Goal: Task Accomplishment & Management: Use online tool/utility

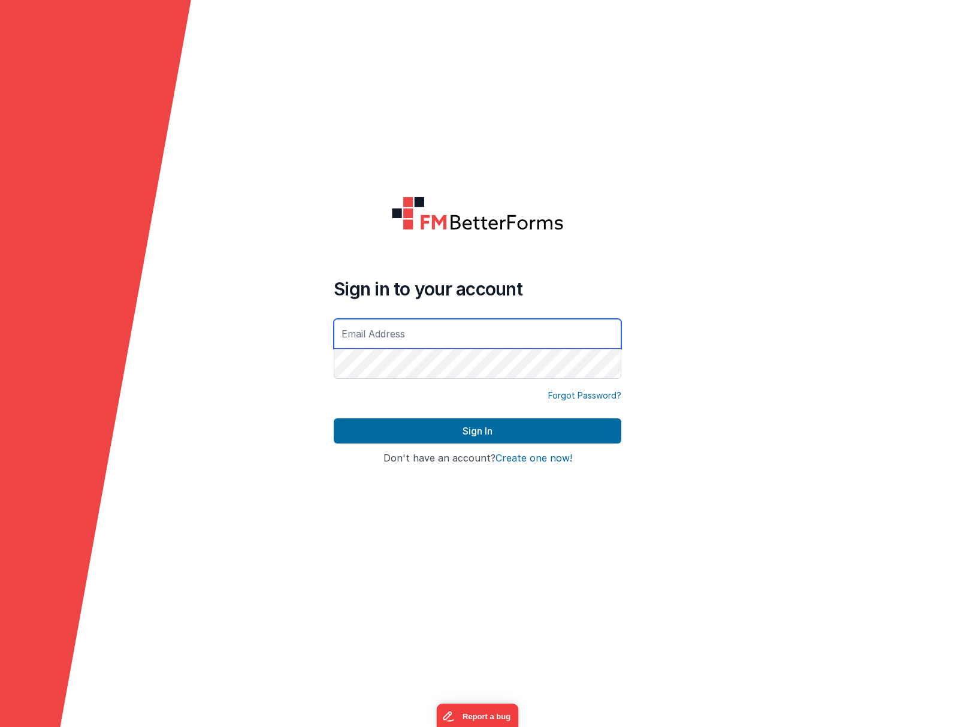
type input "[EMAIL_ADDRESS][DOMAIN_NAME]"
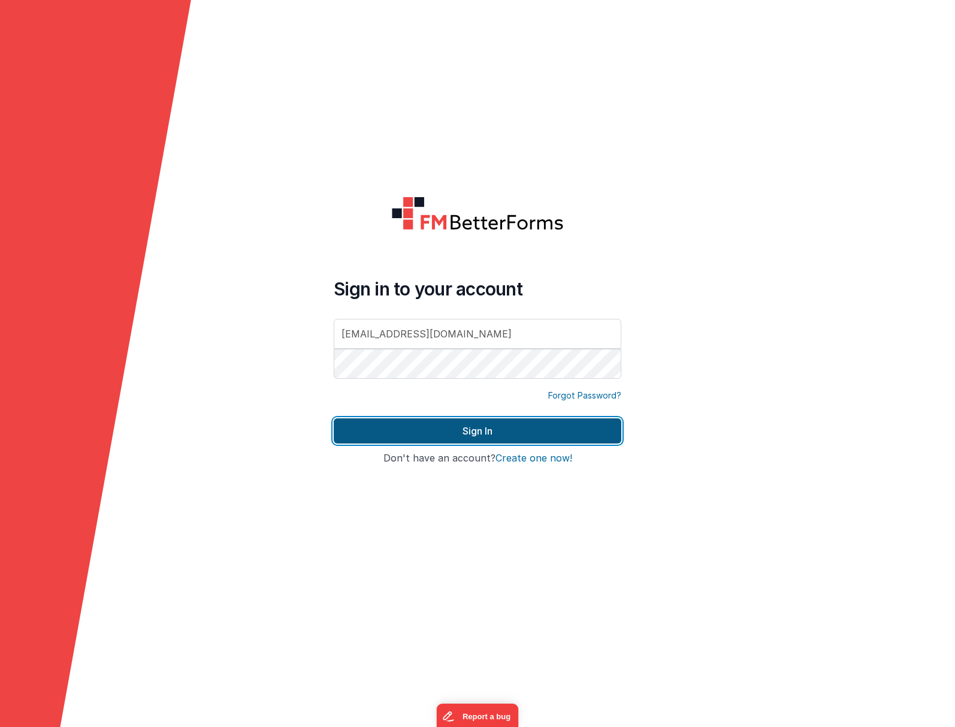
click at [551, 423] on button "Sign In" at bounding box center [478, 430] width 288 height 25
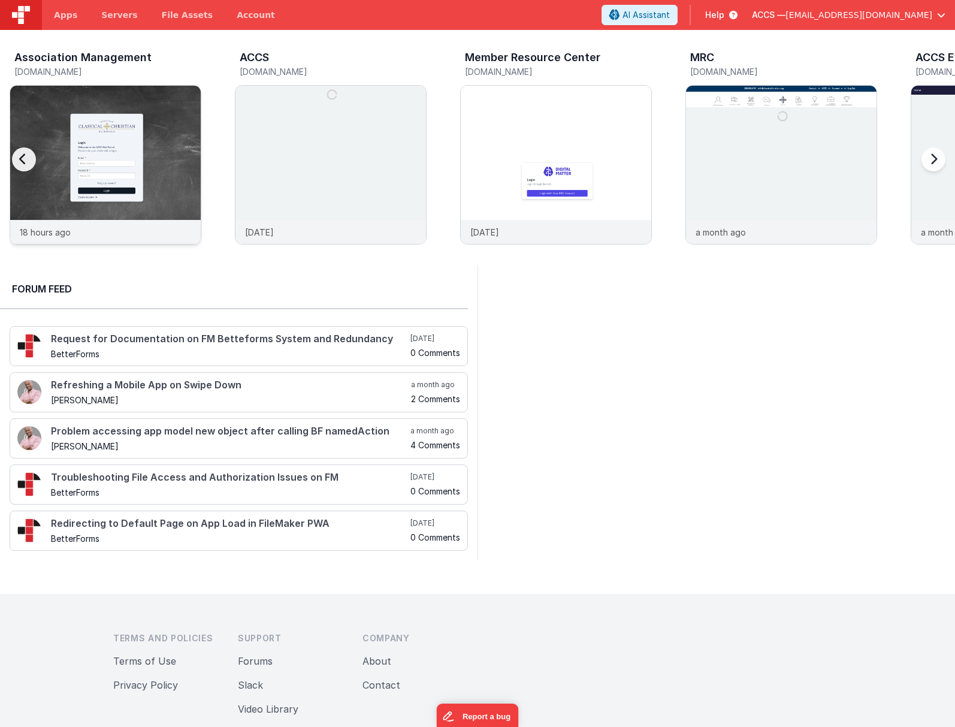
click at [140, 154] on img at bounding box center [105, 181] width 191 height 191
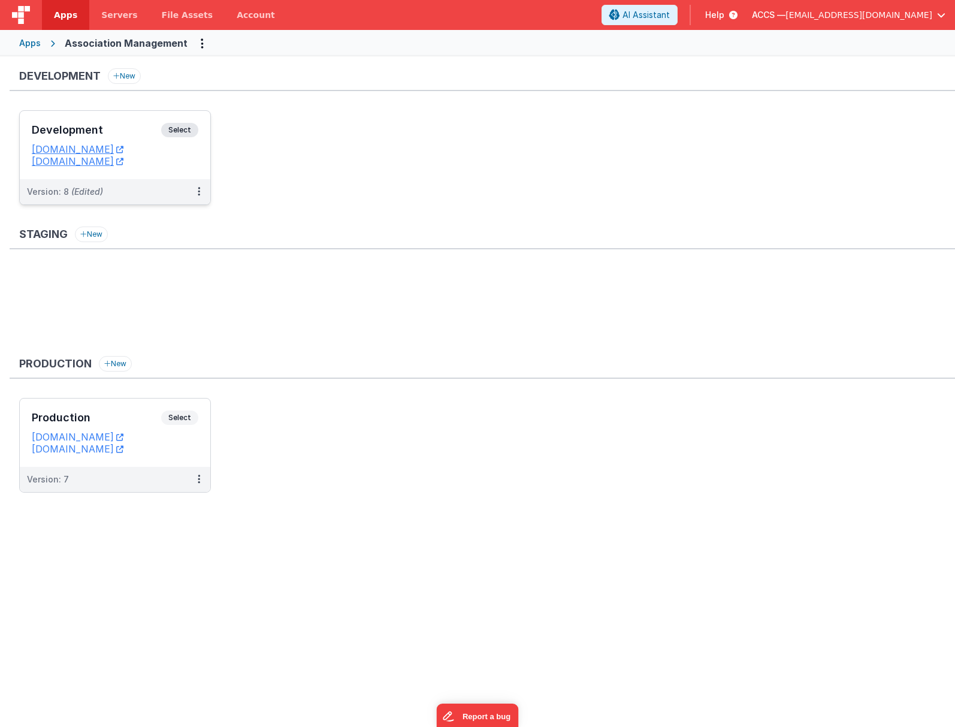
click at [143, 138] on div "Development Select" at bounding box center [115, 133] width 167 height 20
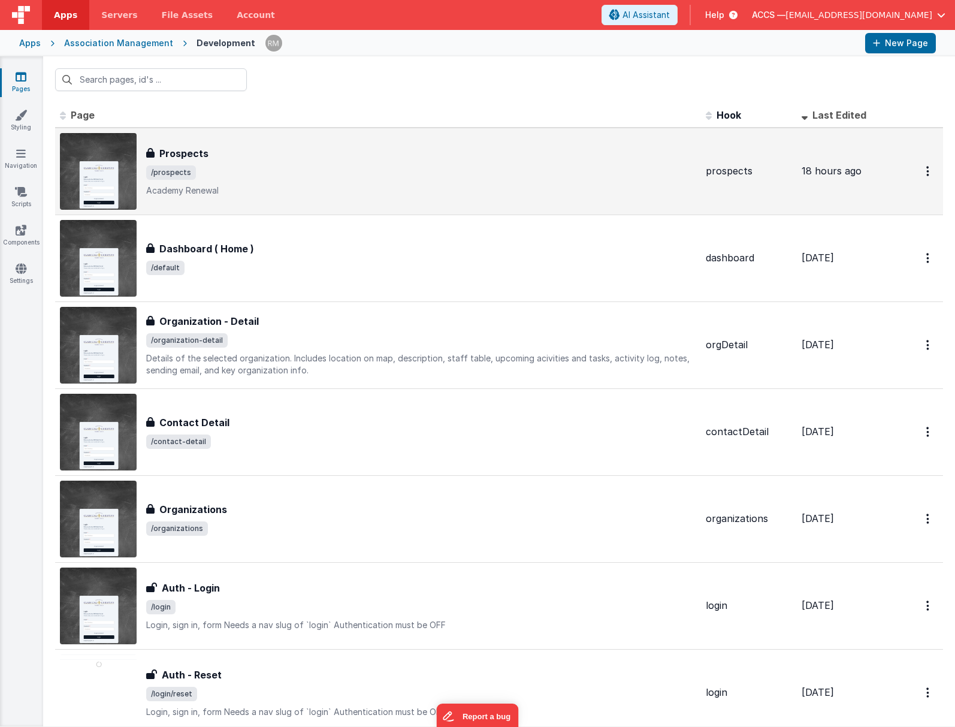
click at [226, 192] on p "Academy Renewal" at bounding box center [421, 191] width 550 height 12
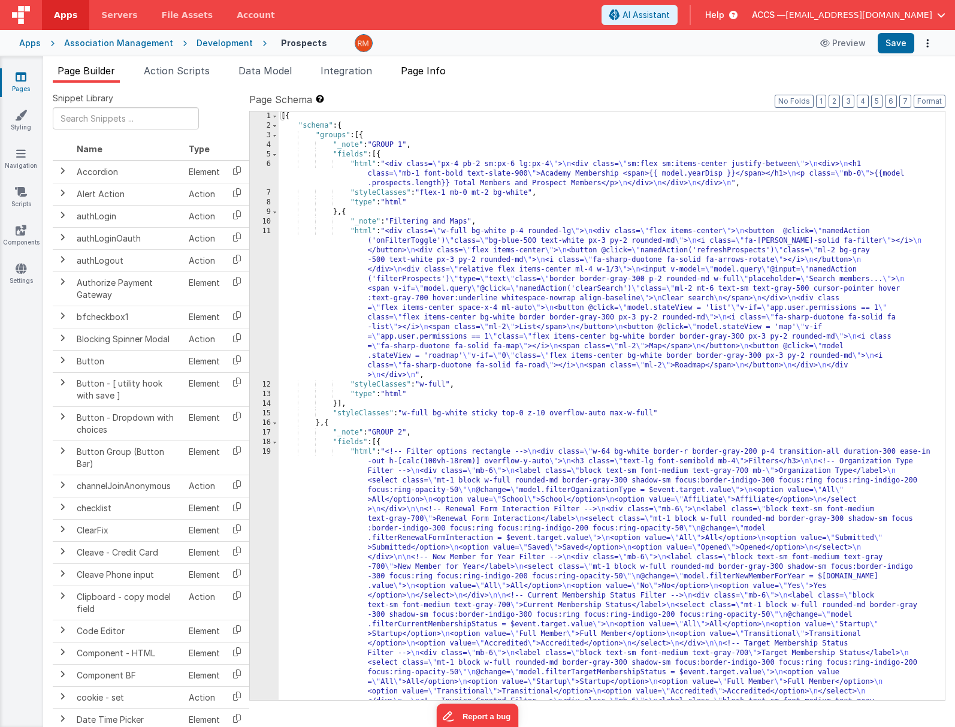
click at [413, 67] on span "Page Info" at bounding box center [423, 71] width 45 height 12
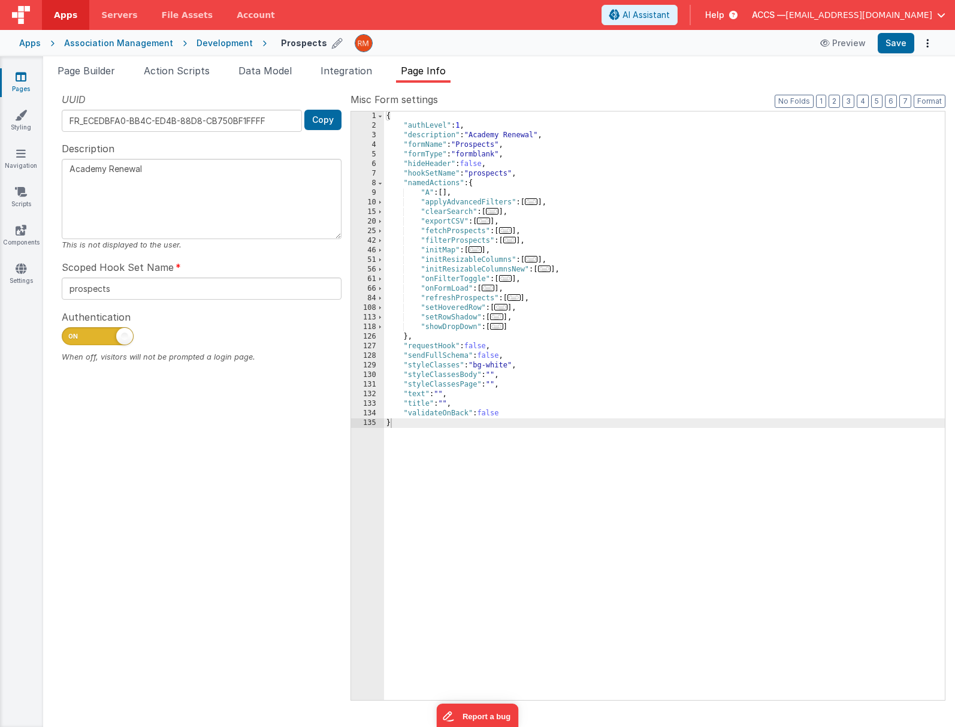
click at [332, 41] on icon at bounding box center [337, 43] width 11 height 17
drag, startPoint x: 319, startPoint y: 43, endPoint x: 246, endPoint y: 40, distance: 73.7
click at [246, 40] on div "Apps Association Management Development Prospects Preview Save" at bounding box center [477, 43] width 955 height 26
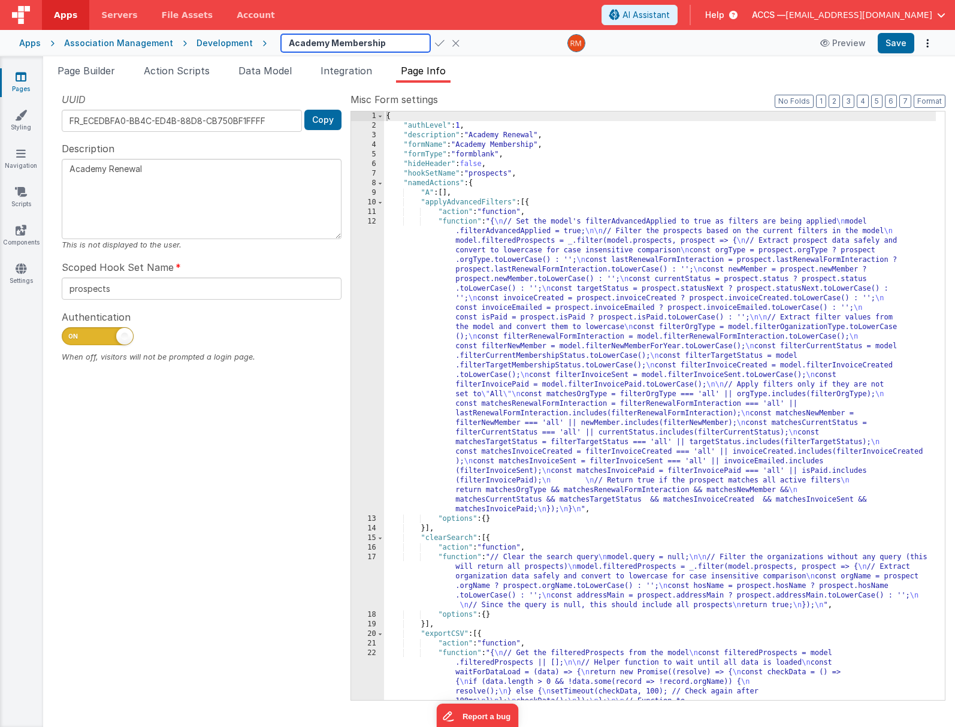
type input "Academy Membership"
click at [173, 170] on textarea "Academy Renewal" at bounding box center [202, 199] width 280 height 80
type textarea "Academy Membership"
click at [897, 47] on button "Save" at bounding box center [896, 43] width 37 height 20
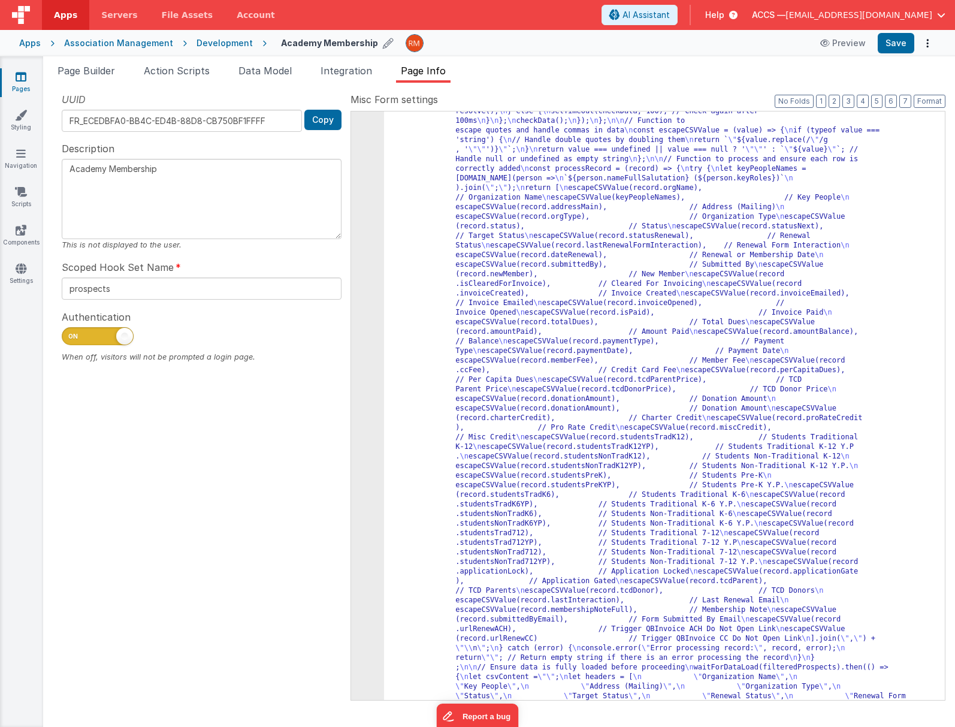
scroll to position [395, 0]
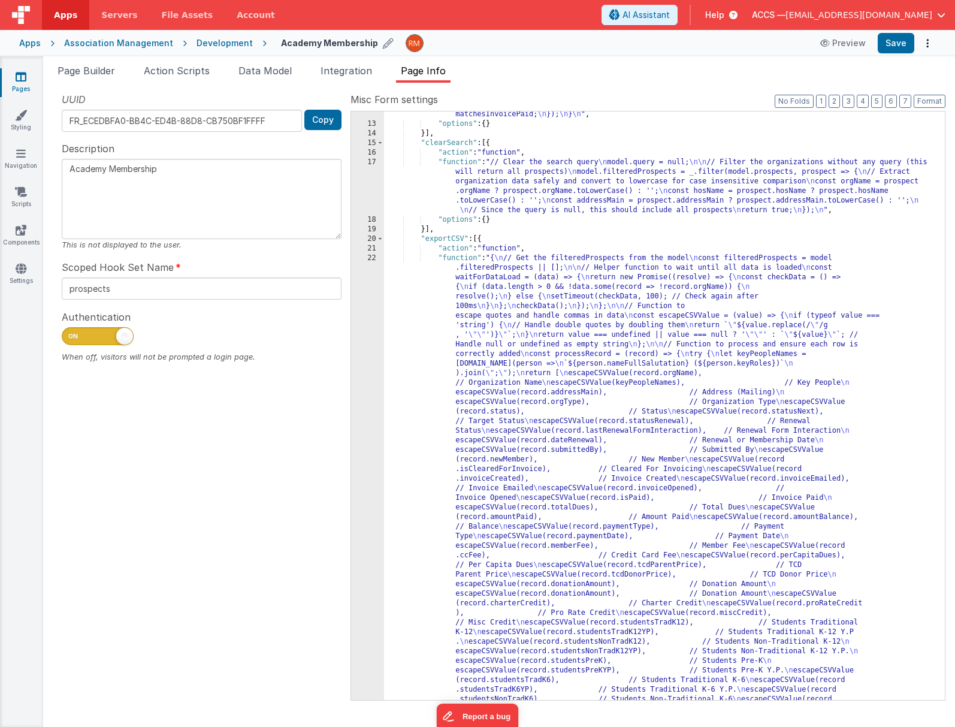
click at [612, 237] on div ""function" : "{ \n // Set the model's filterAdvancedApplied to true as filters …" at bounding box center [660, 705] width 552 height 1767
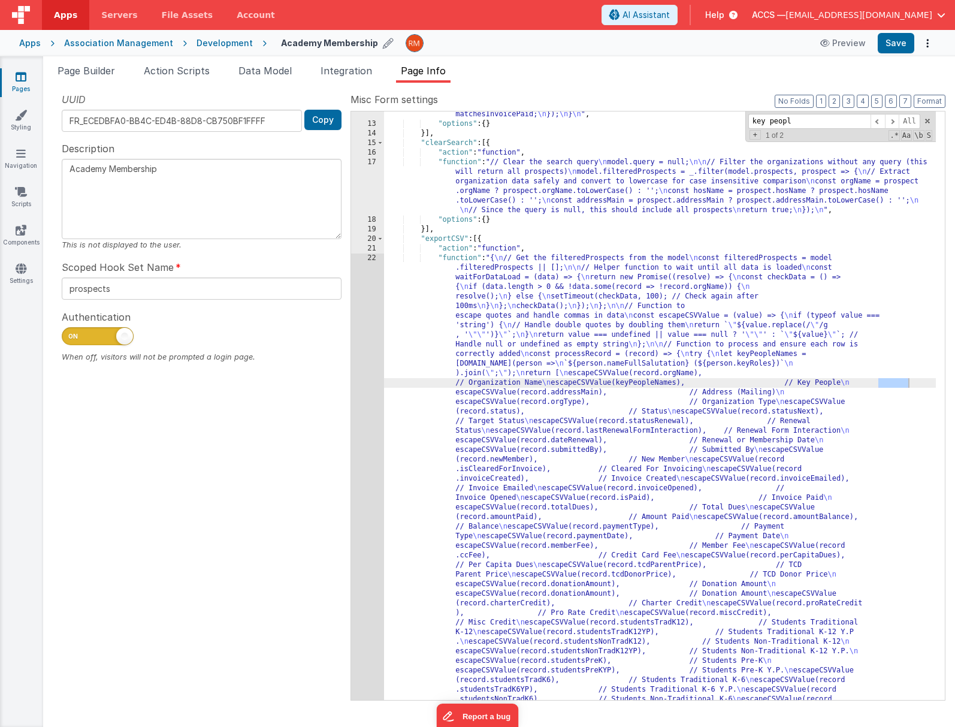
type input "key people"
click at [104, 68] on span "Page Builder" at bounding box center [87, 71] width 58 height 12
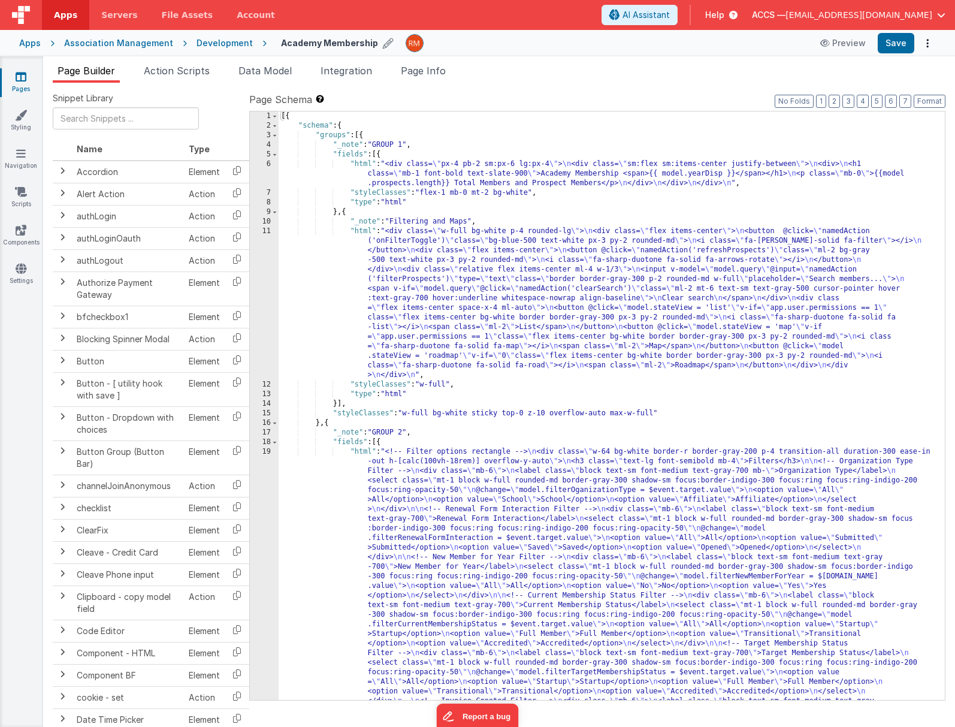
click at [730, 122] on div "[{ "schema" : { "groups" : [{ "_note" : "GROUP 1" , "fields" : [{ "html" : "<di…" at bounding box center [607, 606] width 657 height 991
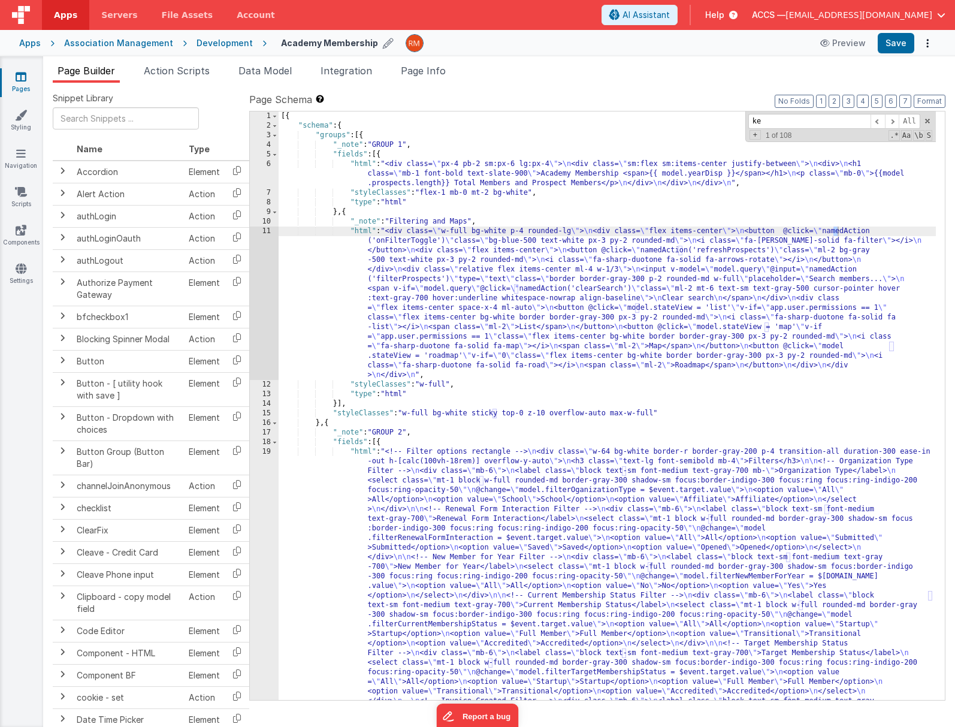
scroll to position [693, 0]
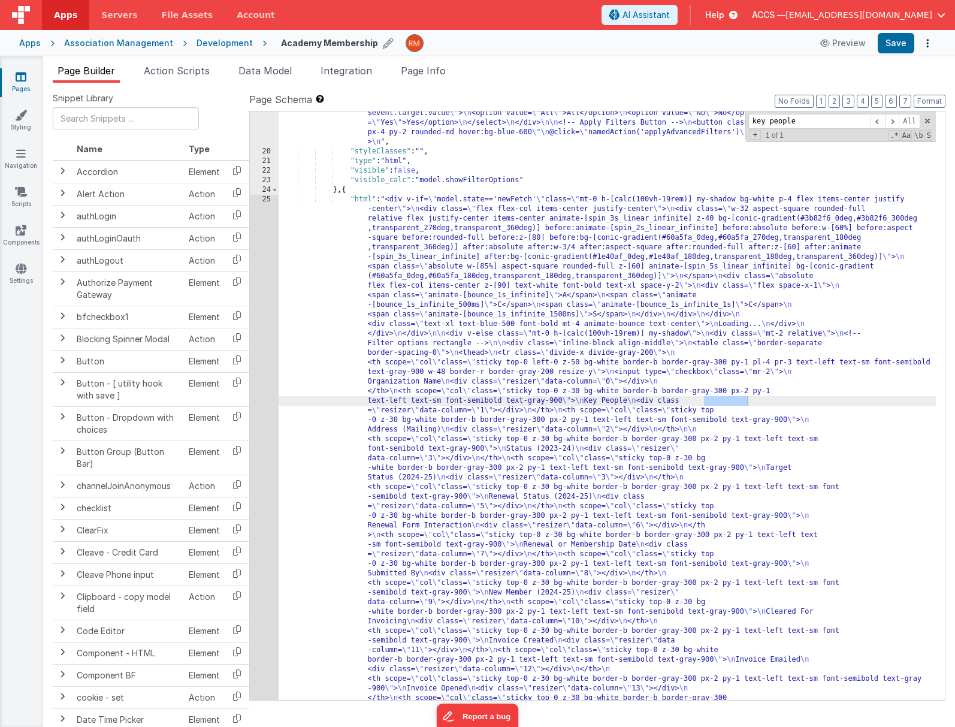
type input "key people"
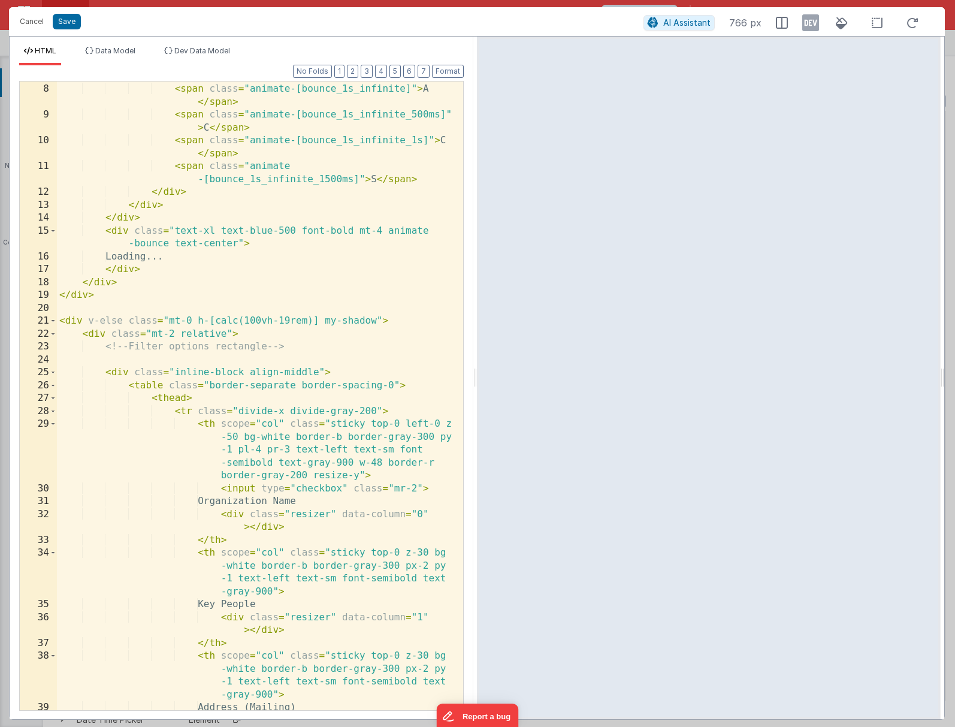
scroll to position [321, 0]
click at [319, 292] on div "< div class = "flex space-x-1" > < span class = "animate-[bounce_1s_infinite]" …" at bounding box center [255, 397] width 397 height 654
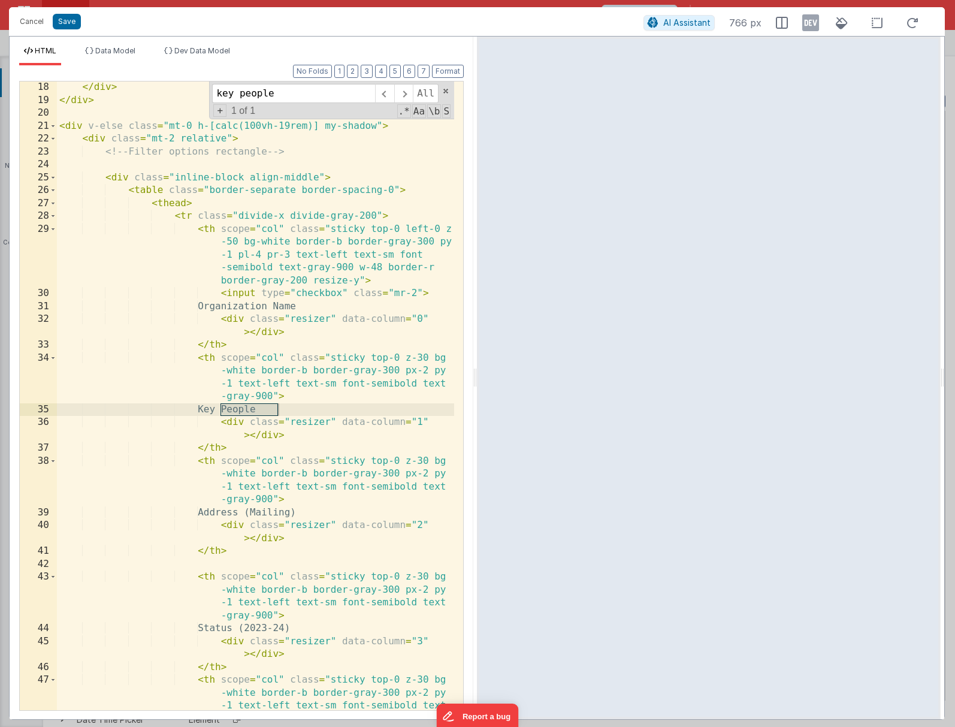
scroll to position [527, 0]
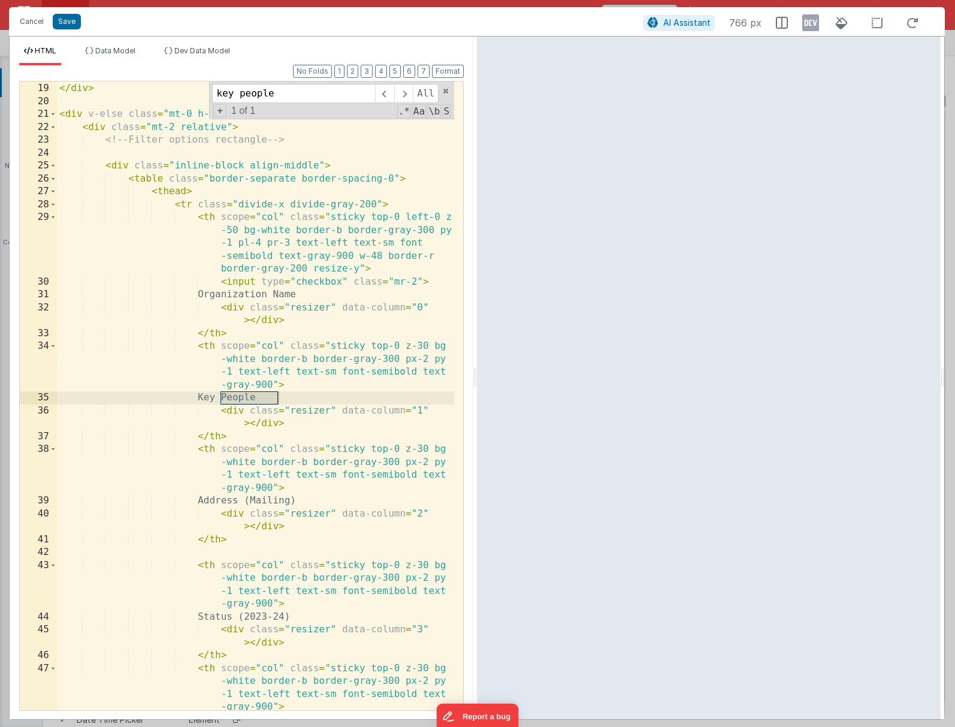
type input "key people"
click at [279, 397] on div "</ div > </ div > < div v-else class = "mt-0 h-[calc(100vh-19rem)] my-shadow" >…" at bounding box center [255, 415] width 397 height 693
click at [74, 26] on button "Save" at bounding box center [67, 22] width 28 height 16
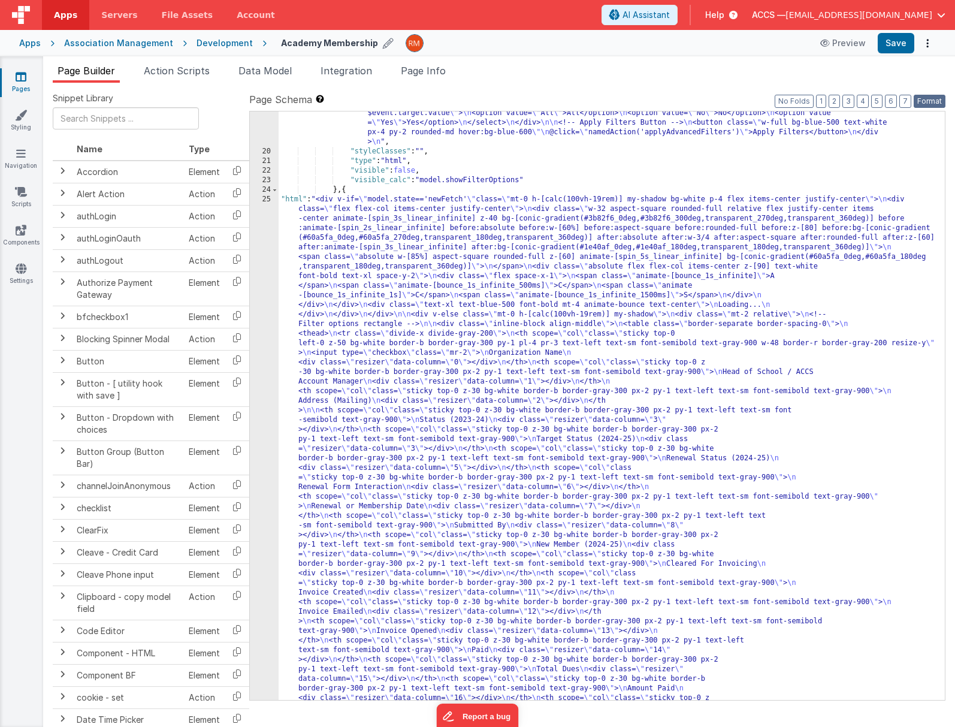
click at [936, 97] on button "Format" at bounding box center [930, 101] width 32 height 13
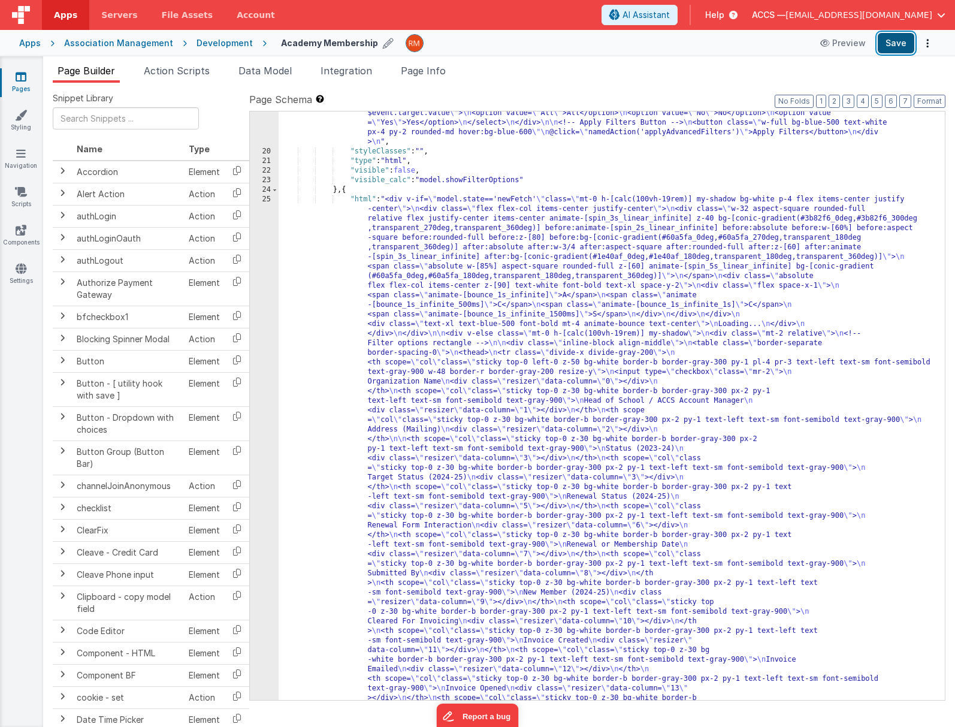
click at [892, 46] on button "Save" at bounding box center [896, 43] width 37 height 20
click at [347, 77] on li "Integration" at bounding box center [346, 73] width 61 height 19
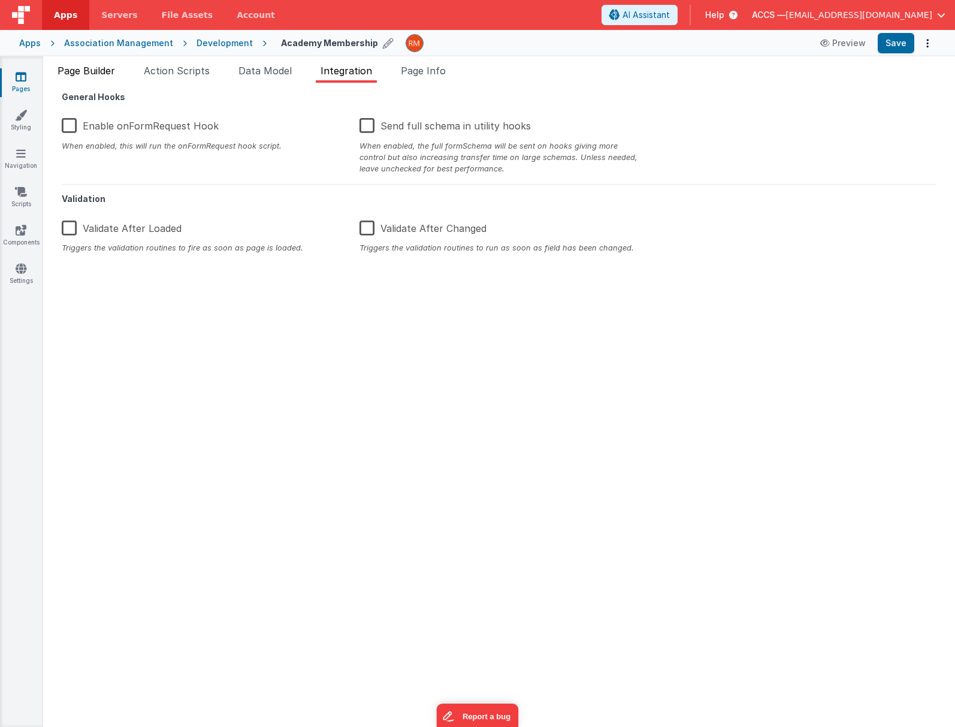
click at [110, 76] on li "Page Builder" at bounding box center [86, 73] width 67 height 19
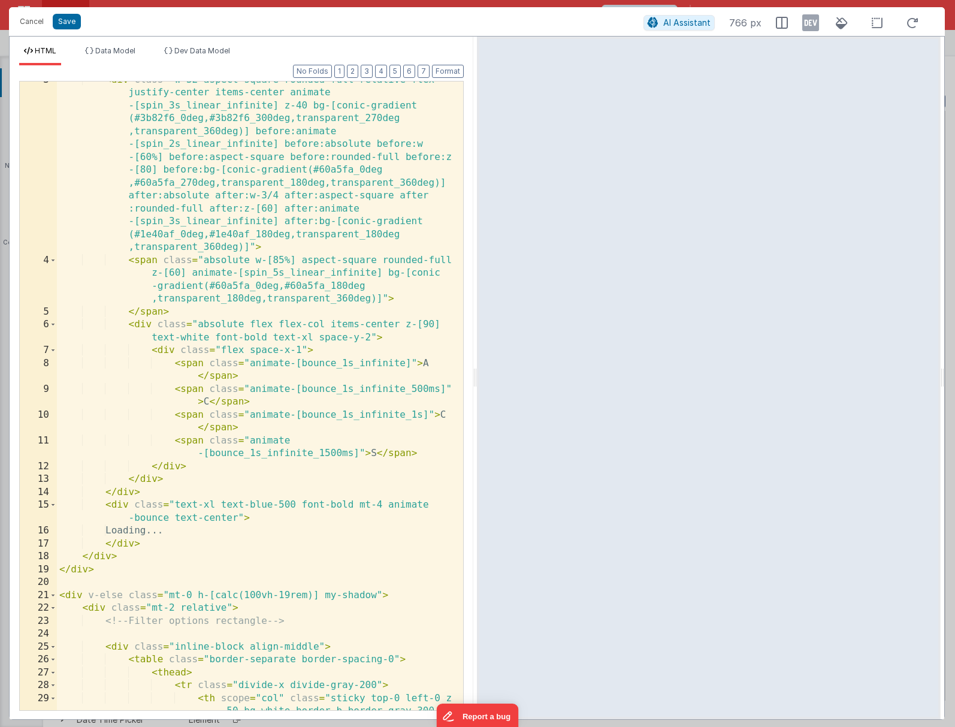
scroll to position [0, 0]
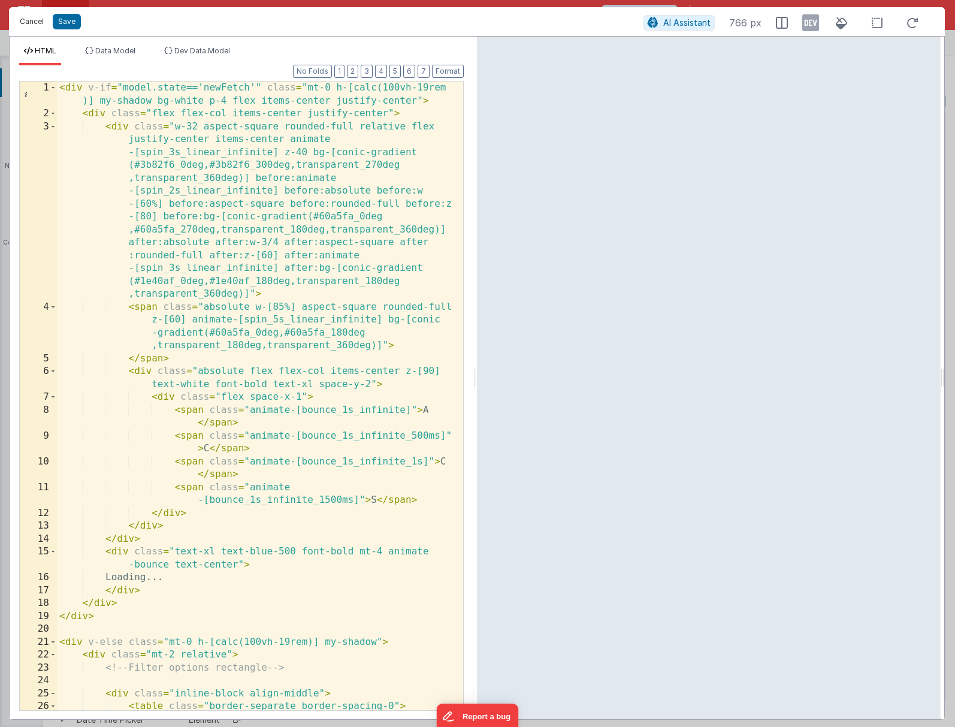
click at [44, 19] on button "Cancel" at bounding box center [32, 21] width 36 height 17
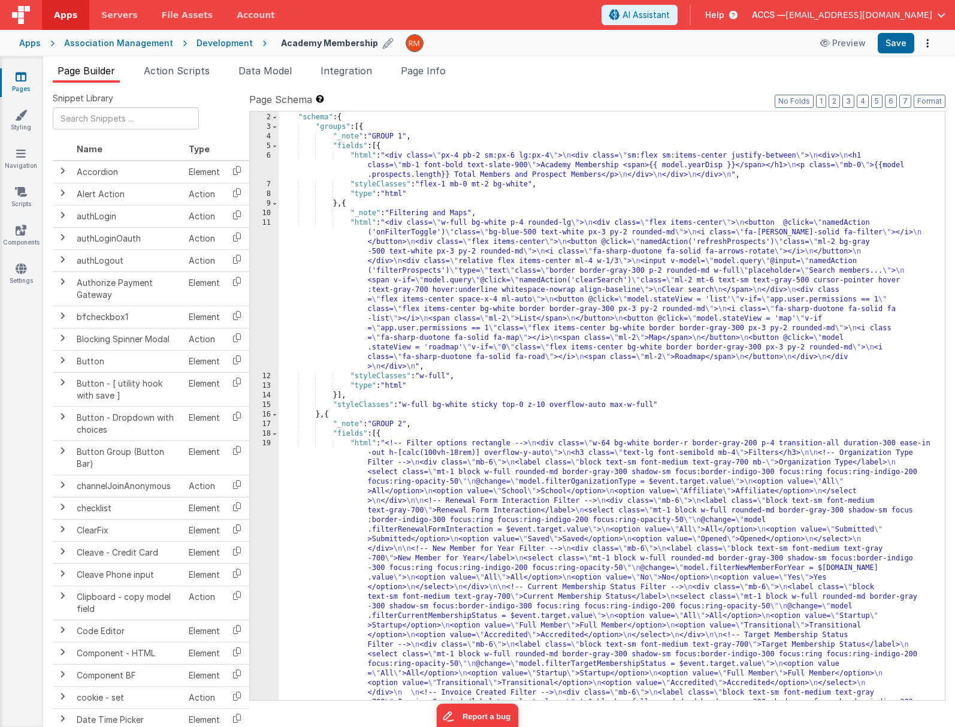
scroll to position [8, 0]
click at [364, 157] on div "[{ "schema" : { "groups" : [{ "_note" : "GROUP 1" , "fields" : [{ "html" : "<di…" at bounding box center [607, 598] width 657 height 991
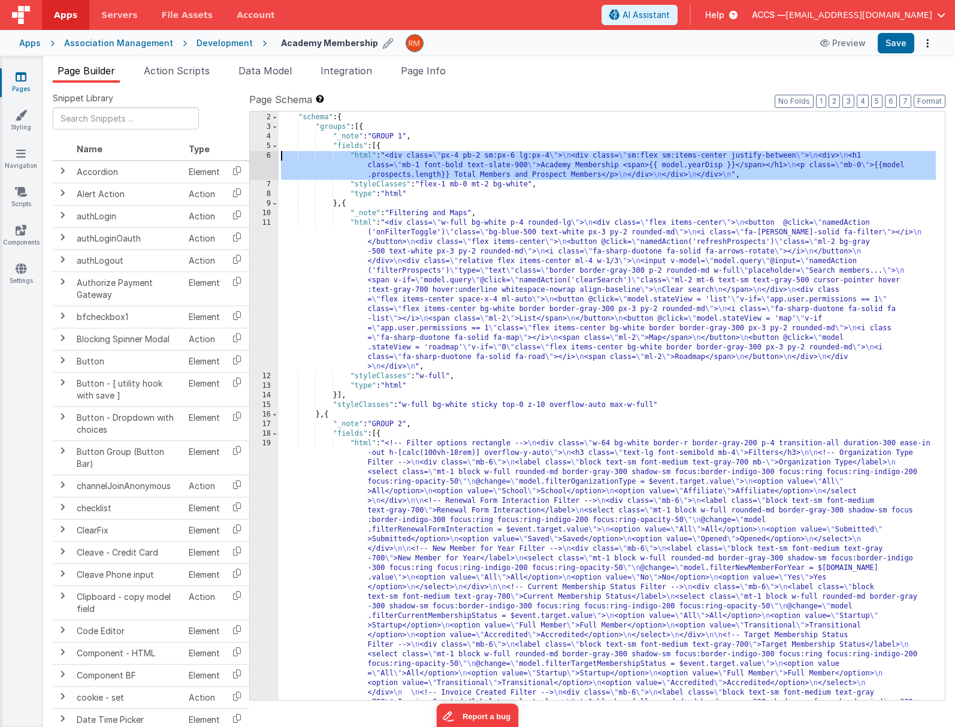
click at [271, 153] on div "6" at bounding box center [264, 165] width 29 height 29
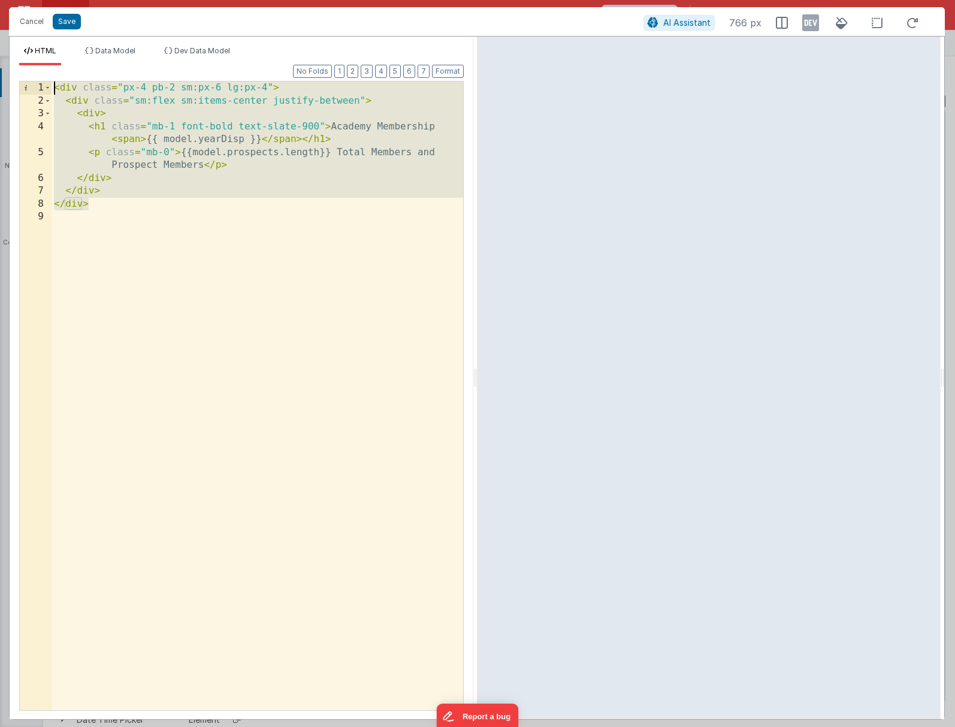
drag, startPoint x: 120, startPoint y: 204, endPoint x: 10, endPoint y: 64, distance: 177.9
click at [10, 64] on div "HTML Data Model Dev Data Model Format 7 6 5 4 3 2 1 No Folds 1 2 3 4 5 6 7 8 9 …" at bounding box center [242, 382] width 464 height 673
click at [42, 26] on button "Cancel" at bounding box center [32, 21] width 36 height 17
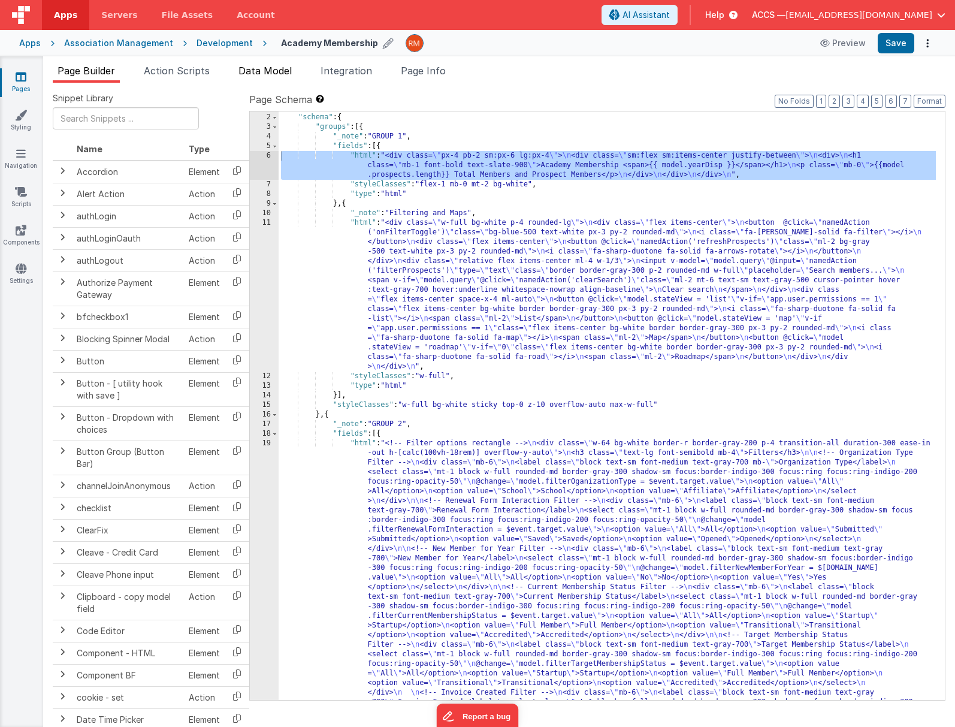
click at [276, 75] on span "Data Model" at bounding box center [264, 71] width 53 height 12
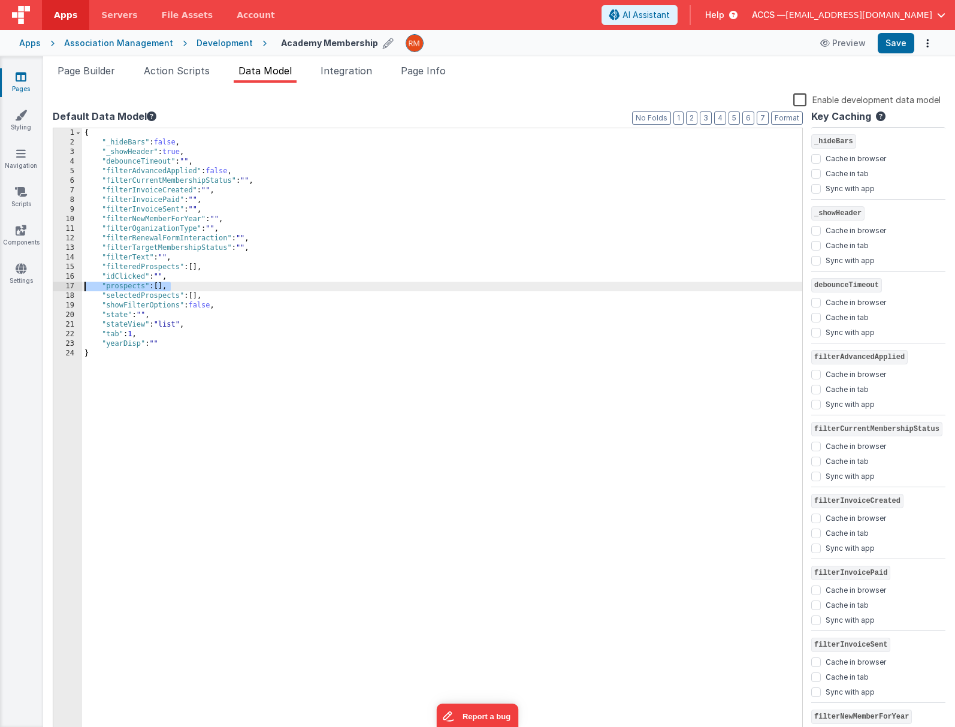
drag, startPoint x: 186, startPoint y: 286, endPoint x: 75, endPoint y: 286, distance: 110.8
click at [75, 286] on div "1 2 3 4 5 6 7 8 9 10 11 12 13 14 15 16 17 18 19 20 21 22 23 24 { "_hideBars" : …" at bounding box center [428, 433] width 750 height 610
click at [192, 288] on div "{ "_hideBars" : false , "_showHeader" : true , "debounceTimeout" : "" , "filter…" at bounding box center [442, 442] width 720 height 628
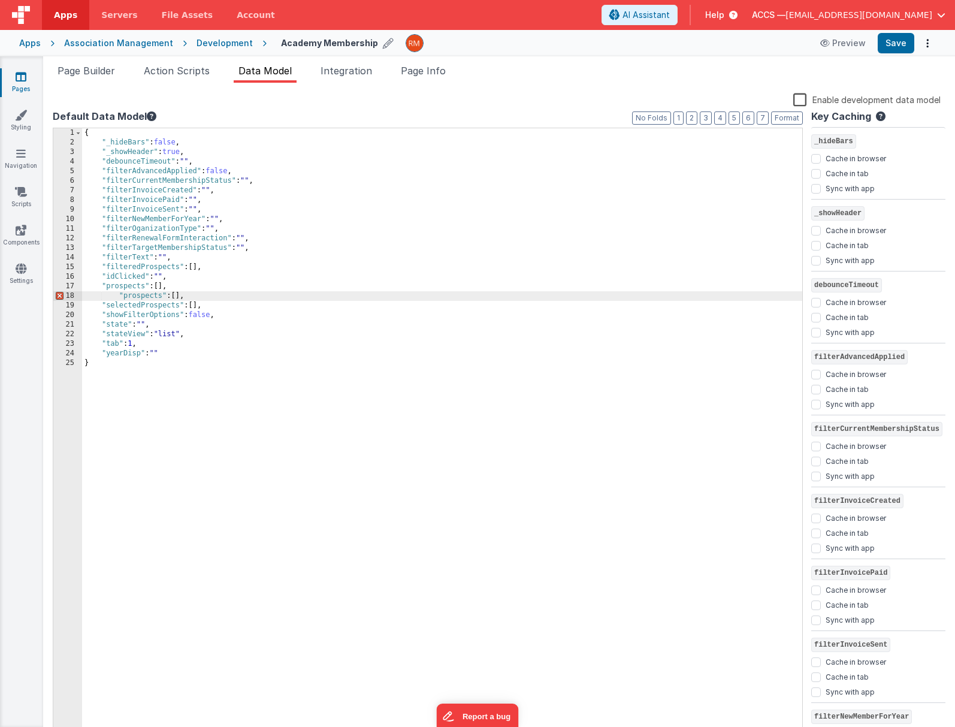
click at [119, 297] on div "{ "_hideBars" : false , "_showHeader" : true , "debounceTimeout" : "" , "filter…" at bounding box center [442, 442] width 720 height 628
click at [143, 298] on div "{ "_hideBars" : false , "_showHeader" : true , "debounceTimeout" : "" , "filter…" at bounding box center [442, 442] width 720 height 628
click at [140, 298] on div "{ "_hideBars" : false , "_showHeader" : true , "debounceTimeout" : "" , "filter…" at bounding box center [442, 442] width 720 height 628
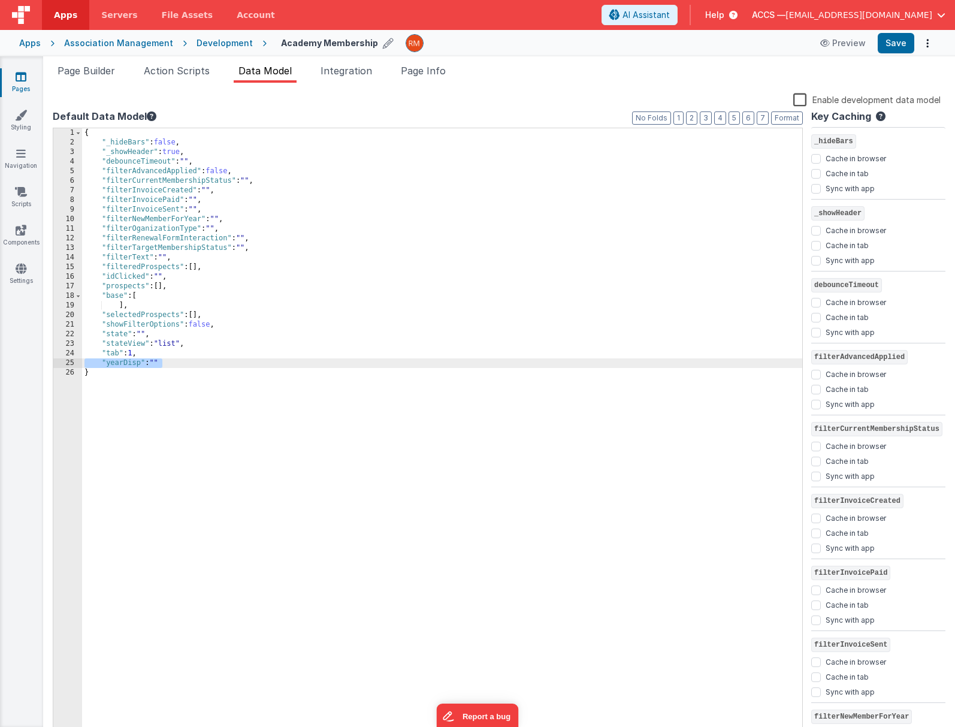
drag, startPoint x: 169, startPoint y: 362, endPoint x: 81, endPoint y: 365, distance: 87.5
click at [81, 365] on div "1 2 3 4 5 6 7 8 9 10 11 12 13 14 15 16 17 18 19 20 21 22 23 24 25 26 { "_hideBa…" at bounding box center [428, 433] width 750 height 610
click at [152, 297] on div "{ "_hideBars" : false , "_showHeader" : true , "debounceTimeout" : "" , "filter…" at bounding box center [442, 442] width 720 height 628
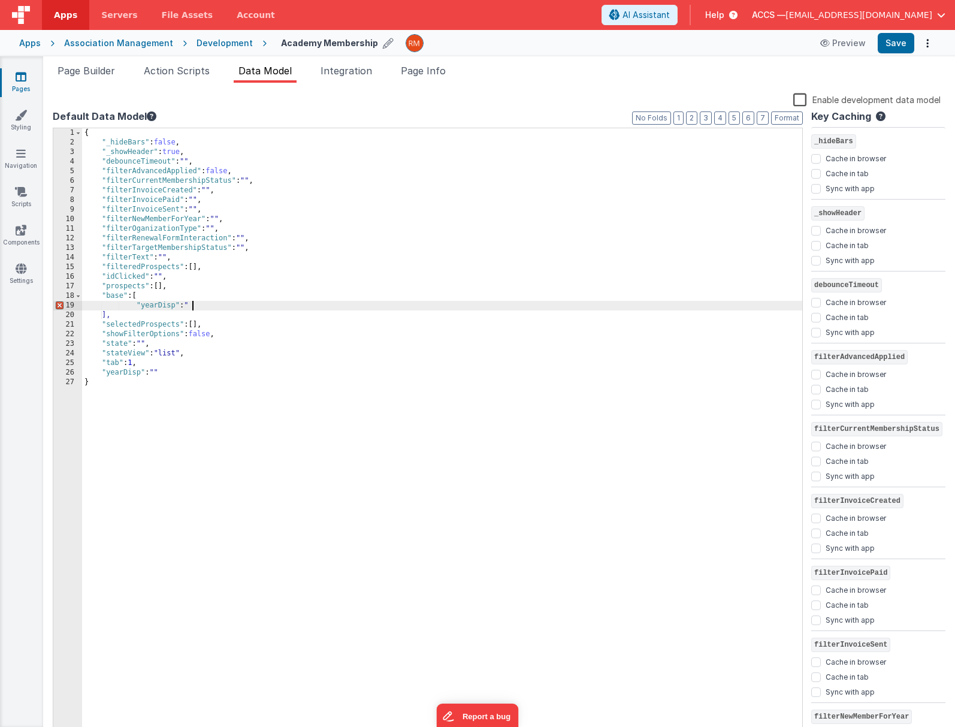
click at [137, 307] on div "{ "_hideBars" : false , "_showHeader" : true , "debounceTimeout" : "" , "filter…" at bounding box center [442, 442] width 720 height 628
click at [201, 306] on div "{ "_hideBars" : false , "_showHeader" : true , "debounceTimeout" : "" , "filter…" at bounding box center [442, 442] width 720 height 628
click at [787, 120] on button "Format" at bounding box center [787, 117] width 32 height 13
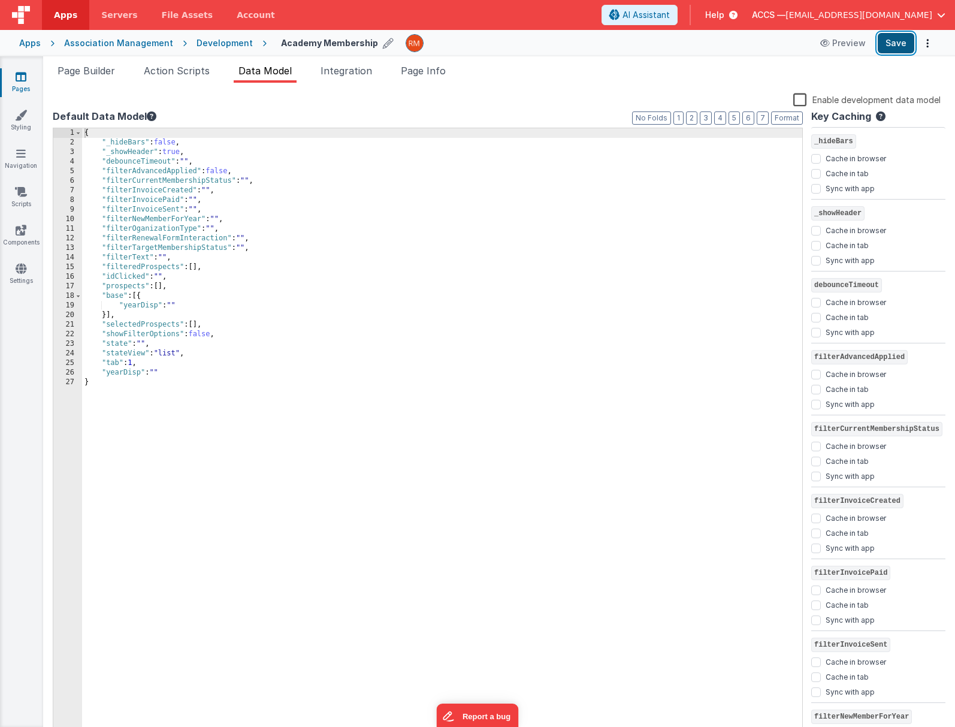
click at [891, 48] on button "Save" at bounding box center [896, 43] width 37 height 20
click at [115, 72] on span "Page Builder" at bounding box center [87, 71] width 58 height 12
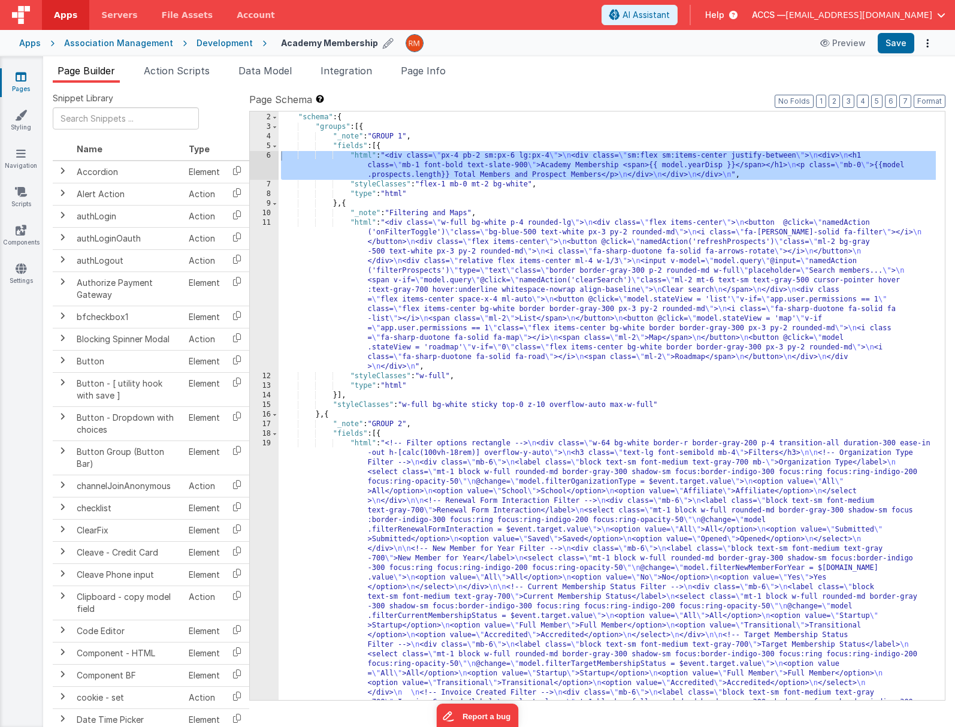
click at [359, 222] on div "[{ "schema" : { "groups" : [{ "_note" : "GROUP 1" , "fields" : [{ "html" : "<di…" at bounding box center [607, 598] width 657 height 991
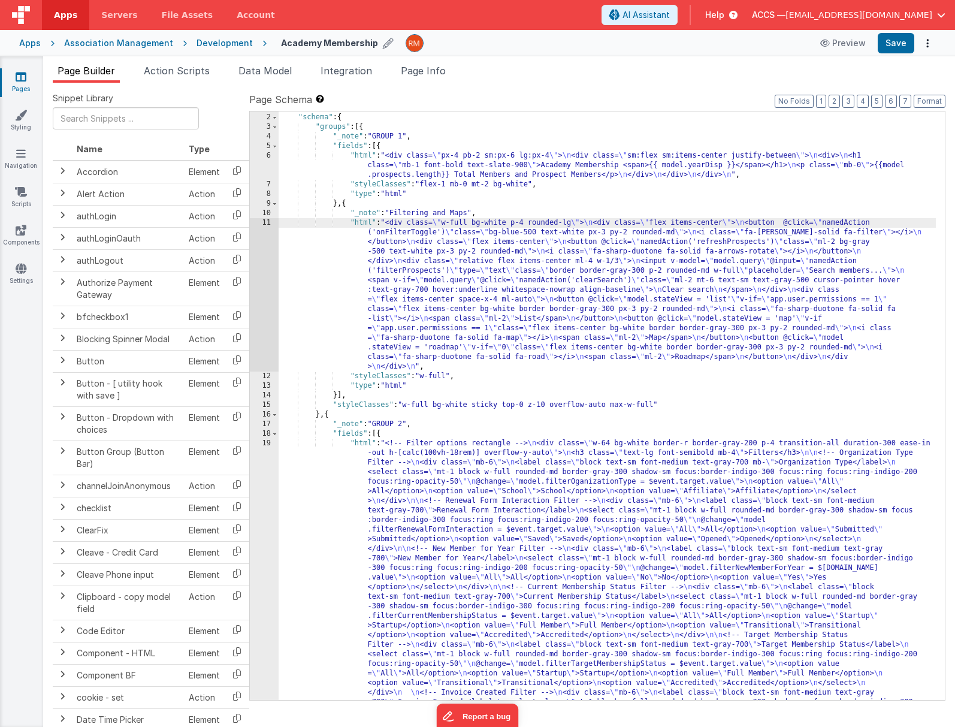
click at [268, 219] on div "11" at bounding box center [264, 294] width 29 height 153
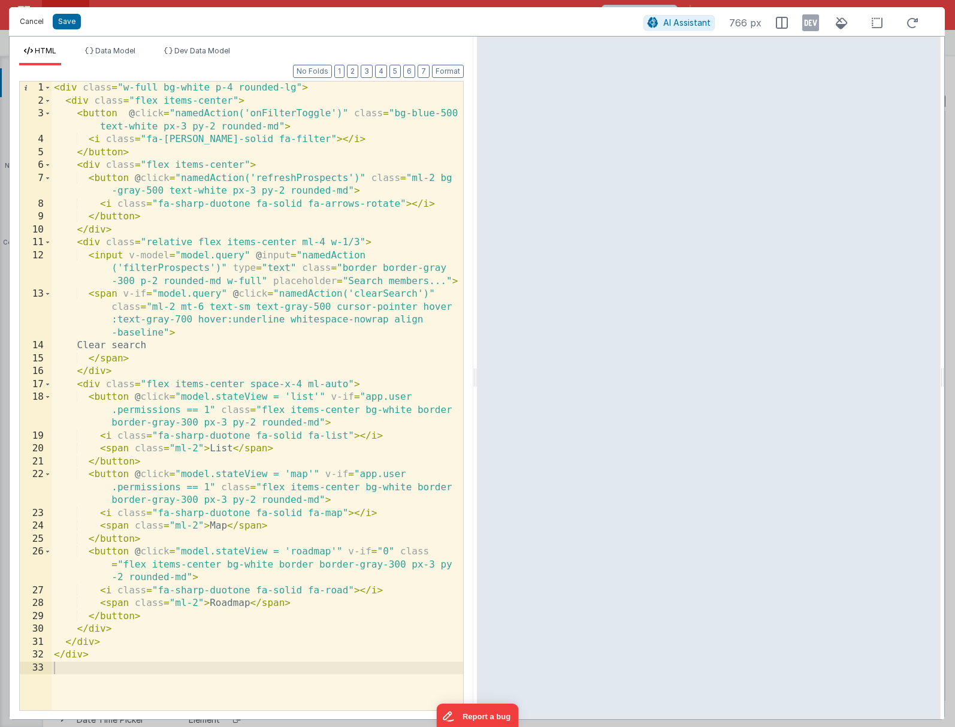
click at [38, 20] on button "Cancel" at bounding box center [32, 21] width 36 height 17
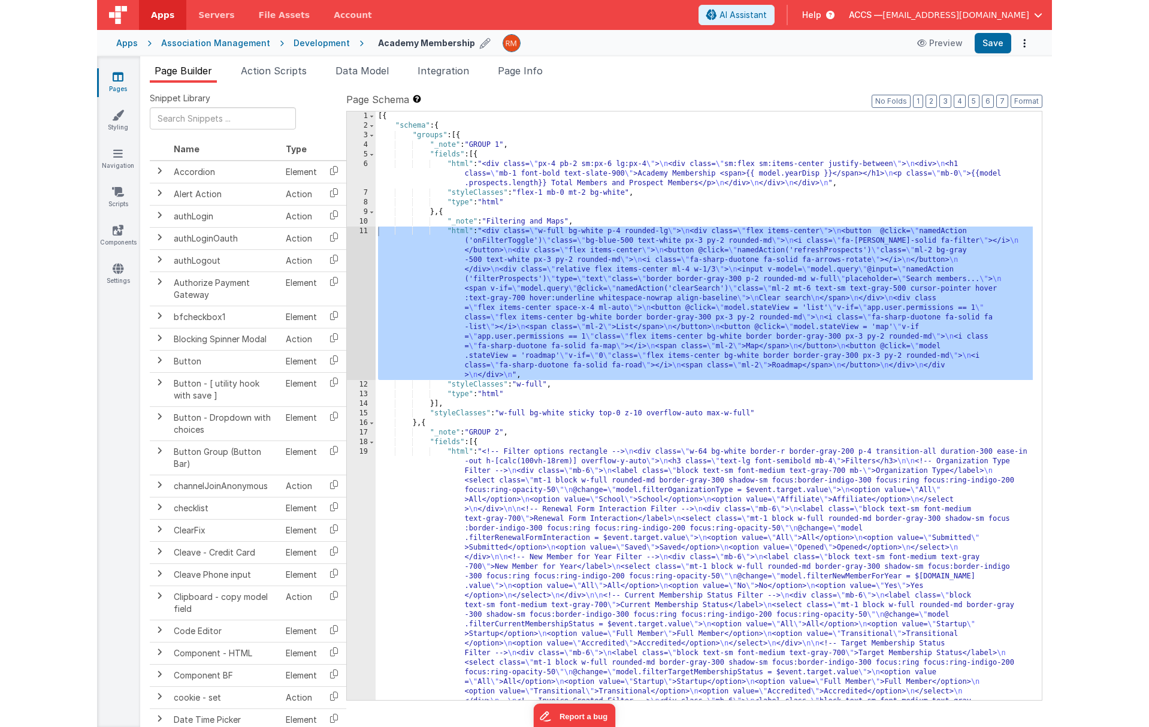
scroll to position [0, 0]
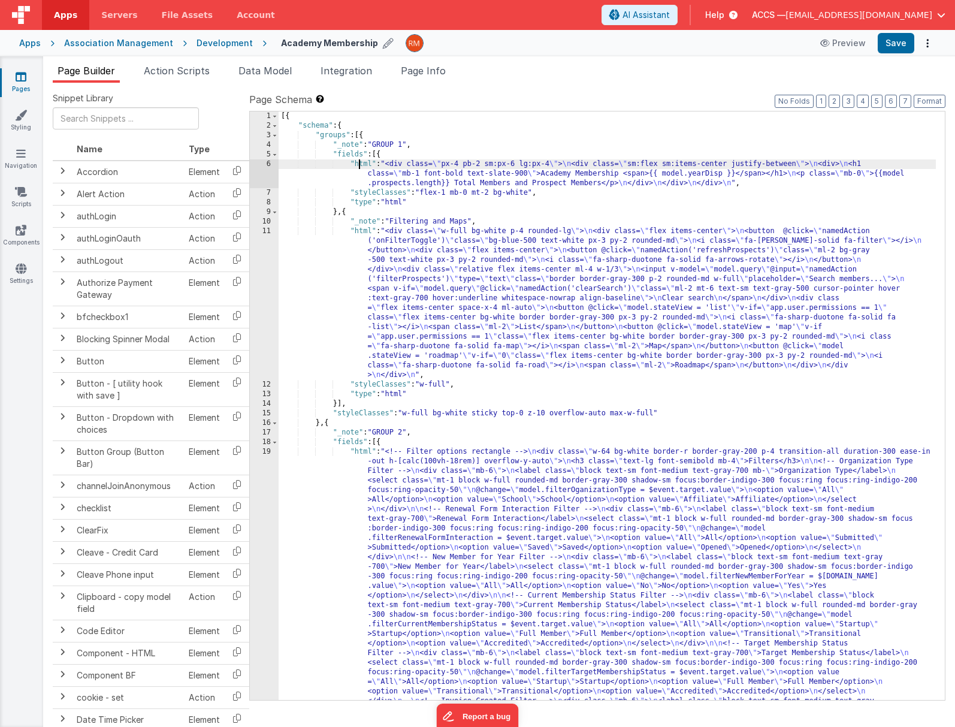
click at [360, 164] on div "[{ "schema" : { "groups" : [{ "_note" : "GROUP 1" , "fields" : [{ "html" : "<di…" at bounding box center [607, 606] width 657 height 991
click at [266, 163] on div "6" at bounding box center [264, 173] width 29 height 29
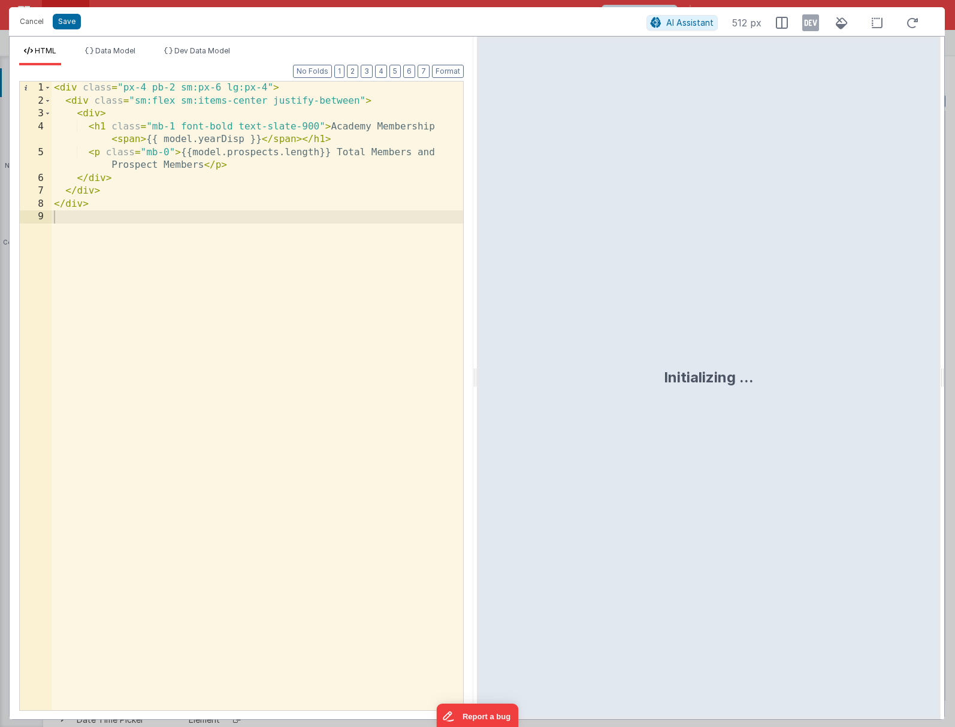
click at [226, 155] on div "< div class = "px-4 pb-2 sm:px-6 lg:px-4" > < div class = "sm:flex sm:items-cen…" at bounding box center [258, 408] width 412 height 654
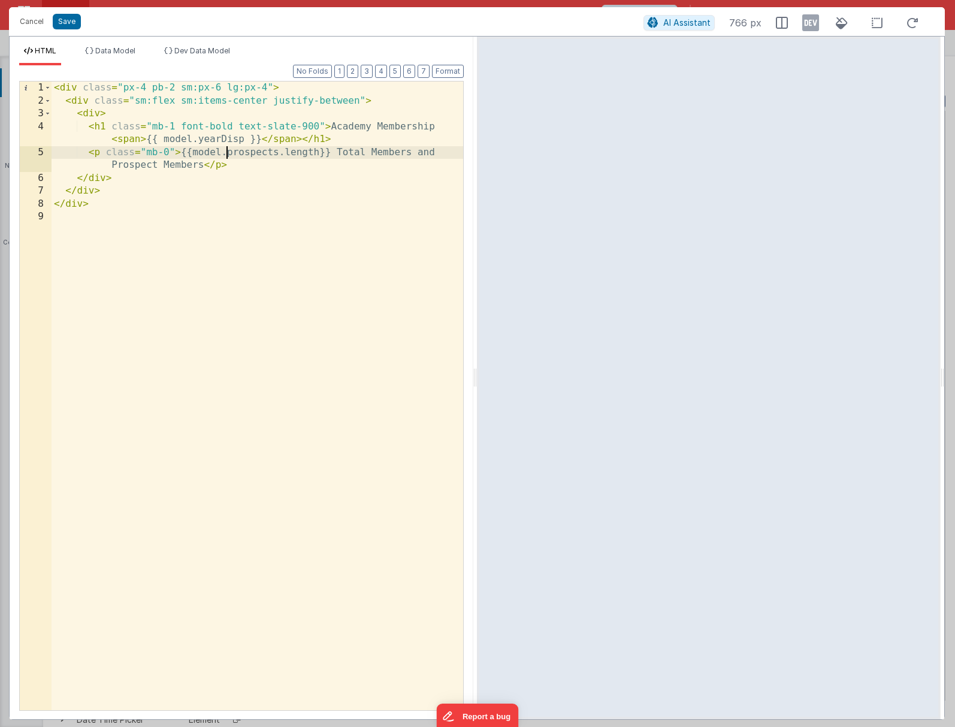
click at [197, 138] on div "< div class = "px-4 pb-2 sm:px-6 lg:px-4" > < div class = "sm:flex sm:items-cen…" at bounding box center [258, 408] width 412 height 654
click at [68, 23] on button "Save" at bounding box center [67, 22] width 28 height 16
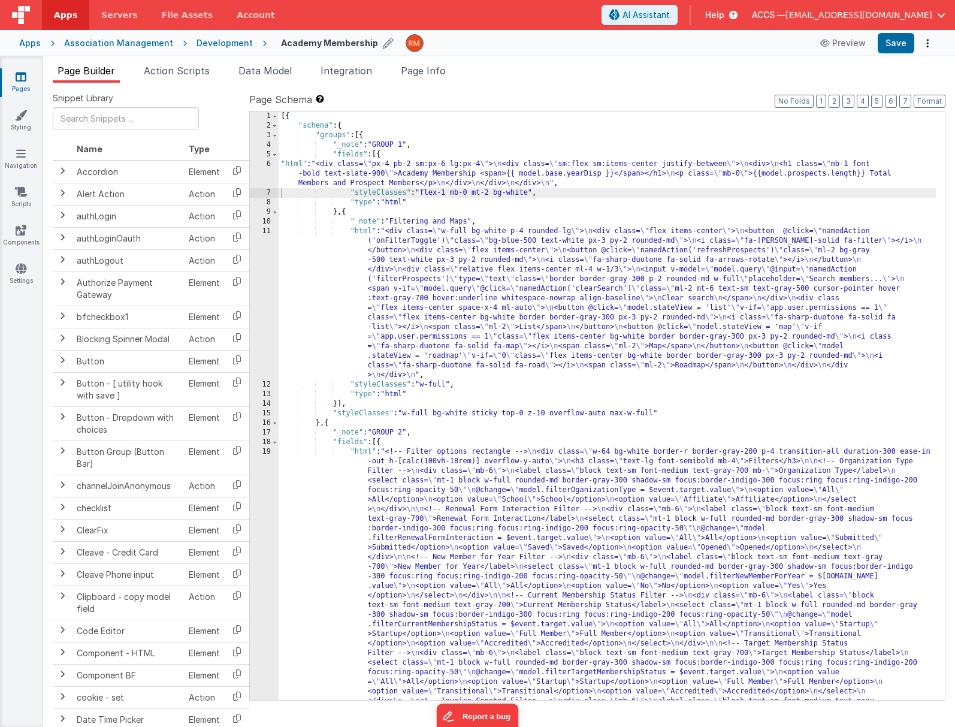
click at [947, 101] on div "Snippet Library Name Type Accordion Element Alert Action Action authLogin Actio…" at bounding box center [499, 414] width 912 height 663
click at [939, 103] on button "Format" at bounding box center [930, 101] width 32 height 13
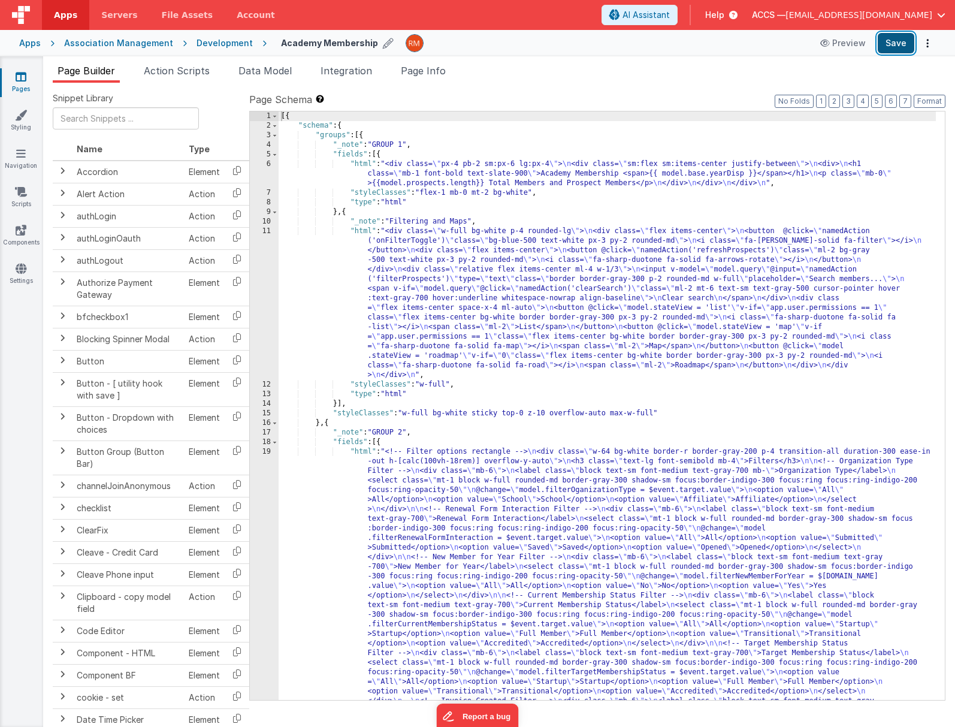
click at [890, 44] on button "Save" at bounding box center [896, 43] width 37 height 20
click at [275, 73] on span "Data Model" at bounding box center [264, 71] width 53 height 12
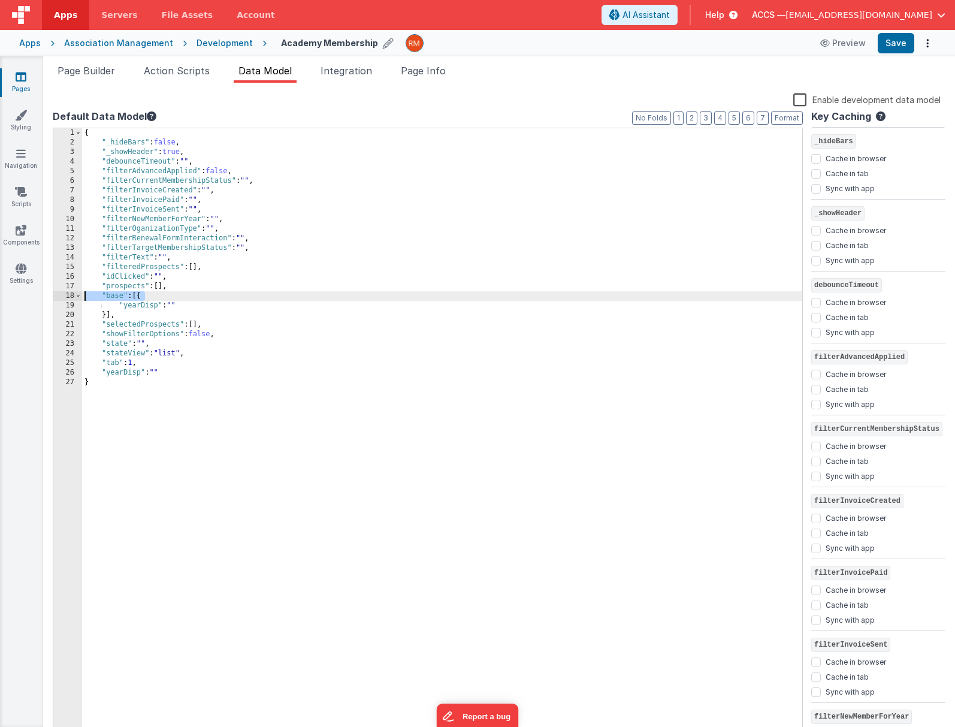
drag, startPoint x: 148, startPoint y: 297, endPoint x: 73, endPoint y: 295, distance: 74.9
click at [73, 295] on div "1 2 3 4 5 6 7 8 9 10 11 12 13 14 15 16 17 18 19 20 21 22 23 24 25 26 27 { "_hid…" at bounding box center [428, 433] width 750 height 610
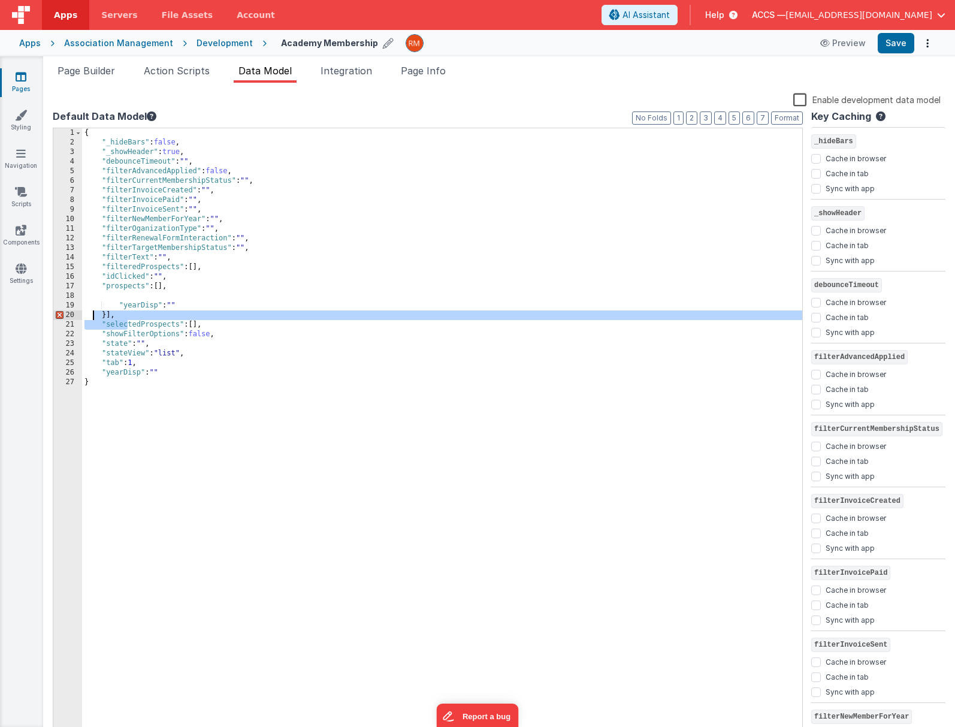
drag, startPoint x: 128, startPoint y: 320, endPoint x: 95, endPoint y: 314, distance: 34.1
click at [95, 314] on div "{ "_hideBars" : false , "_showHeader" : true , "debounceTimeout" : "" , "filter…" at bounding box center [442, 442] width 720 height 628
click at [139, 316] on div "{ "_hideBars" : false , "_showHeader" : true , "debounceTimeout" : "" , "filter…" at bounding box center [442, 442] width 720 height 628
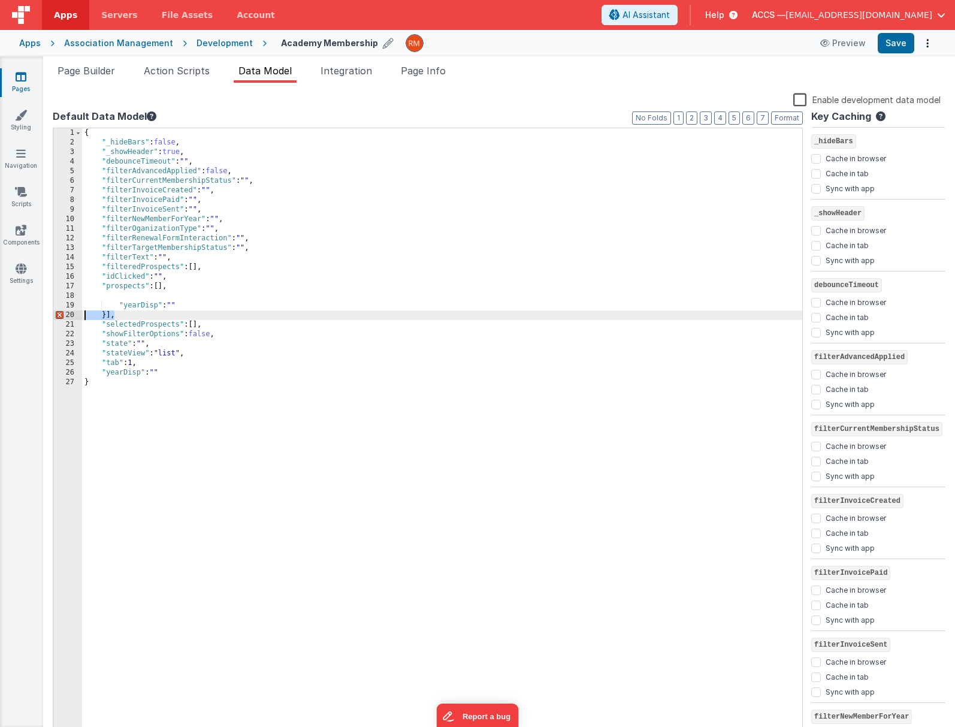
drag, startPoint x: 140, startPoint y: 316, endPoint x: 75, endPoint y: 315, distance: 64.1
click at [75, 315] on div "1 2 3 4 5 6 7 8 9 10 11 12 13 14 15 16 17 18 19 20 21 22 23 24 25 26 27 { "_hid…" at bounding box center [428, 433] width 750 height 610
drag, startPoint x: 185, startPoint y: 305, endPoint x: 71, endPoint y: 303, distance: 113.8
click at [71, 303] on div "1 2 3 4 5 6 7 8 9 10 11 12 13 14 15 16 17 18 19 20 21 22 23 24 25 26 27 { "_hid…" at bounding box center [428, 433] width 750 height 610
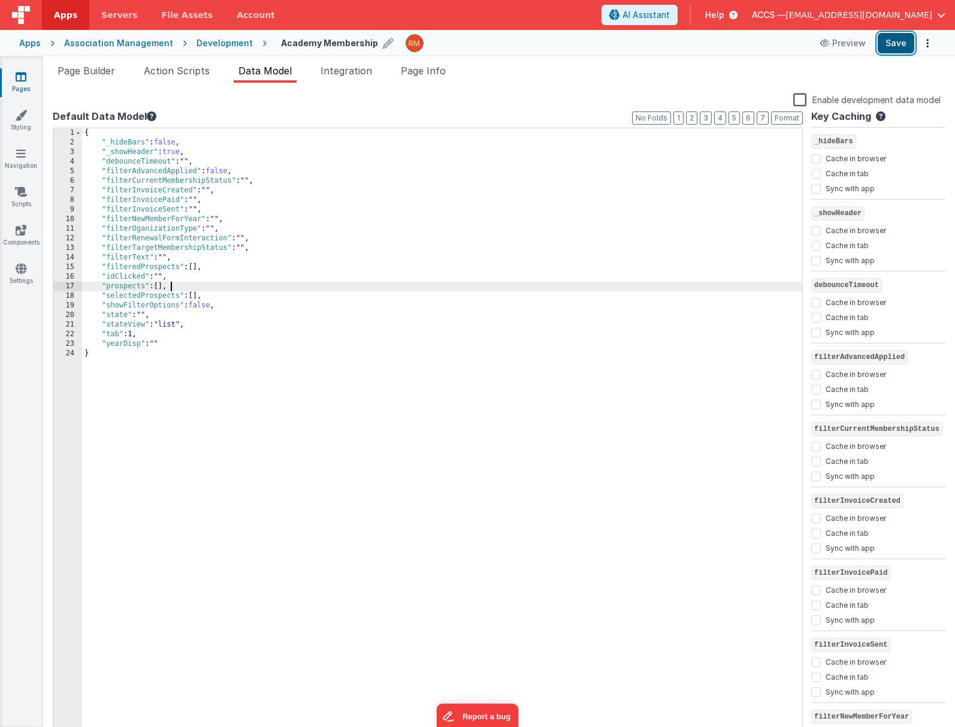
click at [891, 46] on button "Save" at bounding box center [896, 43] width 37 height 20
click at [84, 72] on span "Page Builder" at bounding box center [87, 71] width 58 height 12
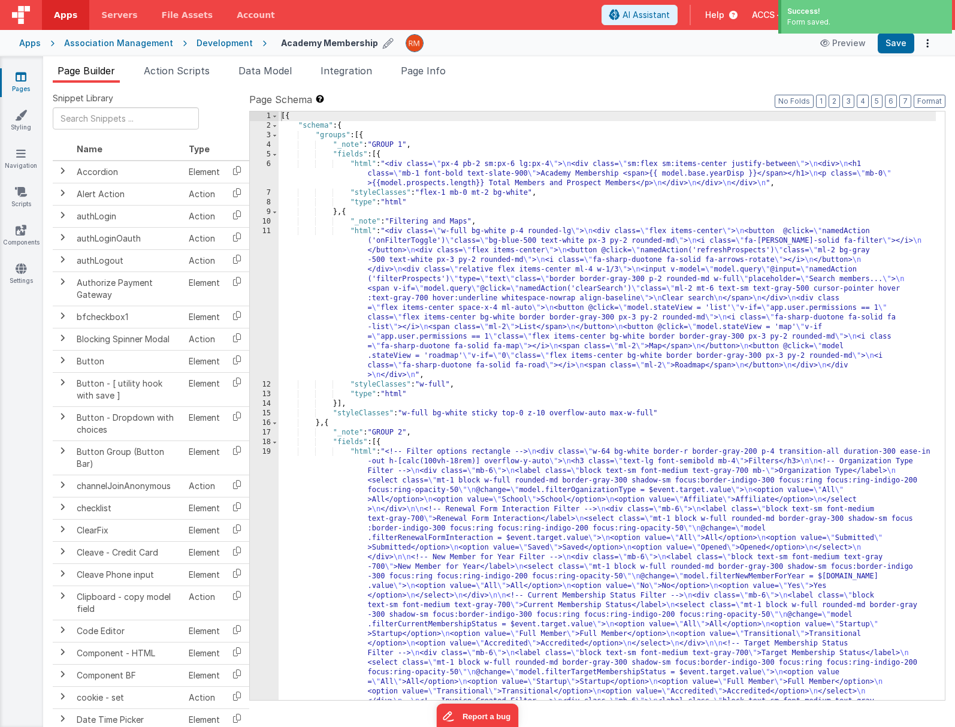
click at [359, 165] on div "[{ "schema" : { "groups" : [{ "_note" : "GROUP 1" , "fields" : [{ "html" : "<di…" at bounding box center [607, 606] width 657 height 991
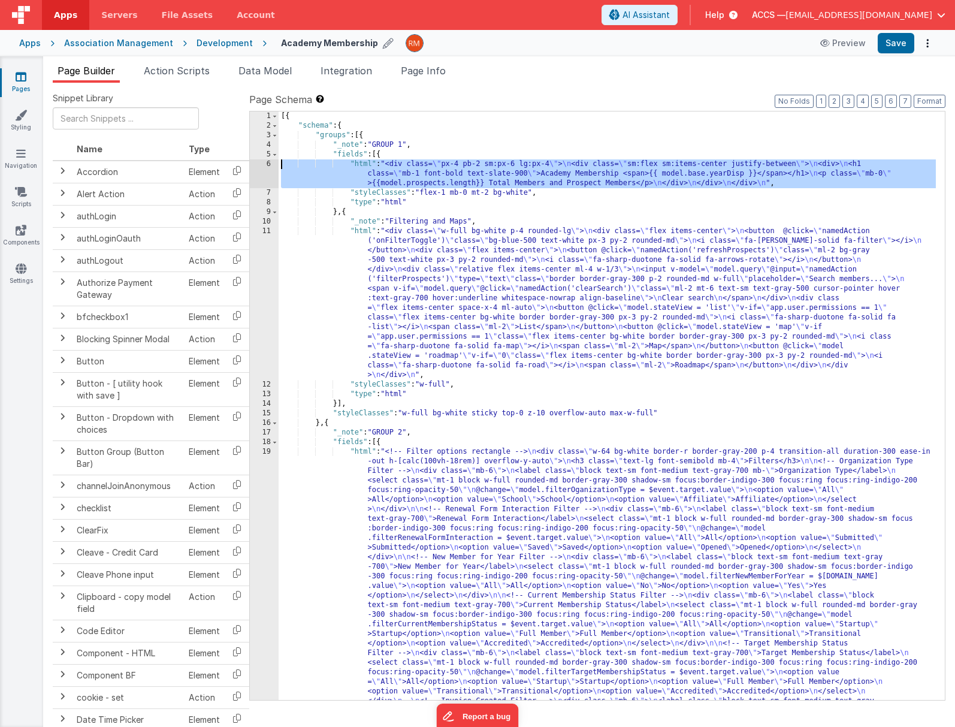
click at [267, 165] on div "6" at bounding box center [264, 173] width 29 height 29
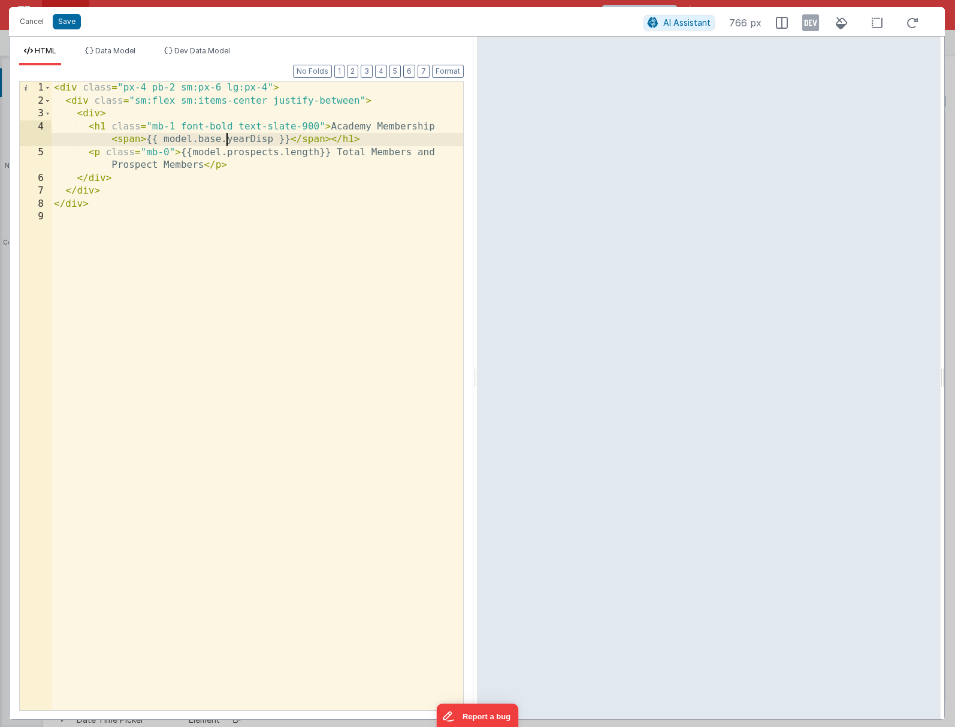
click at [225, 140] on div "< div class = "px-4 pb-2 sm:px-6 lg:px-4" > < div class = "sm:flex sm:items-cen…" at bounding box center [258, 408] width 412 height 654
drag, startPoint x: 299, startPoint y: 138, endPoint x: 117, endPoint y: 140, distance: 181.5
click at [117, 140] on div "< div class = "px-4 pb-2 sm:px-6 lg:px-4" > < div class = "sm:flex sm:items-cen…" at bounding box center [258, 408] width 412 height 654
click at [147, 141] on div "< div class = "px-4 pb-2 sm:px-6 lg:px-4" > < div class = "sm:flex sm:items-cen…" at bounding box center [258, 408] width 412 height 654
click at [249, 141] on div "< div class = "px-4 pb-2 sm:px-6 lg:px-4" > < div class = "sm:flex sm:items-cen…" at bounding box center [258, 408] width 412 height 654
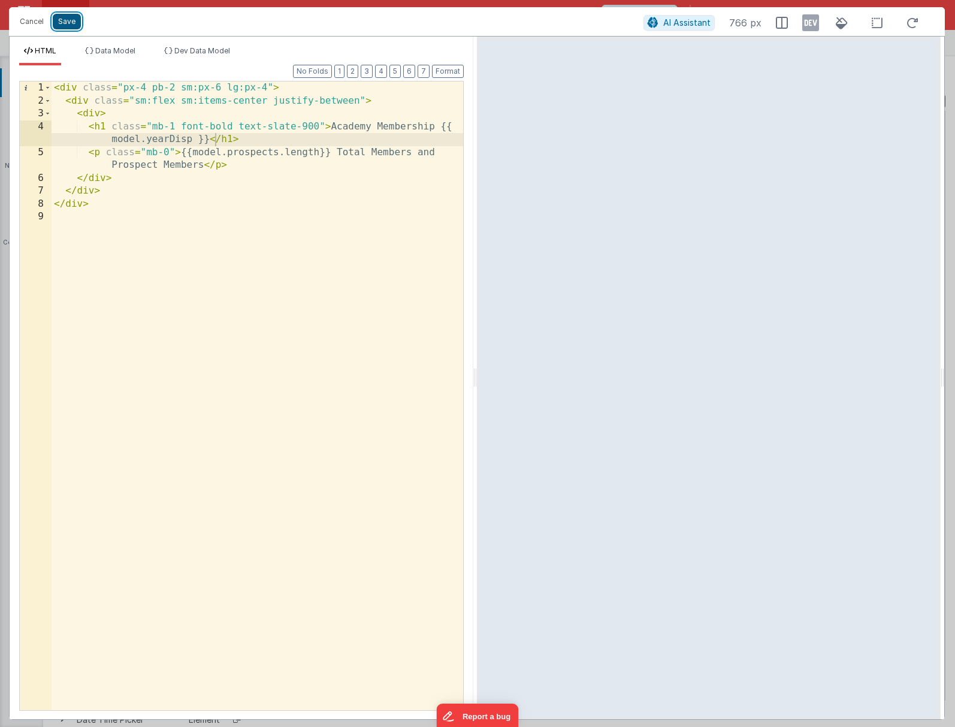
click at [61, 21] on button "Save" at bounding box center [67, 22] width 28 height 16
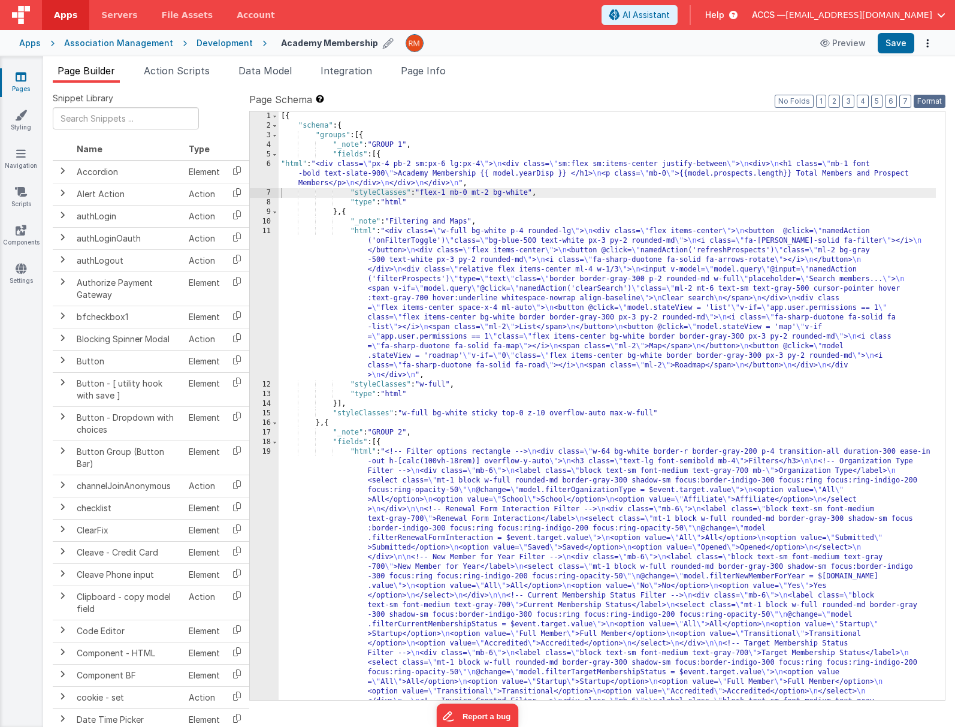
click at [934, 99] on button "Format" at bounding box center [930, 101] width 32 height 13
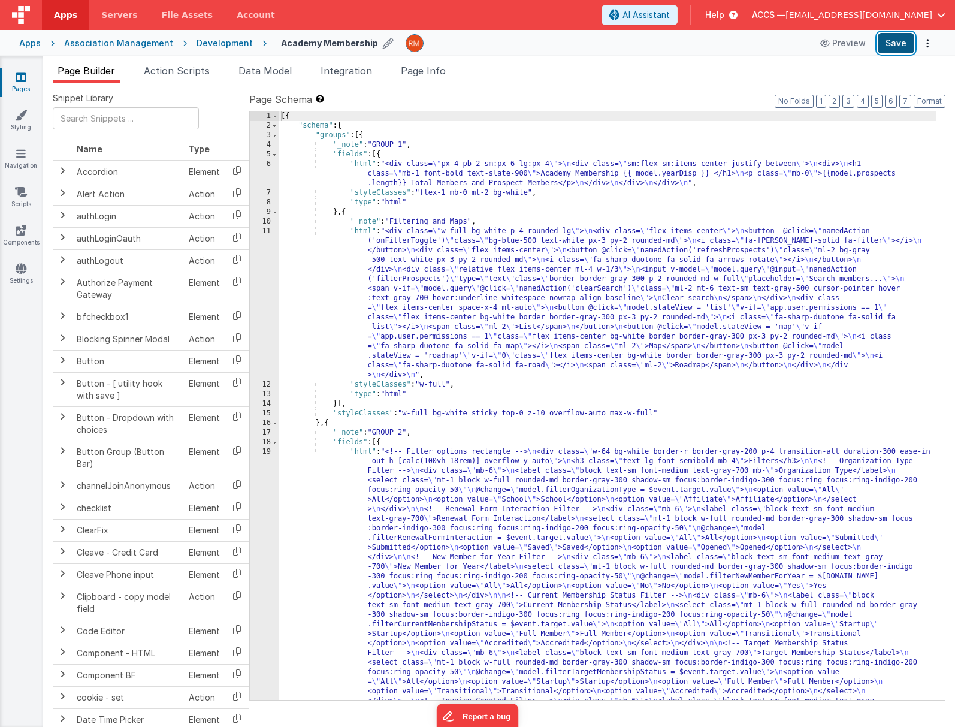
click at [892, 41] on button "Save" at bounding box center [896, 43] width 37 height 20
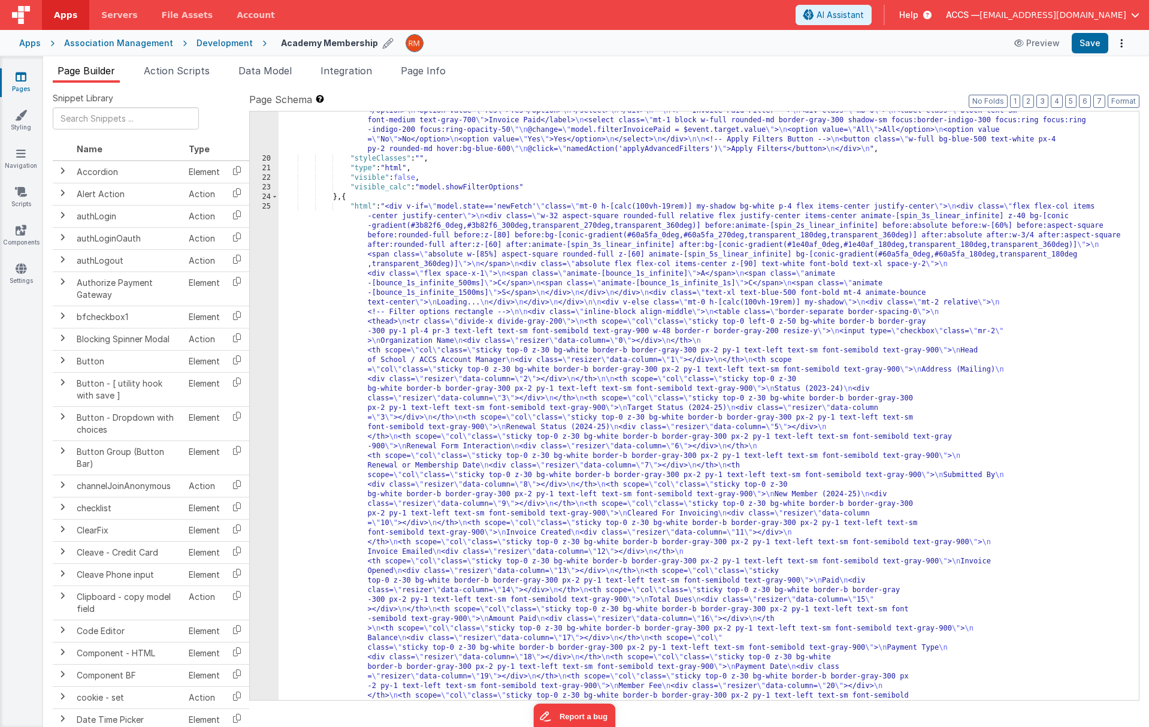
scroll to position [533, 0]
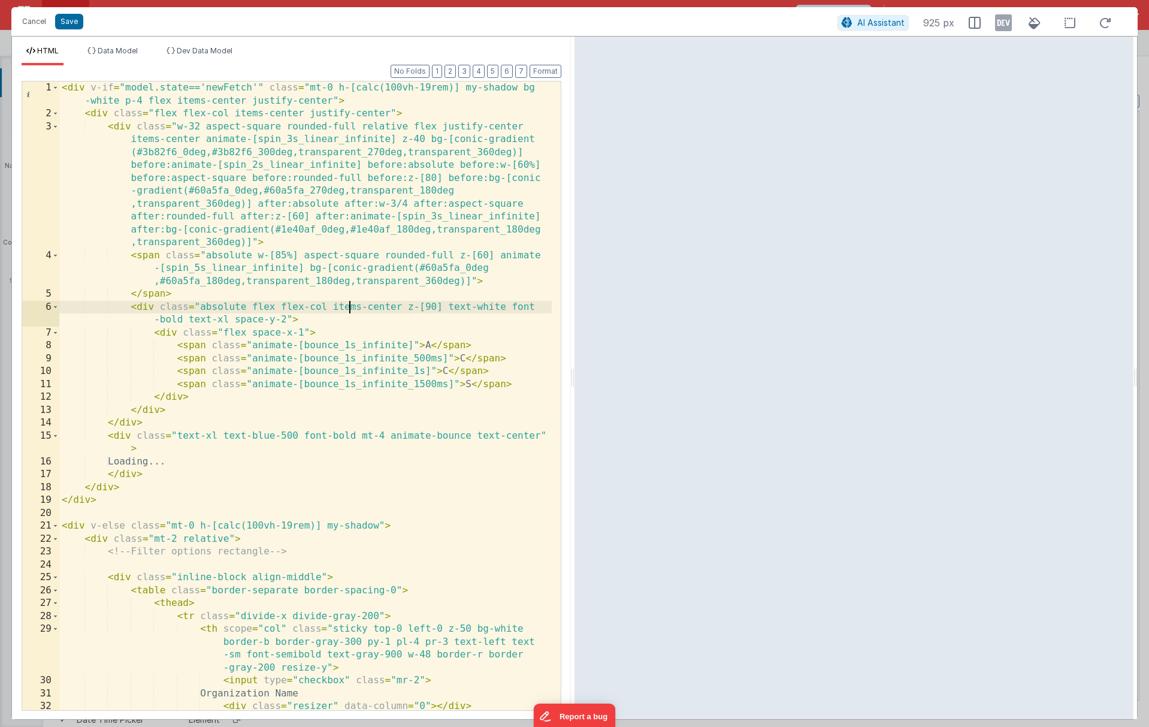
click at [350, 309] on div "< div v-if = "model.state=='newFetch'" class = "mt-0 h-[calc(100vh-19rem)] my-s…" at bounding box center [305, 414] width 492 height 667
click at [372, 295] on div "< div v-if = "model.state=='newFetch'" class = "mt-0 h-[calc(100vh-19rem)] my-s…" at bounding box center [305, 414] width 492 height 667
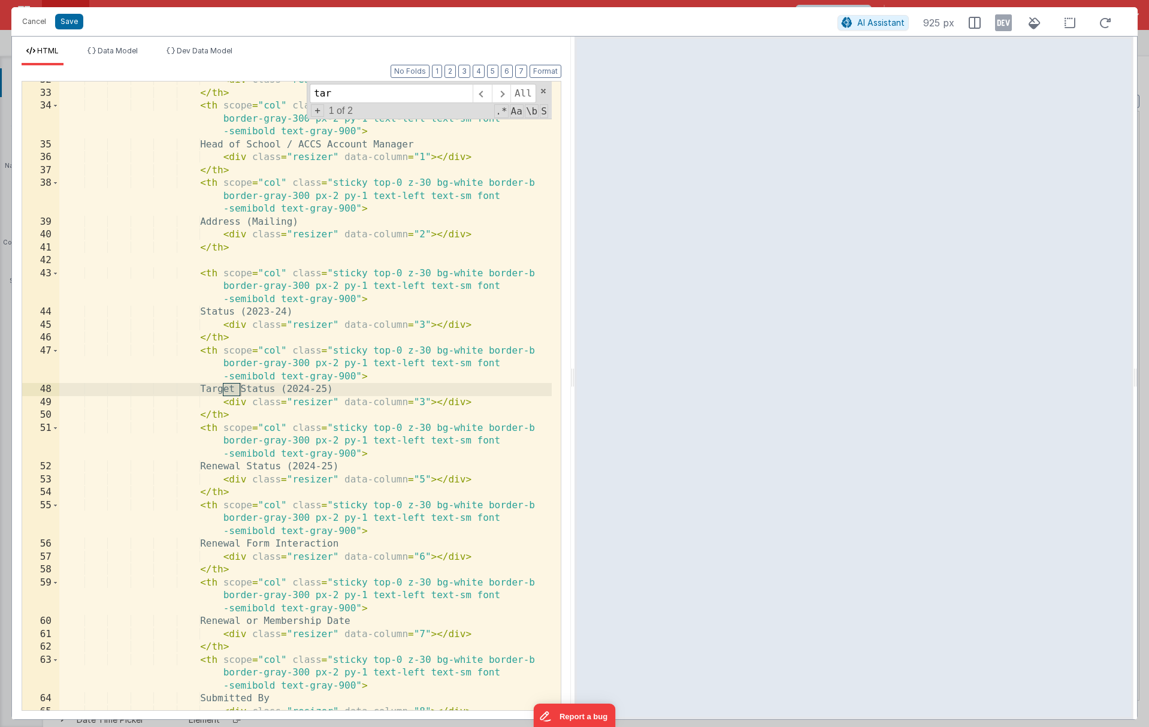
scroll to position [626, 0]
type input "target status"
drag, startPoint x: 355, startPoint y: 388, endPoint x: 304, endPoint y: 386, distance: 51.0
click at [304, 386] on div "< div class = "resizer" data-column = "0" > </ div > </ th > < th scope = "col"…" at bounding box center [305, 401] width 492 height 654
click at [256, 390] on div "< div class = "resizer" data-column = "0" > </ div > </ th > < th scope = "col"…" at bounding box center [305, 401] width 492 height 654
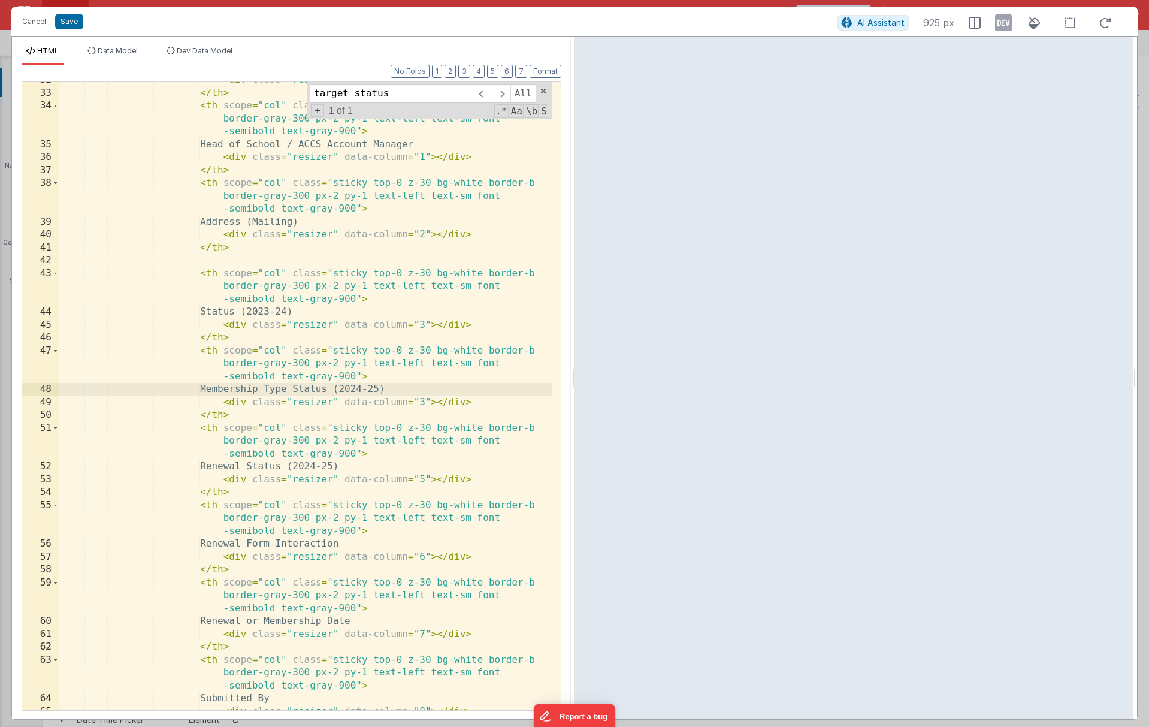
click at [348, 391] on div "< div class = "resizer" data-column = "0" > </ div > </ th > < th scope = "col"…" at bounding box center [305, 401] width 492 height 654
drag, startPoint x: 408, startPoint y: 388, endPoint x: 353, endPoint y: 386, distance: 54.5
click at [353, 386] on div "< div class = "resizer" data-column = "0" > </ div > </ th > < th scope = "col"…" at bounding box center [305, 401] width 492 height 654
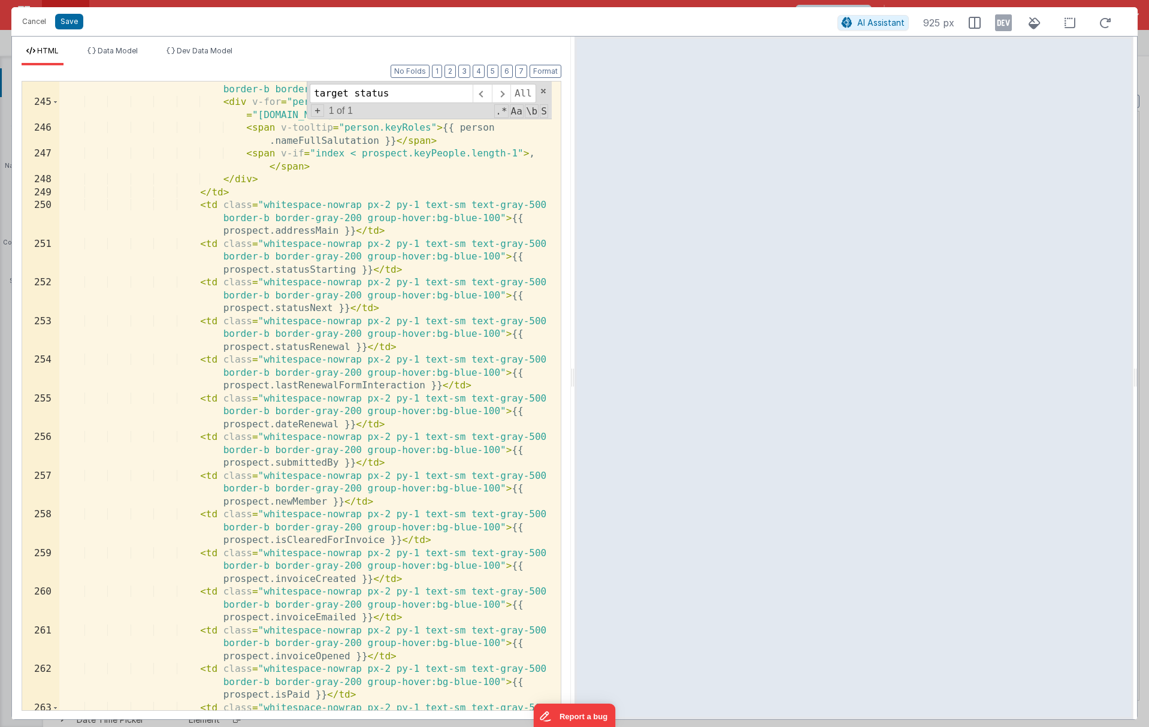
scroll to position [4738, 0]
drag, startPoint x: 330, startPoint y: 309, endPoint x: 274, endPoint y: 309, distance: 55.7
click at [274, 309] on div "< td class = "whitespace-nowrap px-2 py-1 text-sm text-gray-500 border-b border…" at bounding box center [305, 410] width 492 height 680
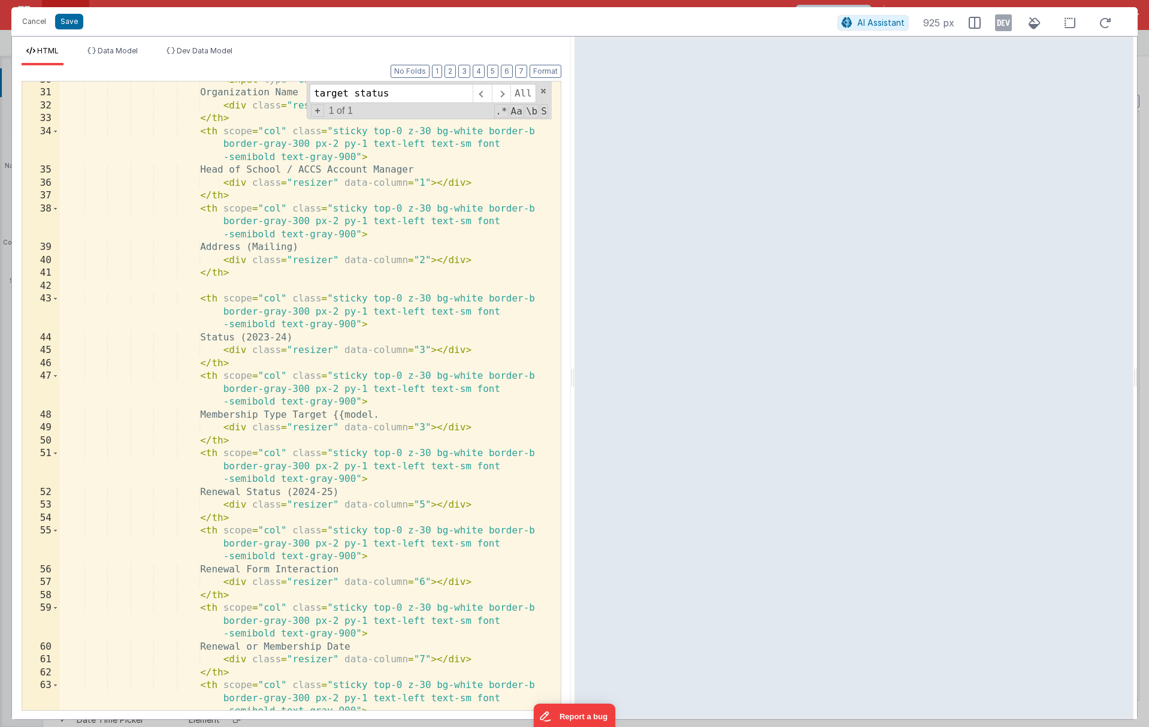
scroll to position [600, 0]
click at [404, 414] on div "< input type = "checkbox" class = "mr-2" > Organization Name < div class = "res…" at bounding box center [305, 414] width 492 height 680
click at [258, 340] on div "< input type = "checkbox" class = "mr-2" > Organization Name < div class = "res…" at bounding box center [305, 414] width 492 height 680
drag, startPoint x: 367, startPoint y: 338, endPoint x: 316, endPoint y: 337, distance: 50.3
click at [316, 337] on div "< input type = "checkbox" class = "mr-2" > Organization Name < div class = "res…" at bounding box center [305, 414] width 492 height 680
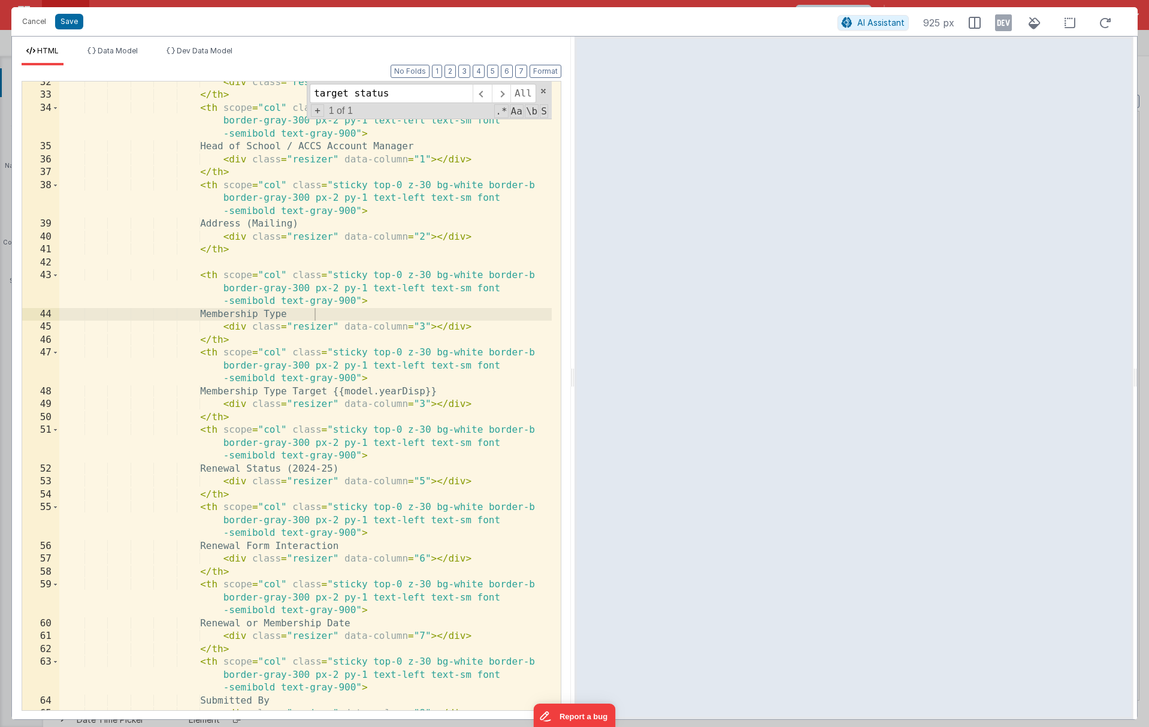
scroll to position [636, 0]
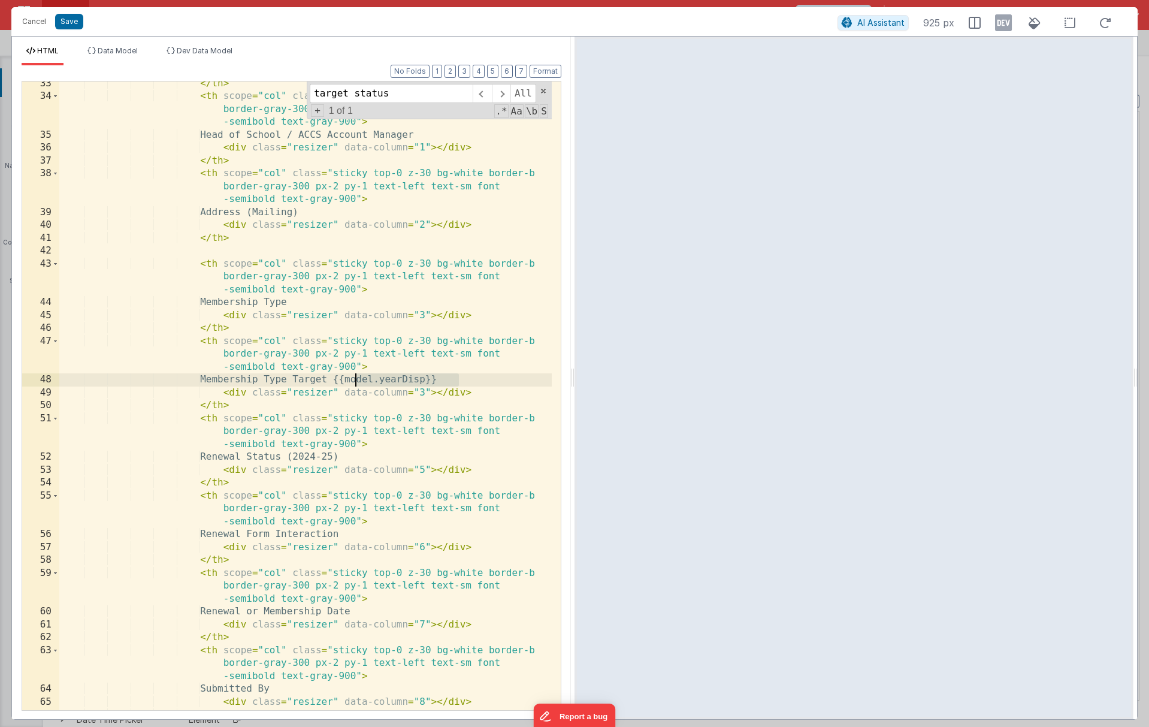
drag, startPoint x: 462, startPoint y: 380, endPoint x: 356, endPoint y: 383, distance: 105.5
click at [356, 383] on div "</ th > < th scope = "col" class = "sticky top-0 z-30 bg-white border-b border-…" at bounding box center [305, 404] width 492 height 654
click at [331, 301] on div "</ th > < th scope = "col" class = "sticky top-0 z-30 bg-white border-b border-…" at bounding box center [305, 404] width 492 height 654
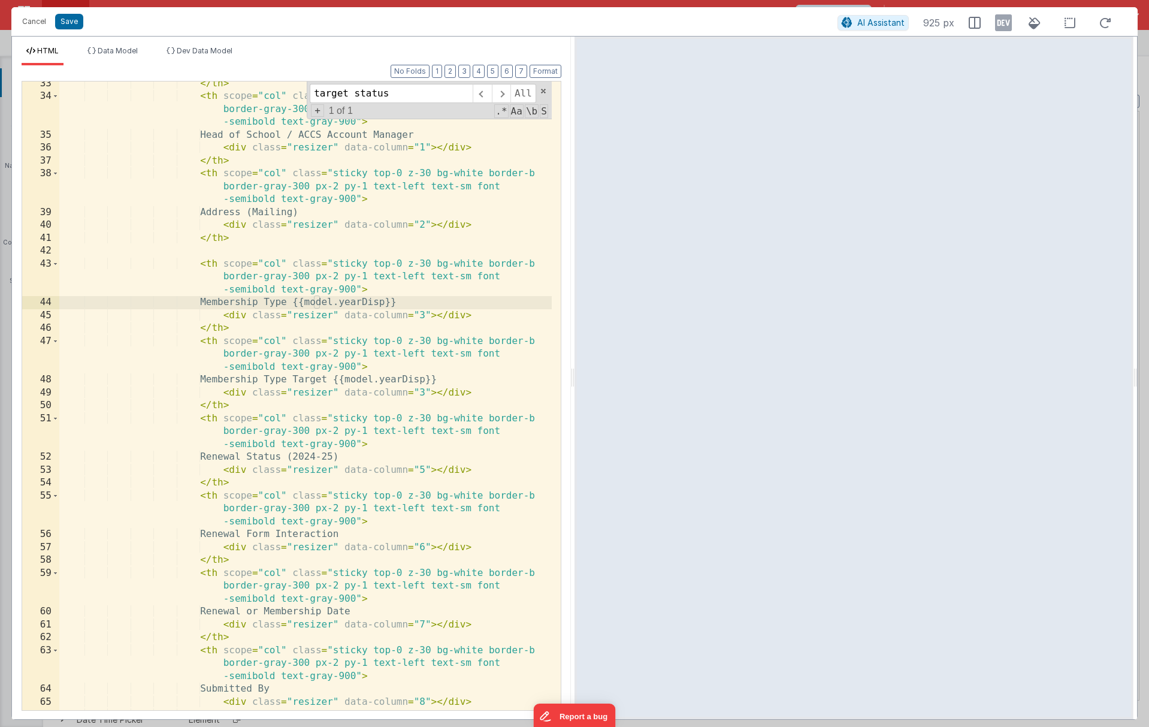
click at [408, 304] on div "</ th > < th scope = "col" class = "sticky top-0 z-30 bg-white border-b border-…" at bounding box center [305, 404] width 492 height 654
click at [71, 25] on button "Save" at bounding box center [69, 22] width 28 height 16
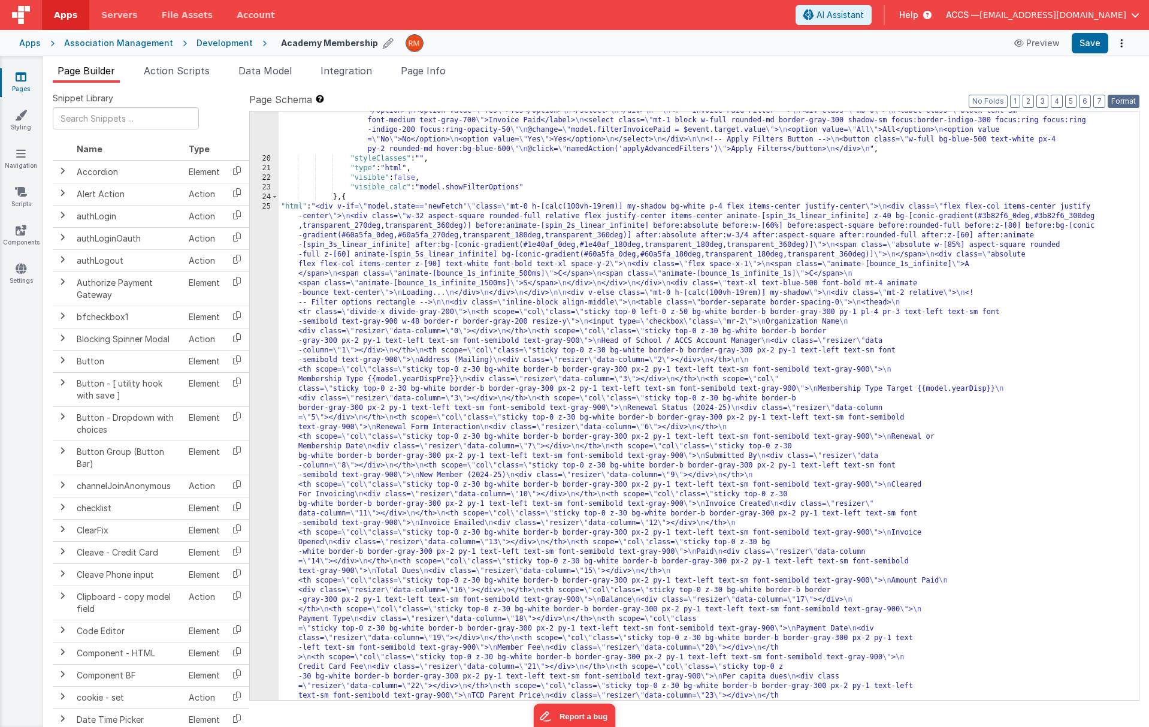
click at [954, 99] on button "Format" at bounding box center [1124, 101] width 32 height 13
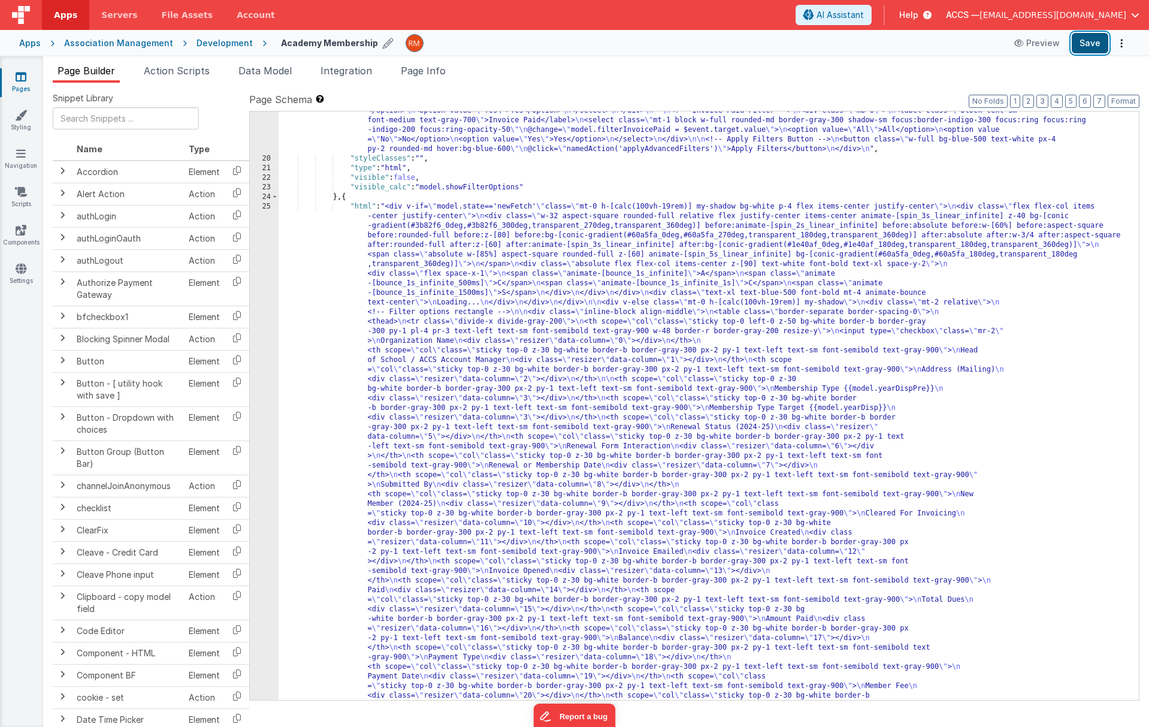
click at [954, 41] on button "Save" at bounding box center [1090, 43] width 37 height 20
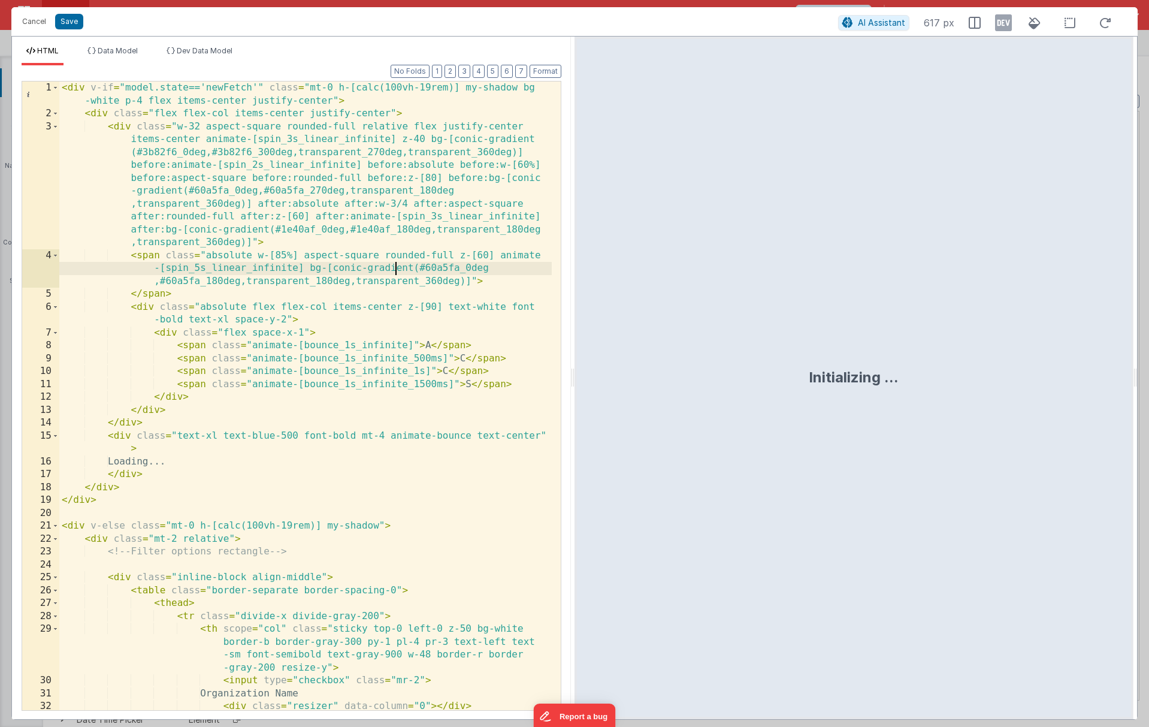
click at [397, 263] on div "< div v-if = "model.state=='newFetch'" class = "mt-0 h-[calc(100vh-19rem)] my-s…" at bounding box center [305, 414] width 492 height 667
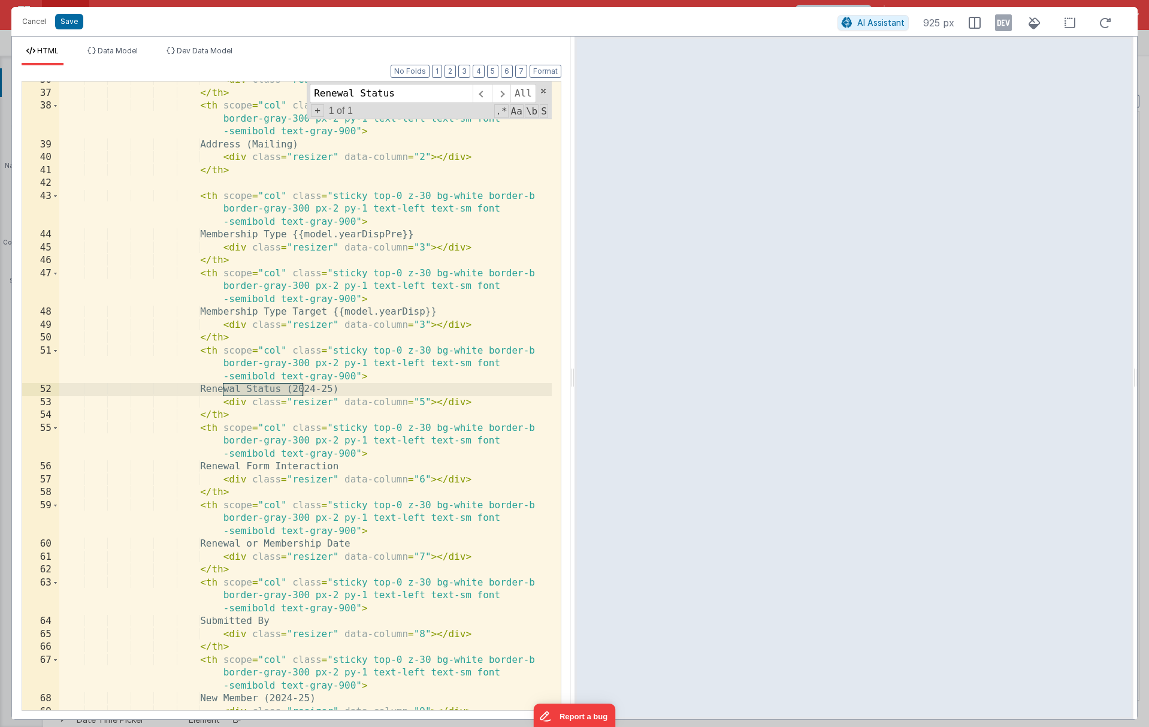
scroll to position [703, 0]
type input "Renewal Status"
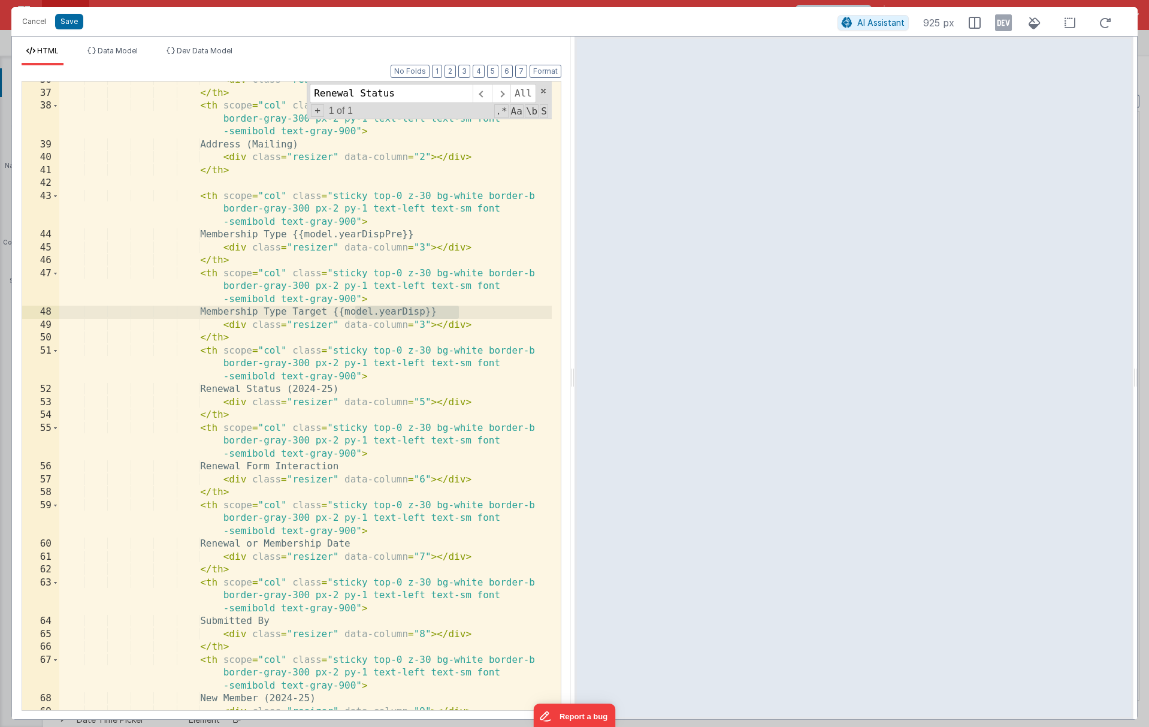
drag, startPoint x: 461, startPoint y: 312, endPoint x: 355, endPoint y: 315, distance: 106.7
click at [355, 315] on div "< div class = "resizer" data-column = "1" > </ div > </ th > < th scope = "col"…" at bounding box center [305, 401] width 492 height 654
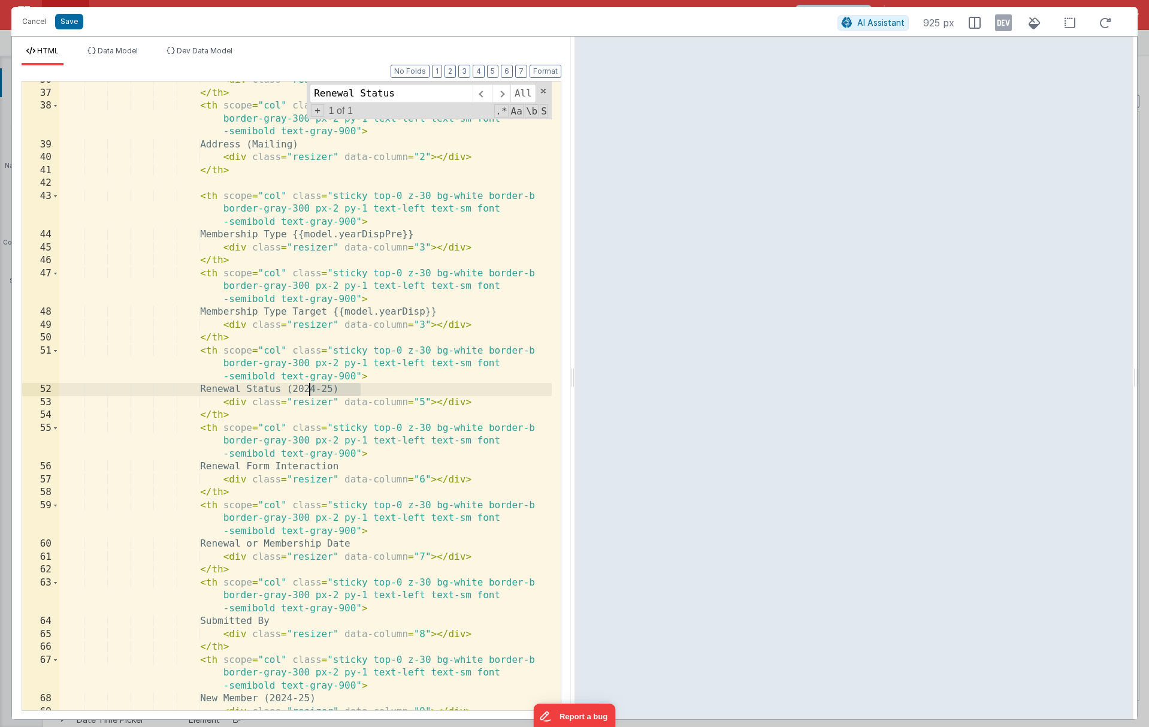
drag, startPoint x: 363, startPoint y: 389, endPoint x: 307, endPoint y: 390, distance: 55.7
click at [307, 390] on div "< div class = "resizer" data-column = "1" > </ div > </ th > < th scope = "col"…" at bounding box center [305, 401] width 492 height 654
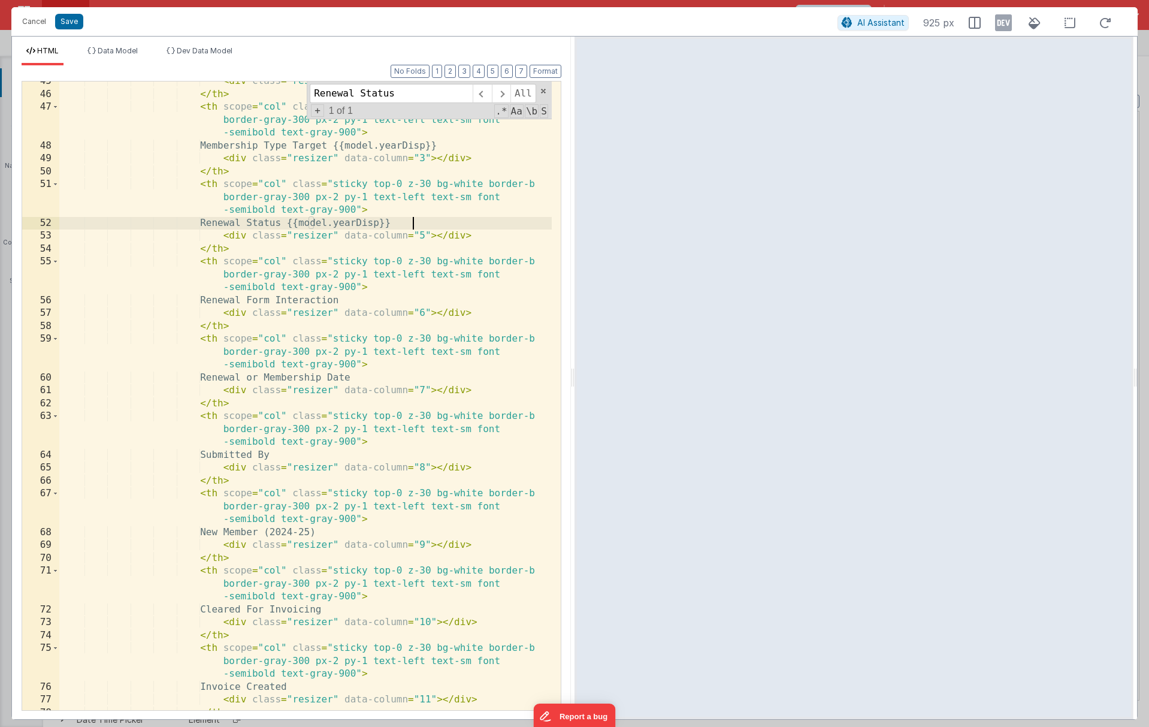
scroll to position [869, 0]
drag, startPoint x: 338, startPoint y: 530, endPoint x: 287, endPoint y: 534, distance: 51.0
click at [287, 534] on div "< div class = "resizer" data-column = "3" > </ div > </ th > < th scope = "col"…" at bounding box center [305, 402] width 492 height 654
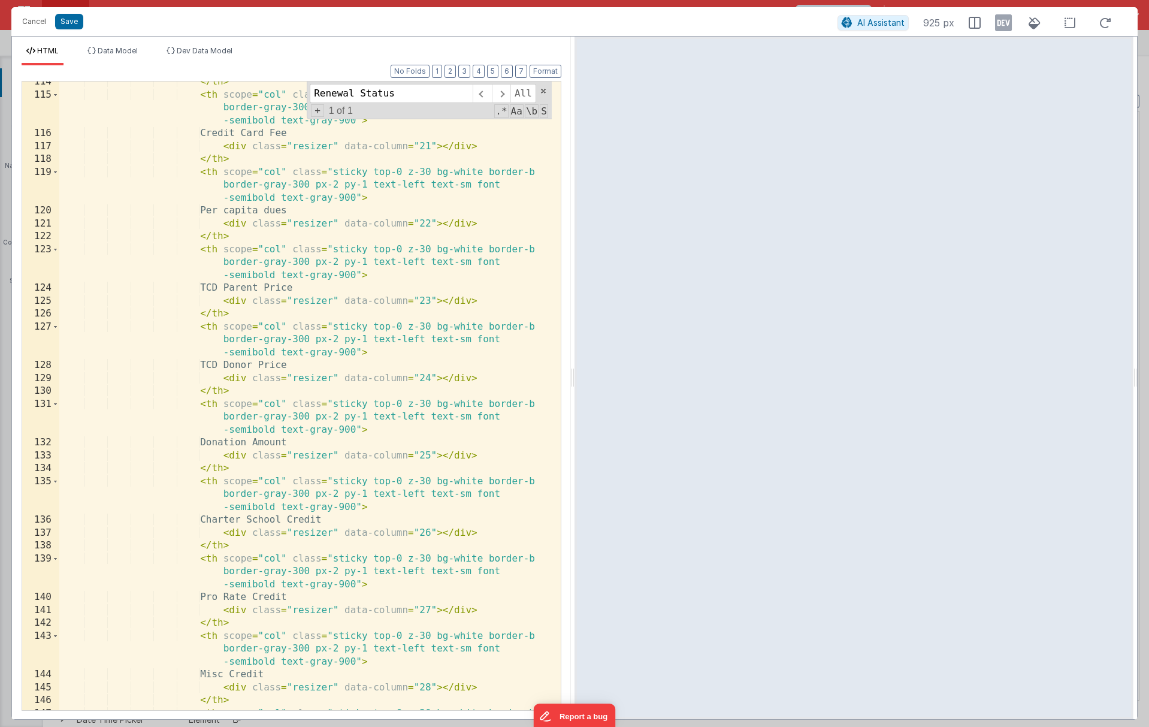
scroll to position [2229, 0]
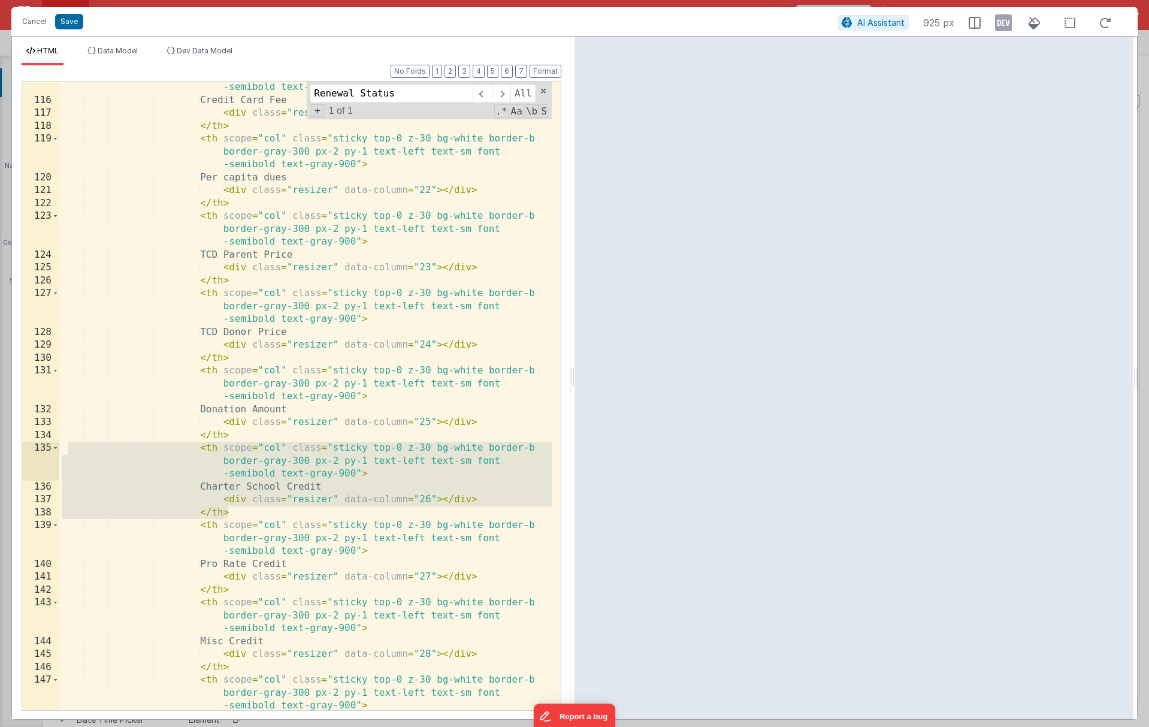
drag, startPoint x: 256, startPoint y: 512, endPoint x: 81, endPoint y: 474, distance: 178.8
click at [66, 444] on div "< th scope = "col" class = "sticky top-0 z-30 bg-white border-b border-gray-300…" at bounding box center [305, 395] width 492 height 680
click at [232, 500] on div "< th scope = "col" class = "sticky top-0 z-30 bg-white border-b border-gray-300…" at bounding box center [305, 395] width 492 height 680
drag, startPoint x: 244, startPoint y: 515, endPoint x: 20, endPoint y: 445, distance: 235.3
click at [20, 445] on div "Format 7 6 5 4 3 2 1 No Folds 115 116 117 118 119 120 121 122 123 124 125 126 1…" at bounding box center [291, 392] width 559 height 654
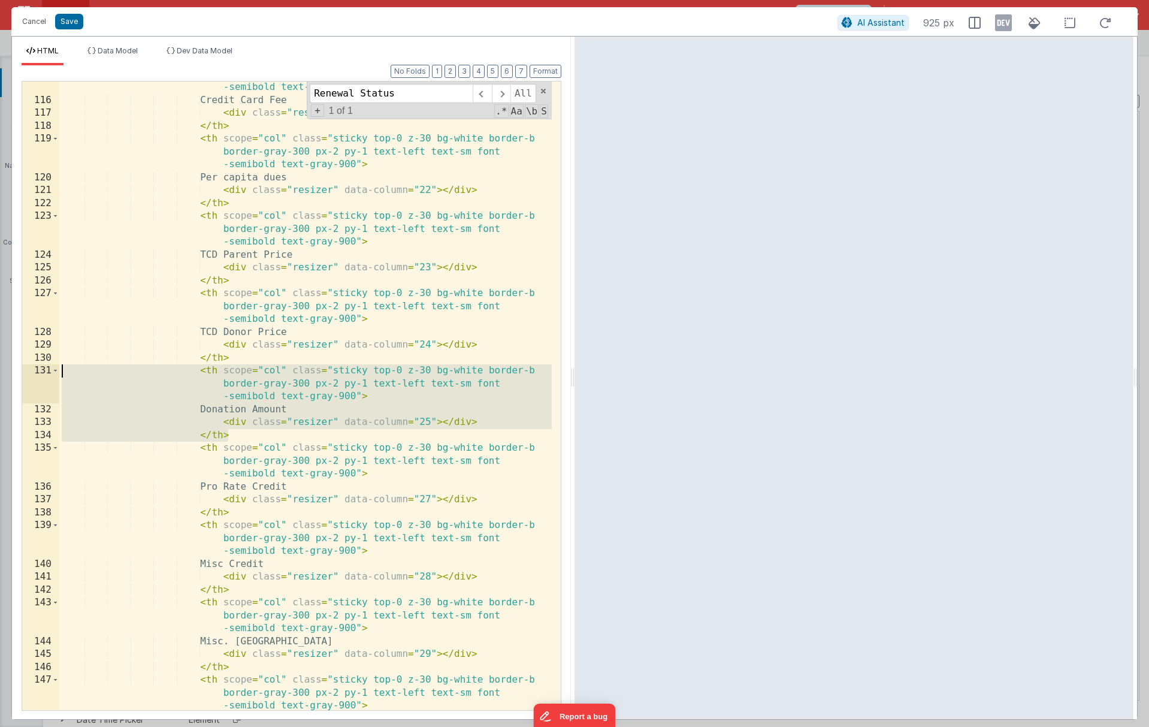
drag, startPoint x: 241, startPoint y: 435, endPoint x: 31, endPoint y: 371, distance: 219.7
click at [31, 371] on div "115 116 117 118 119 120 121 122 123 124 125 126 127 128 129 130 131 132 133 134…" at bounding box center [292, 396] width 540 height 630
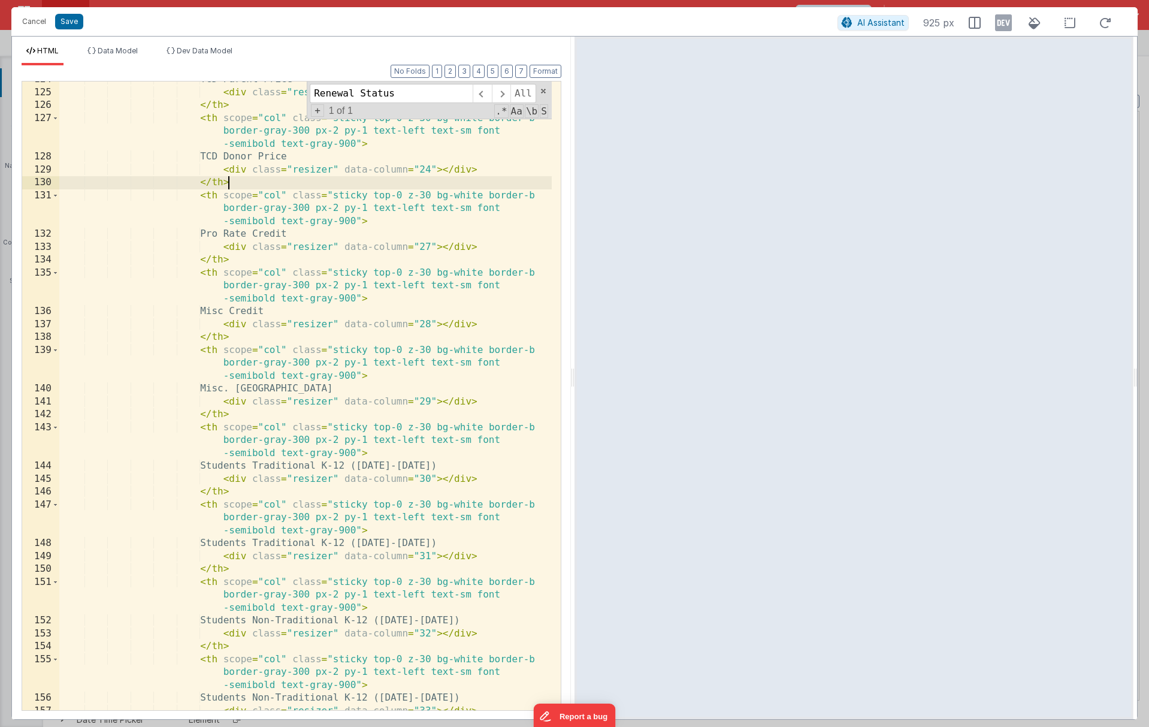
scroll to position [2496, 0]
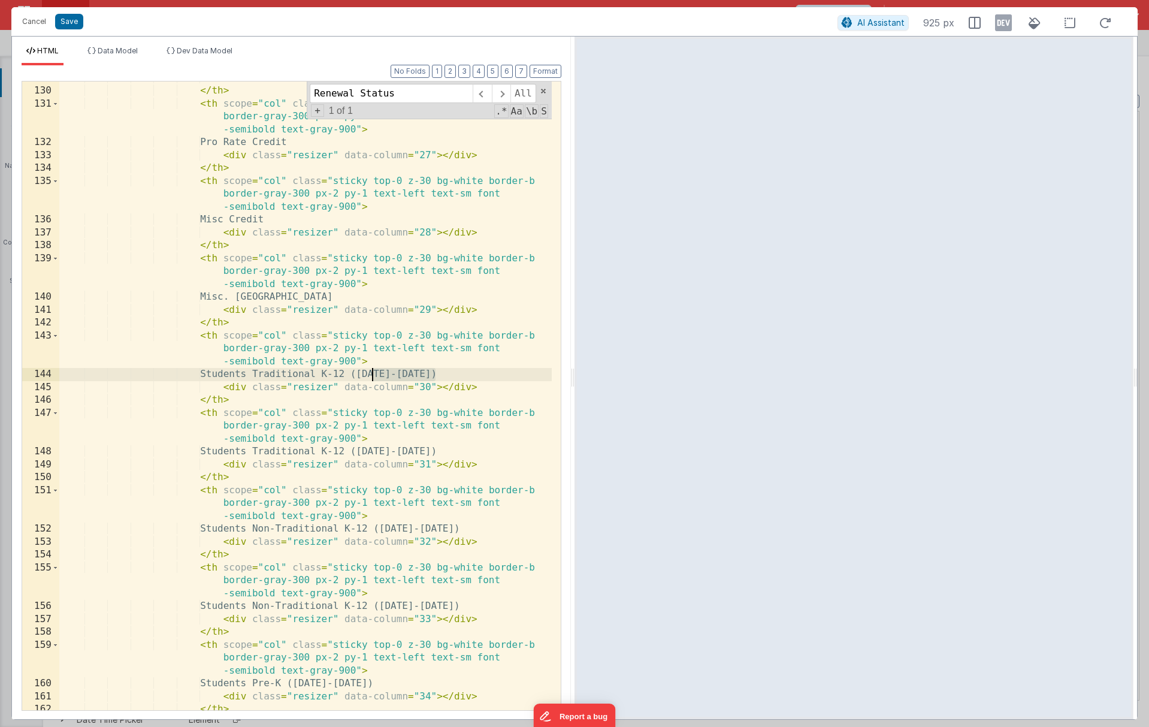
drag, startPoint x: 435, startPoint y: 375, endPoint x: 370, endPoint y: 372, distance: 64.8
click at [370, 372] on div "< div class = "resizer" data-column = "24" > </ div > </ th > < th scope = "col…" at bounding box center [305, 399] width 492 height 654
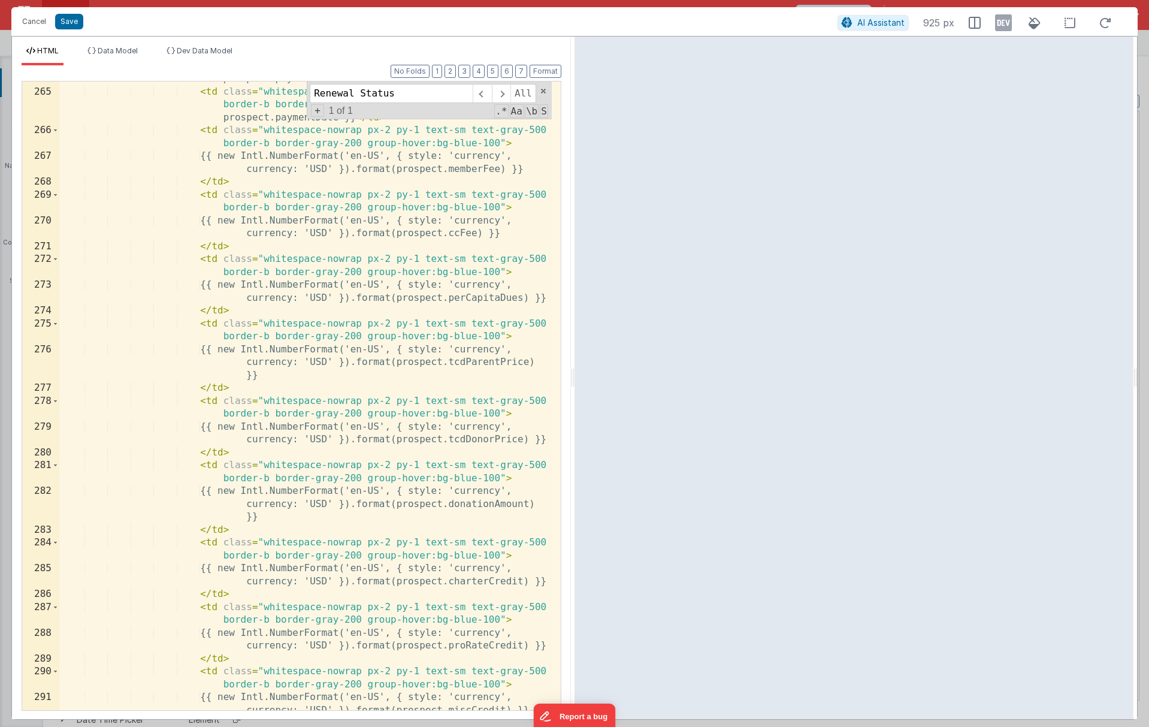
scroll to position [5456, 0]
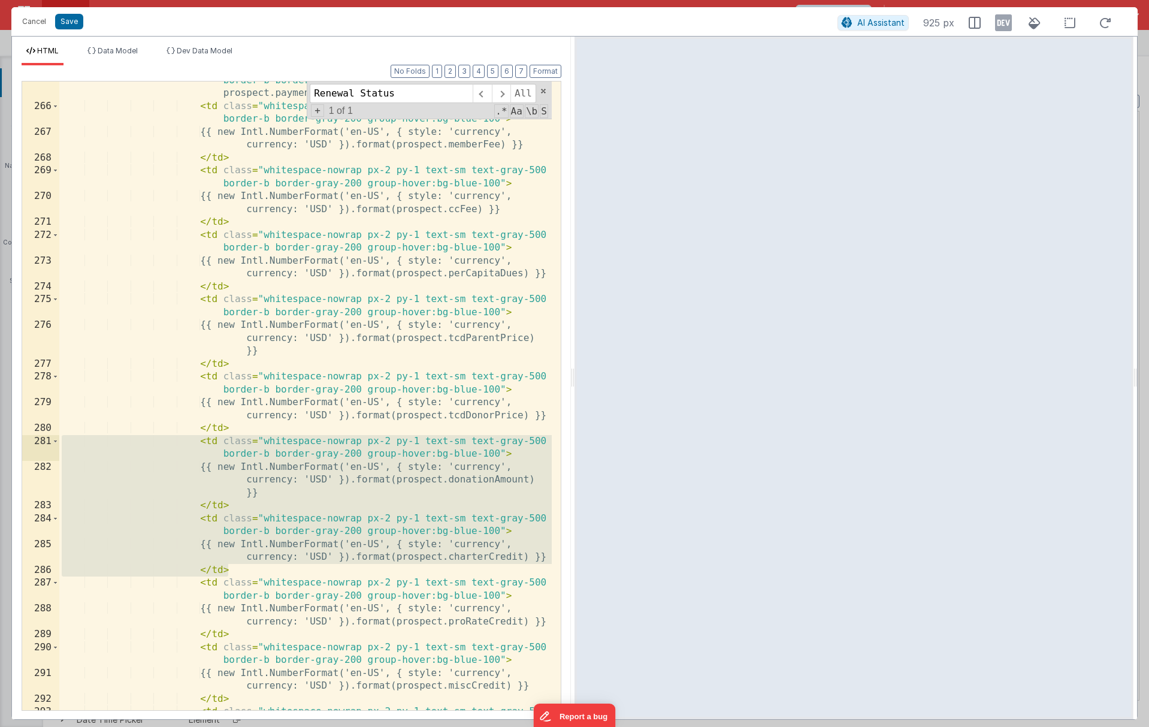
drag, startPoint x: 249, startPoint y: 568, endPoint x: 37, endPoint y: 442, distance: 246.6
click at [37, 442] on div "265 266 267 268 269 270 271 272 273 274 275 276 277 278 279 280 281 282 283 284…" at bounding box center [292, 396] width 540 height 630
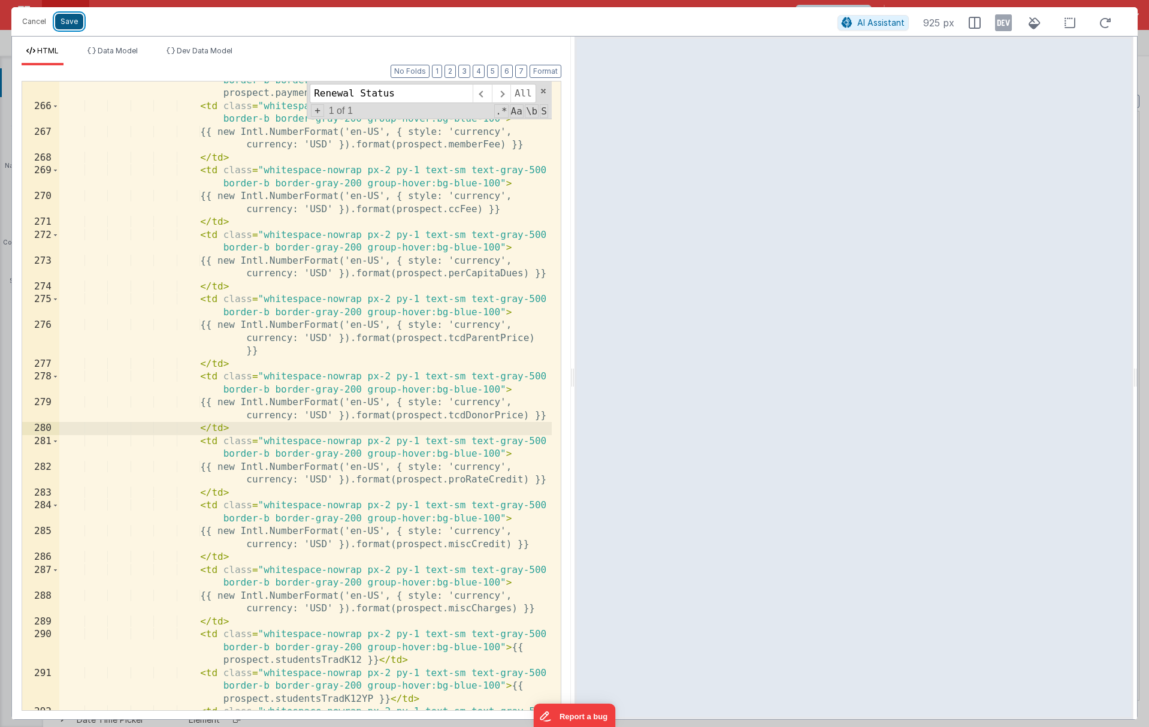
click at [77, 25] on button "Save" at bounding box center [69, 22] width 28 height 16
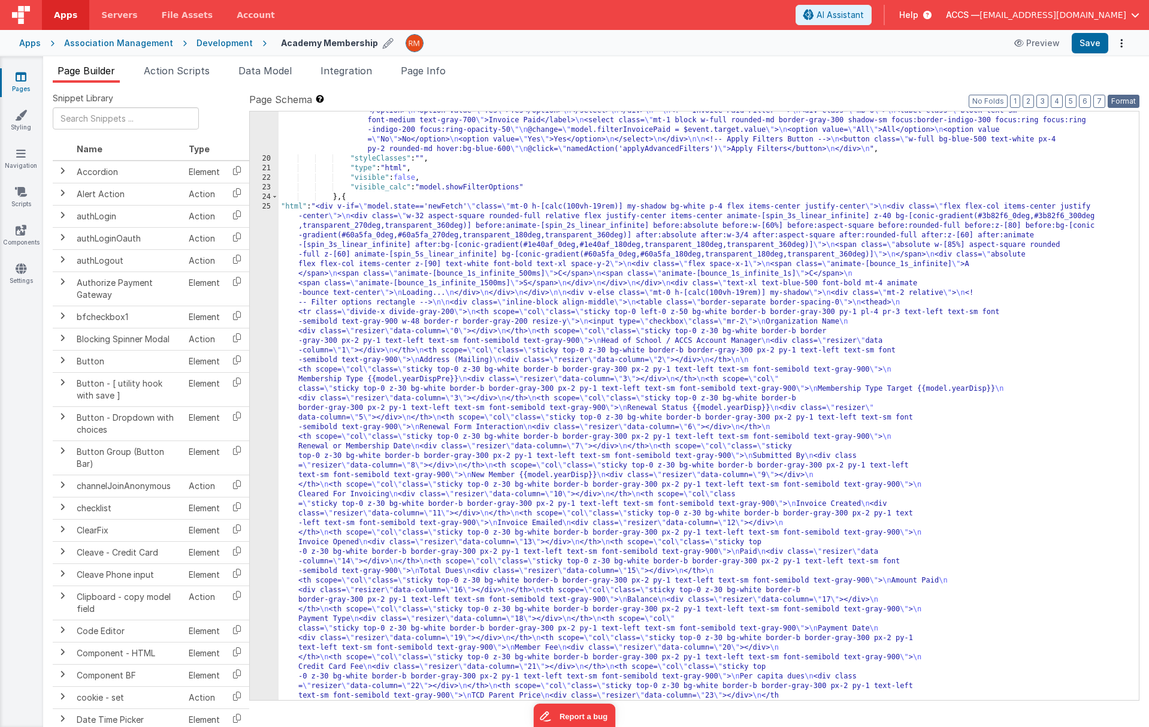
click at [954, 105] on button "Format" at bounding box center [1124, 101] width 32 height 13
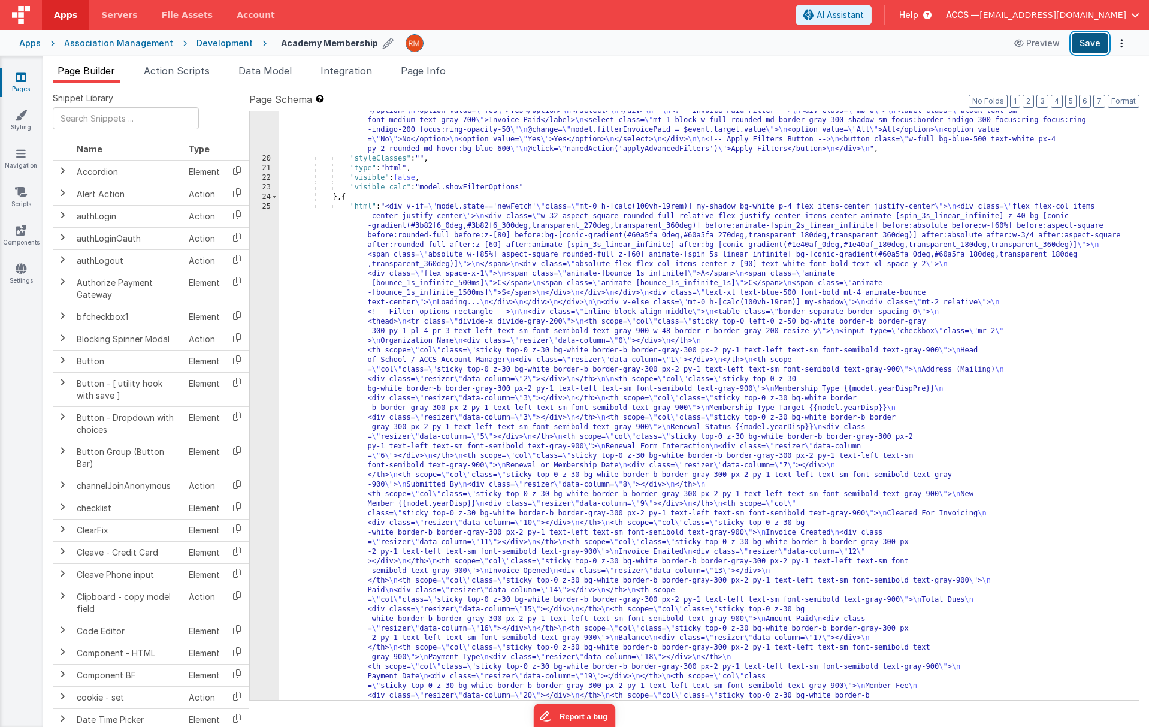
click at [954, 46] on button "Save" at bounding box center [1090, 43] width 37 height 20
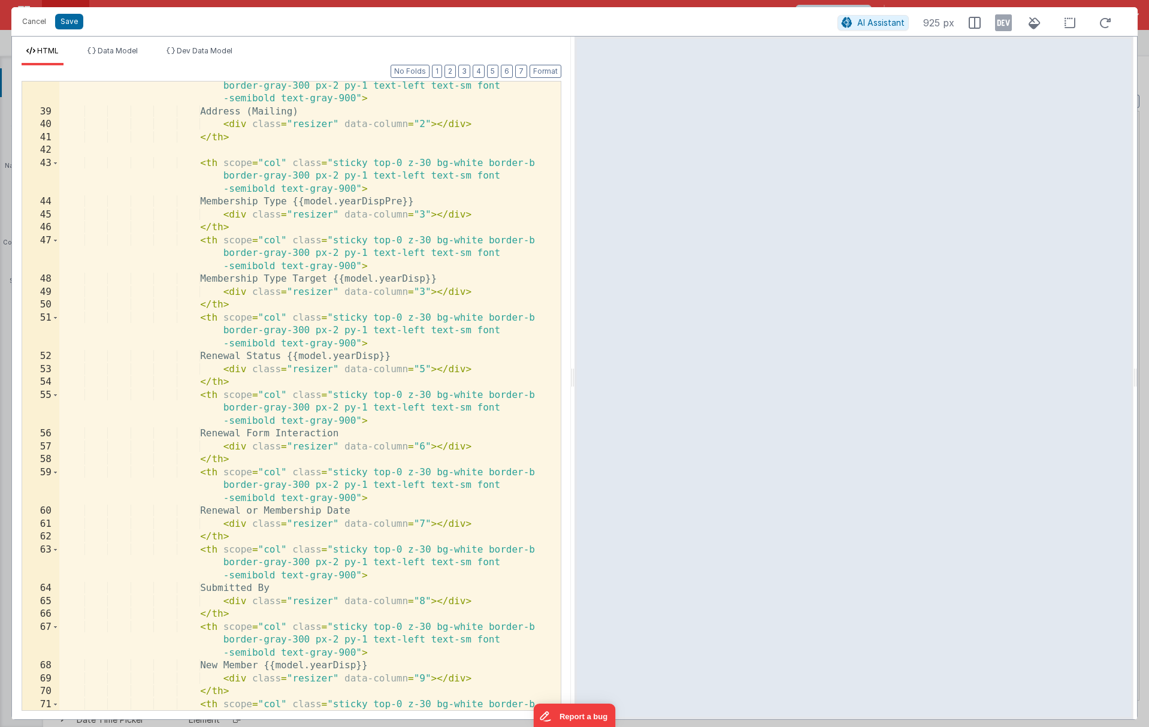
scroll to position [736, 0]
drag, startPoint x: 412, startPoint y: 358, endPoint x: 309, endPoint y: 358, distance: 103.0
click at [309, 358] on div "< th scope = "col" class = "sticky top-0 z-30 bg-white border-b border-gray-300…" at bounding box center [305, 419] width 492 height 706
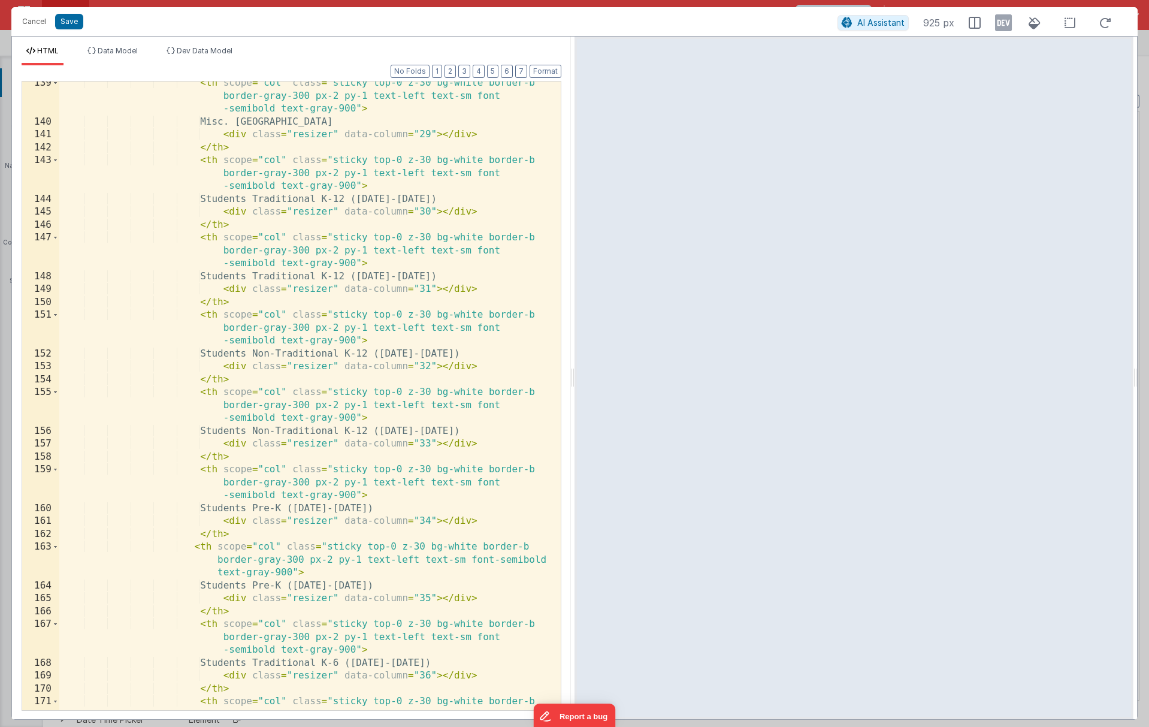
scroll to position [2643, 0]
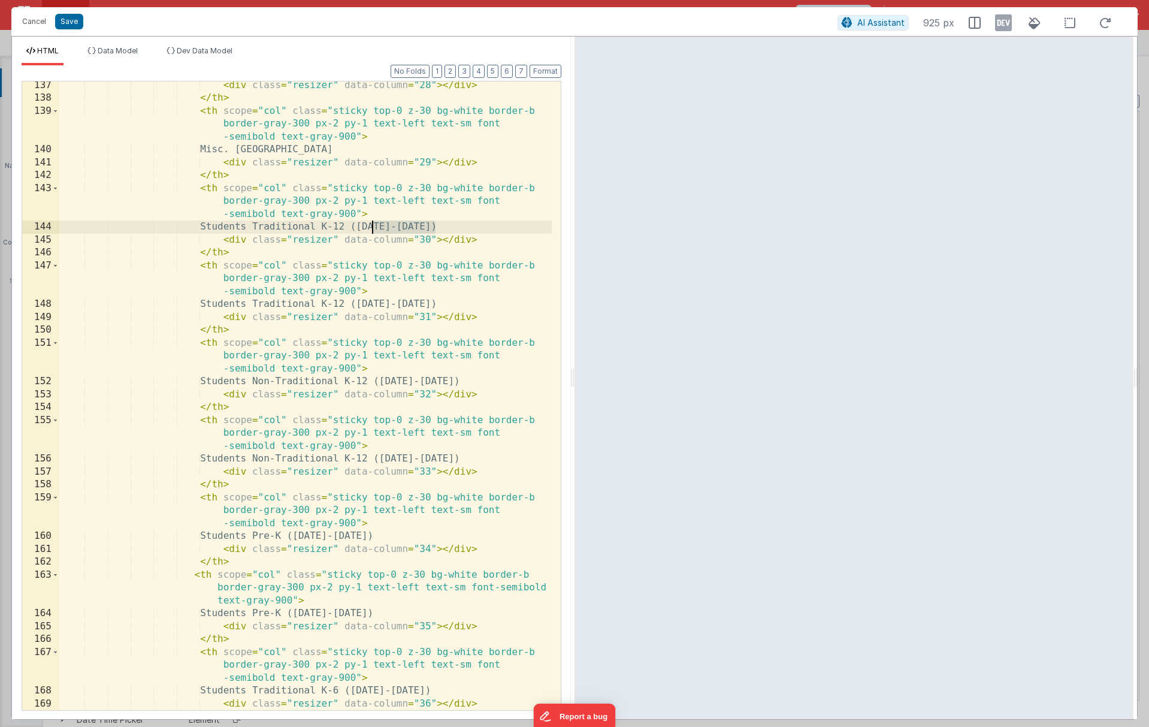
drag, startPoint x: 437, startPoint y: 223, endPoint x: 373, endPoint y: 226, distance: 64.1
click at [373, 226] on div "< div class = "resizer" data-column = "28" > </ div > </ th > < th scope = "col…" at bounding box center [305, 406] width 492 height 654
drag, startPoint x: 438, startPoint y: 304, endPoint x: 373, endPoint y: 306, distance: 64.7
click at [373, 306] on div "< div class = "resizer" data-column = "28" > </ div > </ th > < th scope = "col…" at bounding box center [305, 406] width 492 height 654
paste textarea
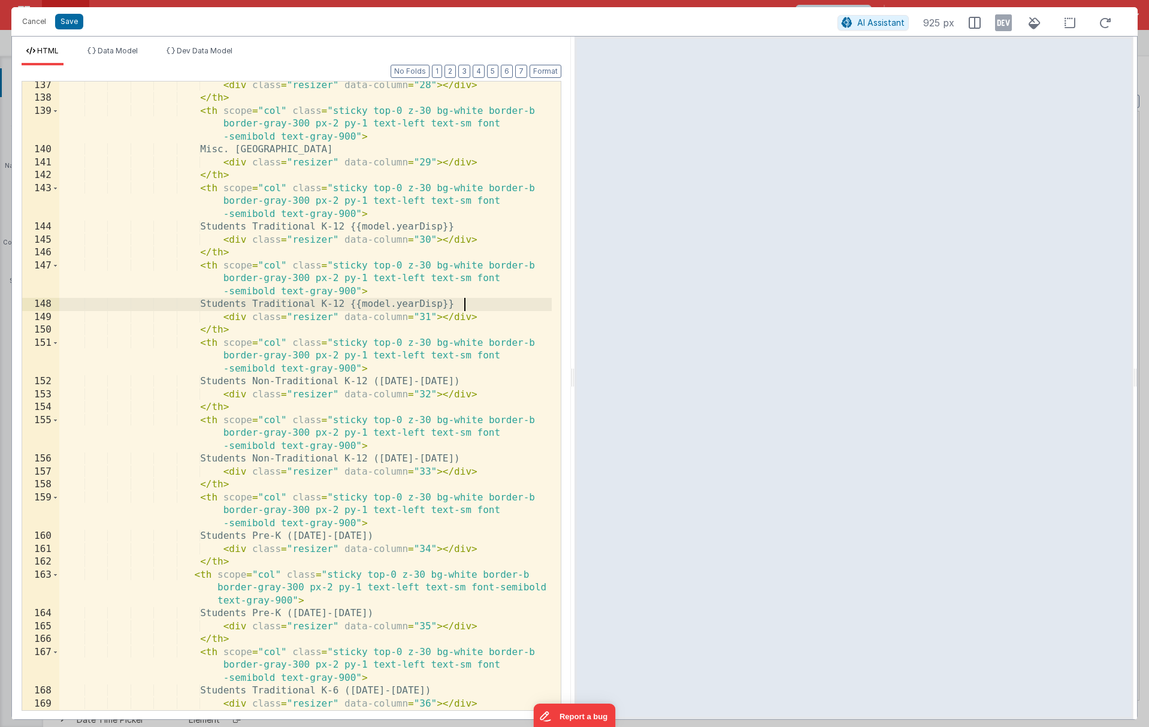
click at [464, 304] on div "< div class = "resizer" data-column = "28" > </ div > </ th > < th scope = "col…" at bounding box center [305, 406] width 492 height 654
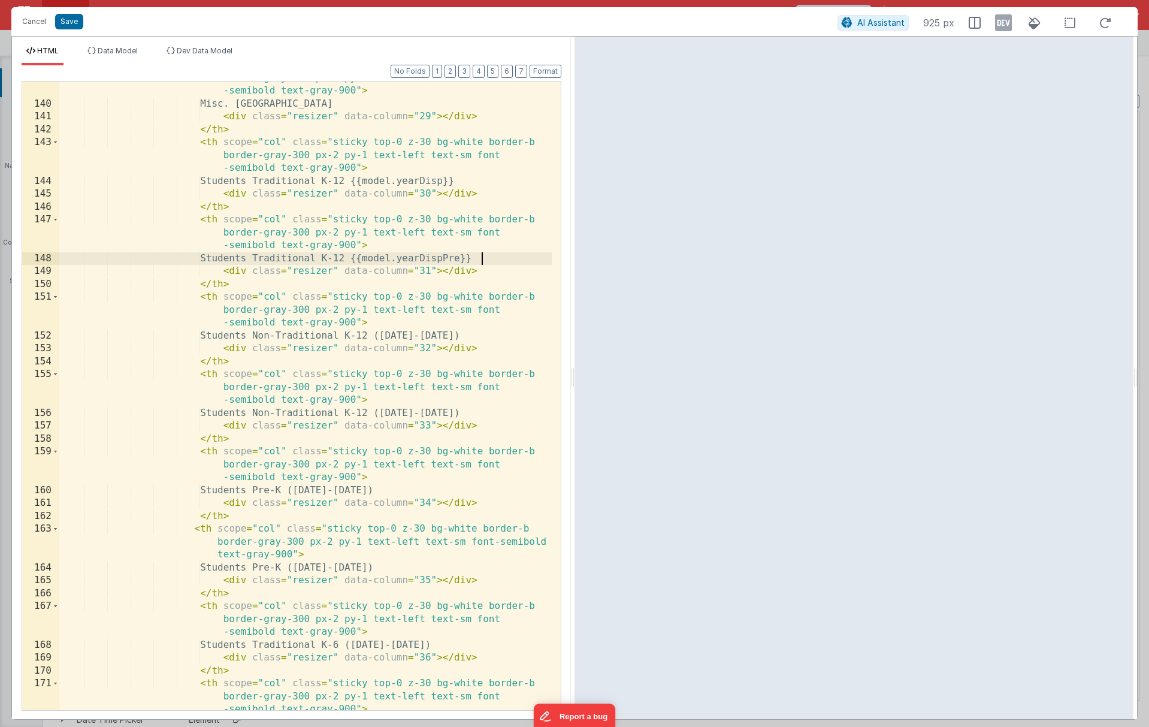
scroll to position [2689, 0]
drag, startPoint x: 461, startPoint y: 335, endPoint x: 397, endPoint y: 335, distance: 64.7
click at [397, 335] on div "< th scope = "col" class = "sticky top-0 z-30 bg-white border-b border-gray-300…" at bounding box center [305, 412] width 492 height 706
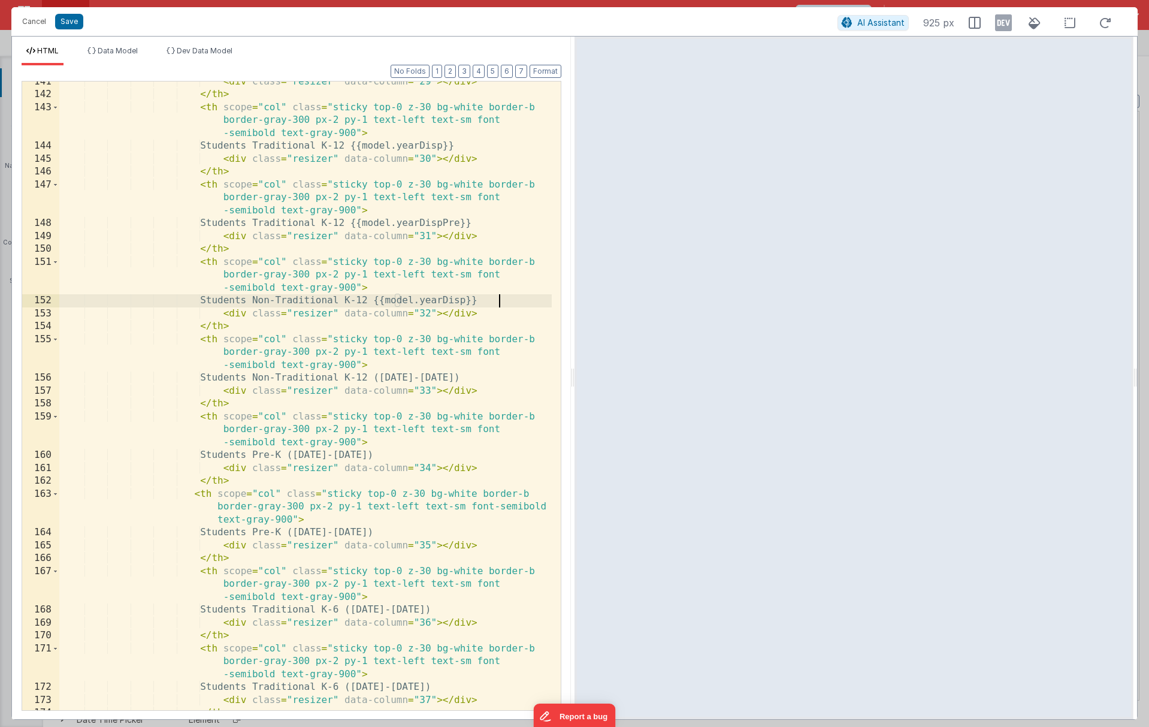
scroll to position [2735, 0]
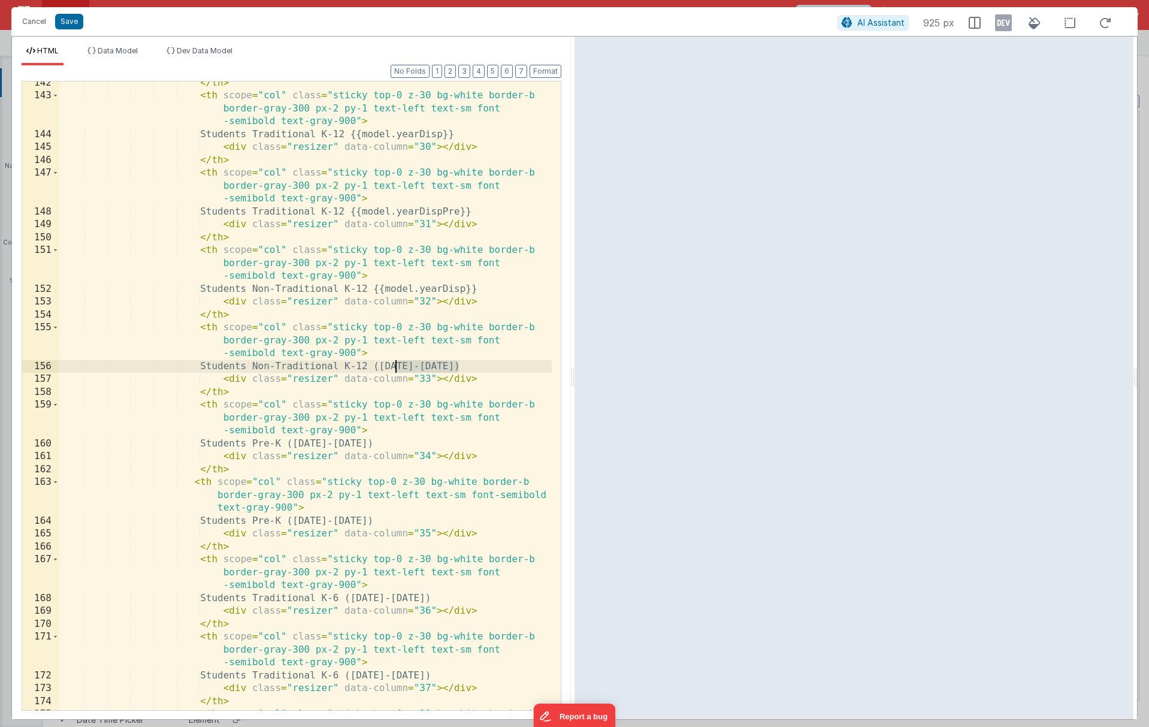
drag, startPoint x: 458, startPoint y: 365, endPoint x: 396, endPoint y: 365, distance: 62.3
click at [396, 365] on div "</ th > < th scope = "col" class = "sticky top-0 z-30 bg-white border-b border-…" at bounding box center [305, 417] width 492 height 680
paste textarea
click at [488, 367] on div "</ th > < th scope = "col" class = "sticky top-0 z-30 bg-white border-b border-…" at bounding box center [305, 417] width 492 height 680
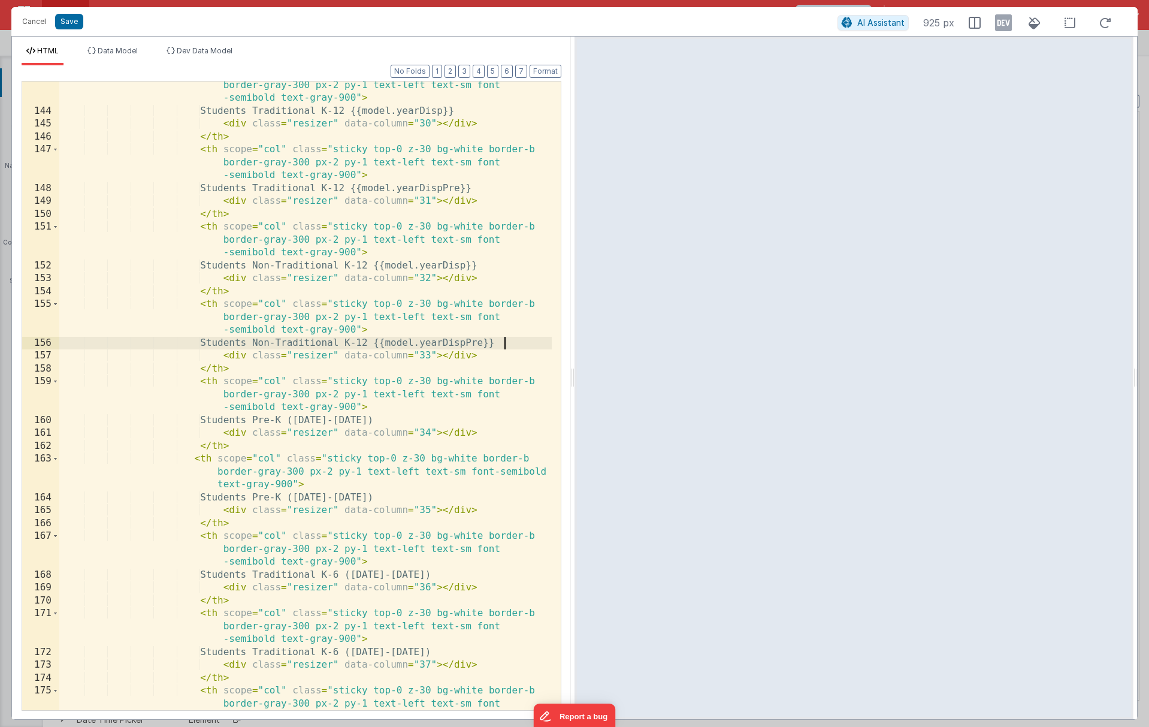
scroll to position [2822, 0]
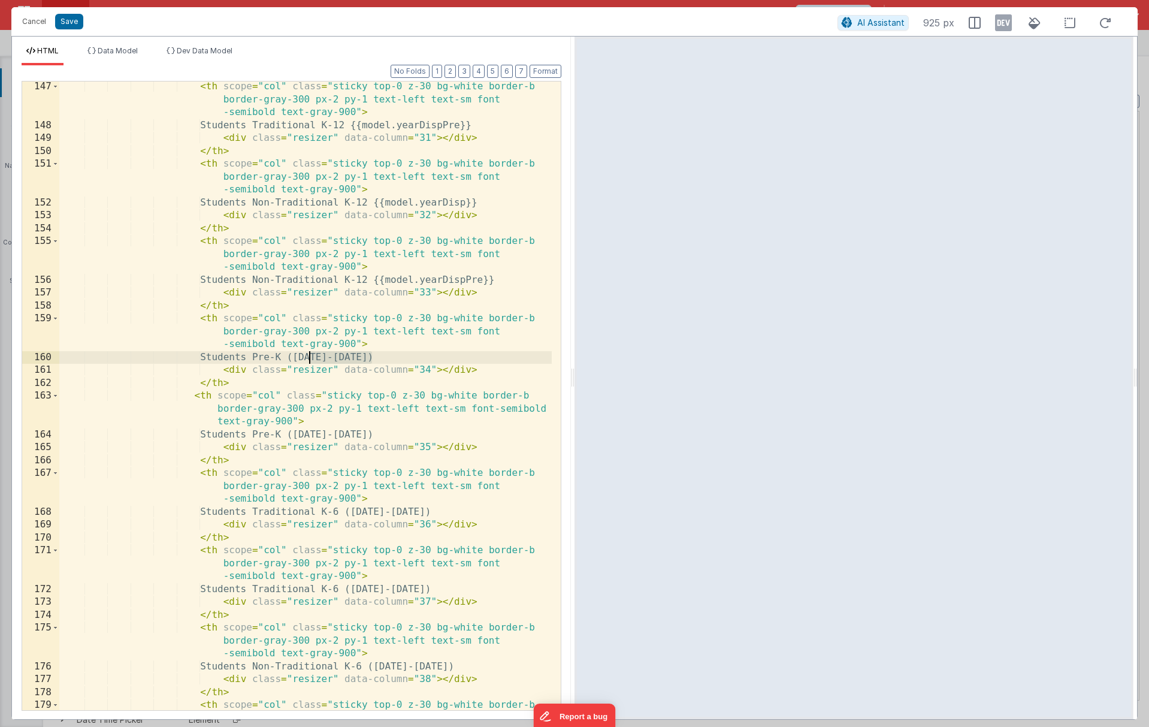
drag, startPoint x: 373, startPoint y: 358, endPoint x: 310, endPoint y: 358, distance: 62.3
click at [310, 358] on div "< th scope = "col" class = "sticky top-0 z-30 bg-white border-b border-gray-300…" at bounding box center [305, 433] width 492 height 706
drag, startPoint x: 371, startPoint y: 435, endPoint x: 310, endPoint y: 432, distance: 61.2
click at [310, 432] on div "< th scope = "col" class = "sticky top-0 z-30 bg-white border-b border-gray-300…" at bounding box center [305, 433] width 492 height 706
paste textarea
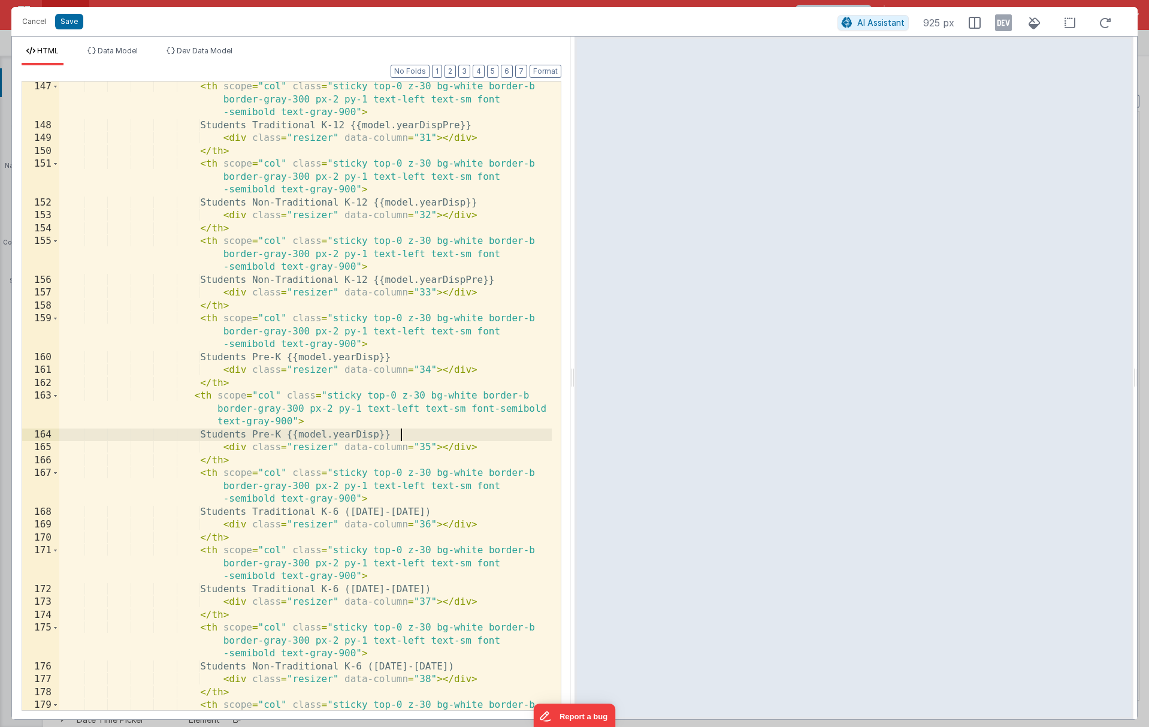
click at [400, 437] on div "< th scope = "col" class = "sticky top-0 z-30 bg-white border-b border-gray-300…" at bounding box center [305, 433] width 492 height 706
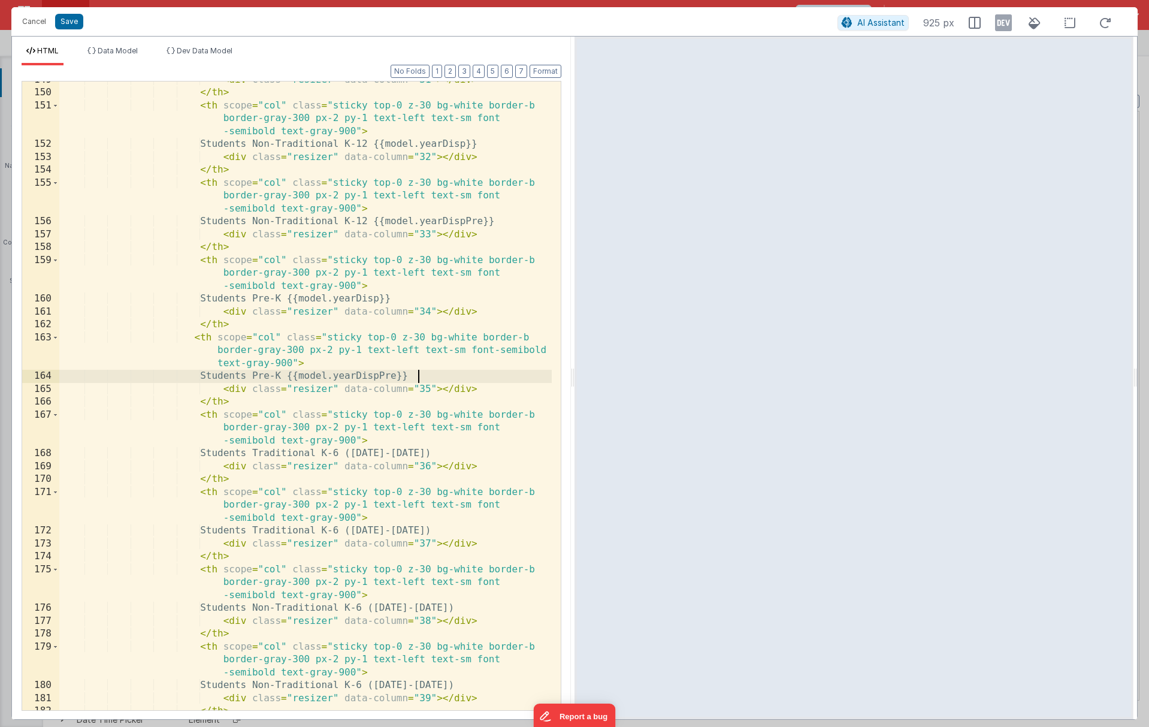
scroll to position [2906, 0]
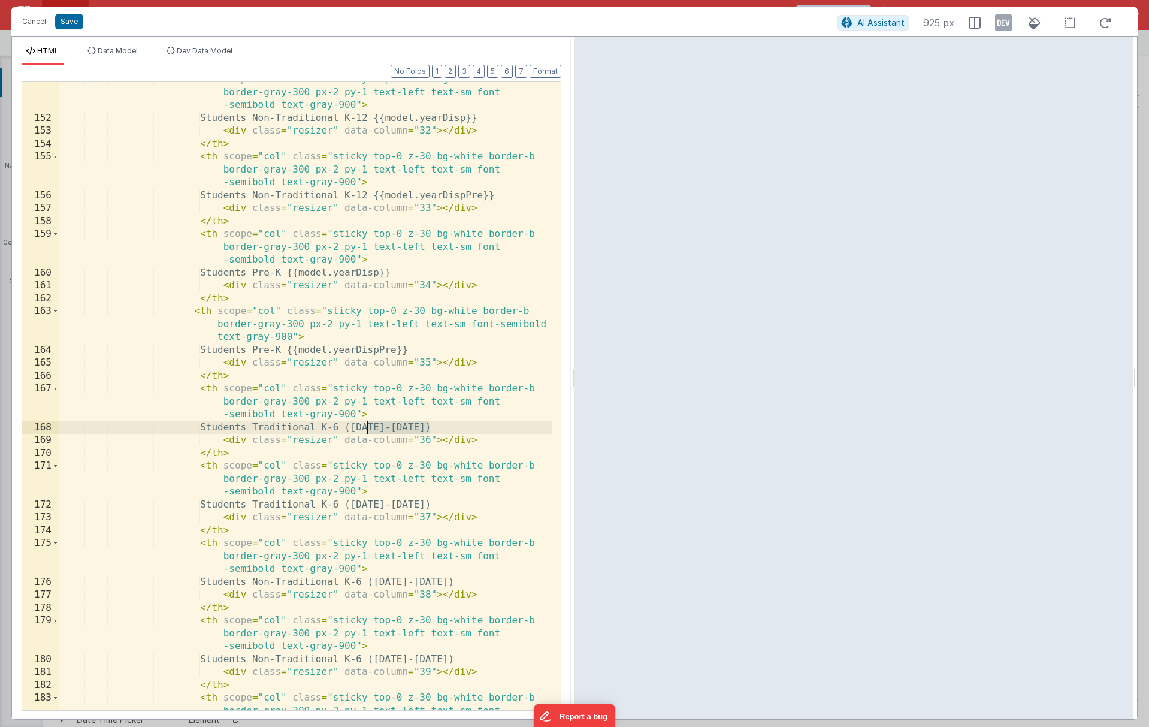
drag, startPoint x: 430, startPoint y: 428, endPoint x: 367, endPoint y: 427, distance: 63.5
click at [367, 427] on div "< th scope = "col" class = "sticky top-0 z-30 bg-white border-b border-gray-300…" at bounding box center [305, 426] width 492 height 706
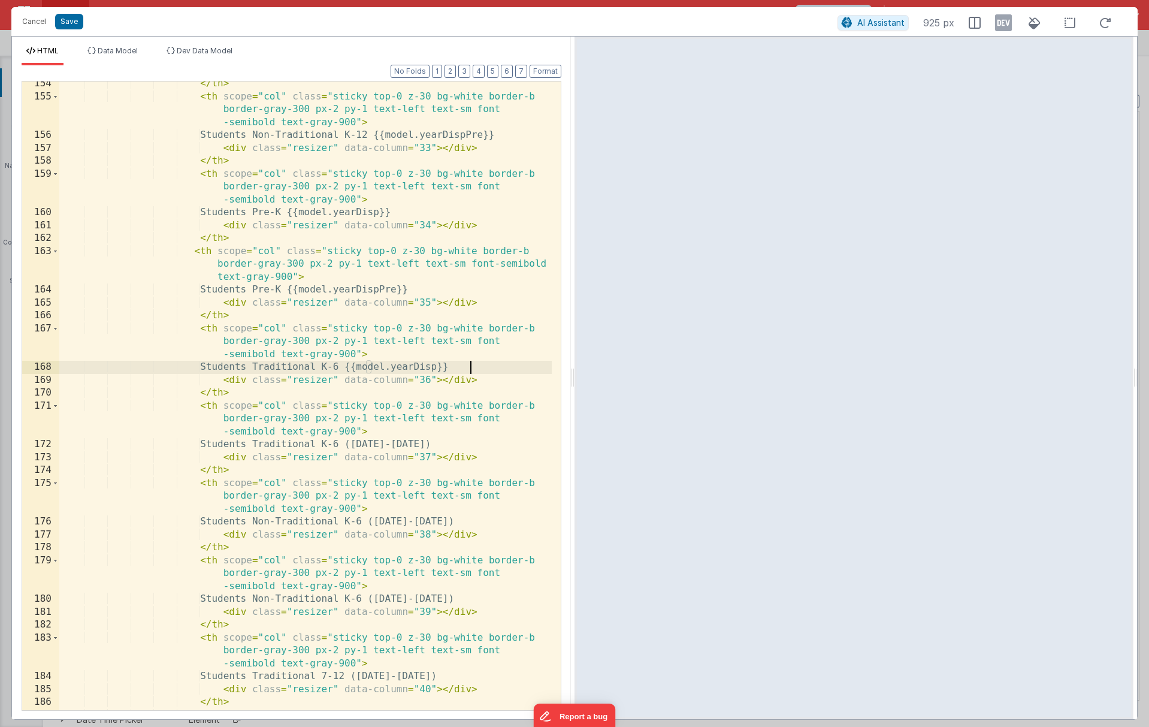
scroll to position [2967, 0]
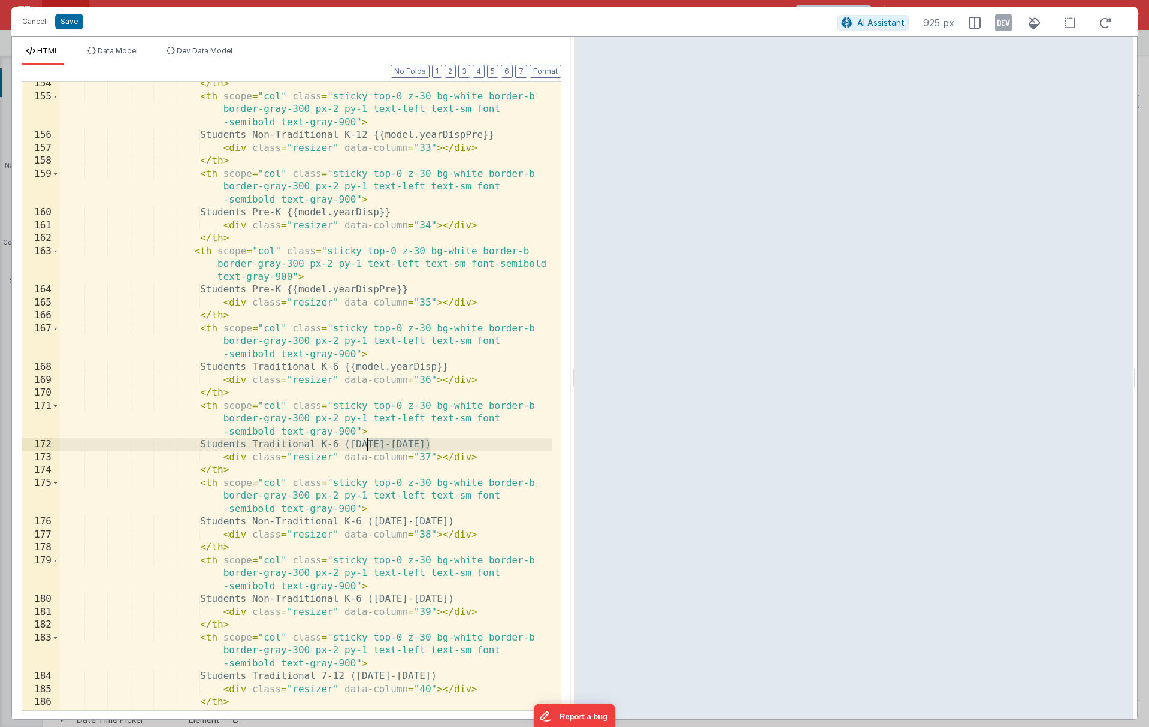
drag, startPoint x: 431, startPoint y: 443, endPoint x: 367, endPoint y: 443, distance: 64.7
click at [367, 443] on div "</ th > < th scope = "col" class = "sticky top-0 z-30 bg-white border-b border-…" at bounding box center [305, 417] width 492 height 680
paste textarea
click at [456, 446] on div "</ th > < th scope = "col" class = "sticky top-0 z-30 bg-white border-b border-…" at bounding box center [305, 417] width 492 height 680
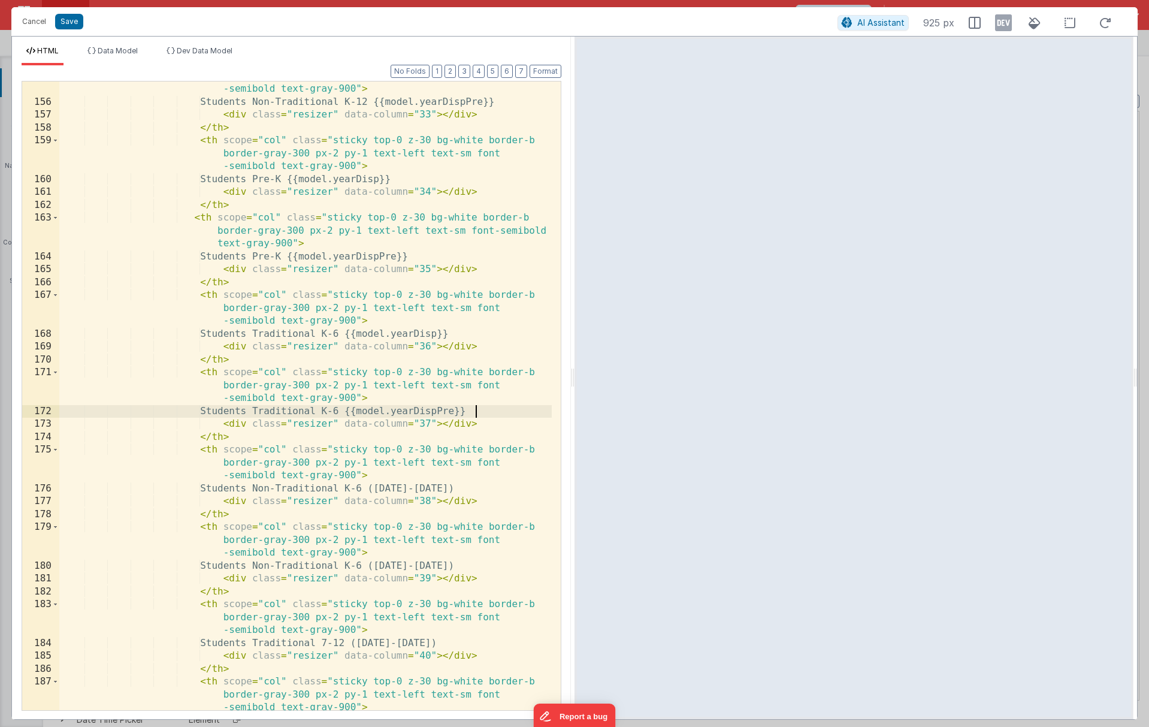
scroll to position [3116, 0]
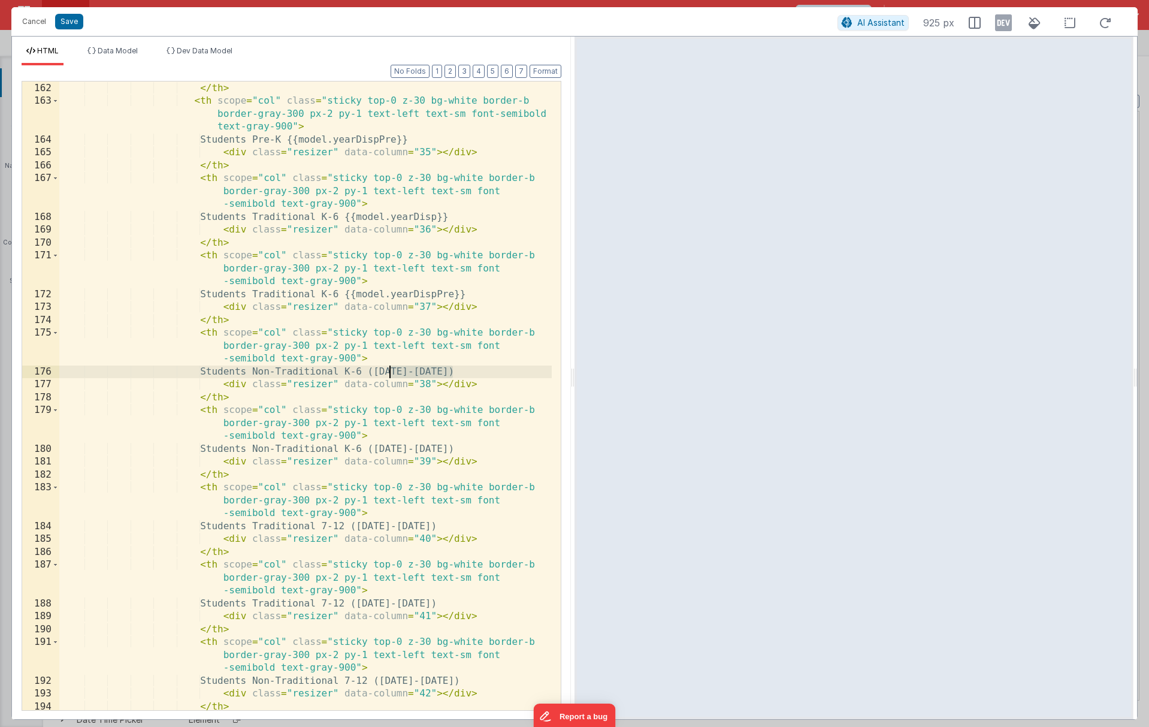
drag, startPoint x: 453, startPoint y: 371, endPoint x: 391, endPoint y: 371, distance: 62.3
click at [391, 371] on div "< div class = "resizer" data-column = "34" > </ div > </ th > < th scope = "col…" at bounding box center [305, 396] width 492 height 654
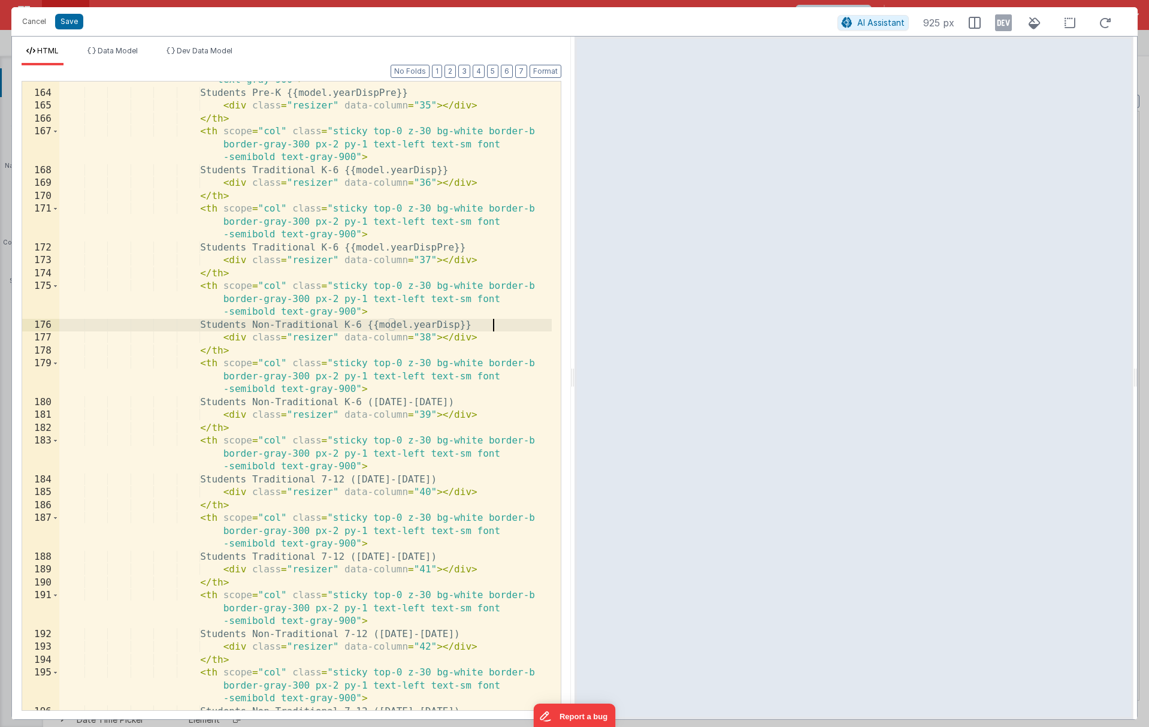
scroll to position [3163, 0]
drag, startPoint x: 452, startPoint y: 404, endPoint x: 390, endPoint y: 403, distance: 62.3
click at [390, 403] on div "< th scope = "col" class = "sticky top-0 z-30 bg-white border-b border-gray-300…" at bounding box center [305, 388] width 492 height 680
paste textarea
click at [481, 403] on div "< th scope = "col" class = "sticky top-0 z-30 bg-white border-b border-gray-300…" at bounding box center [305, 388] width 492 height 680
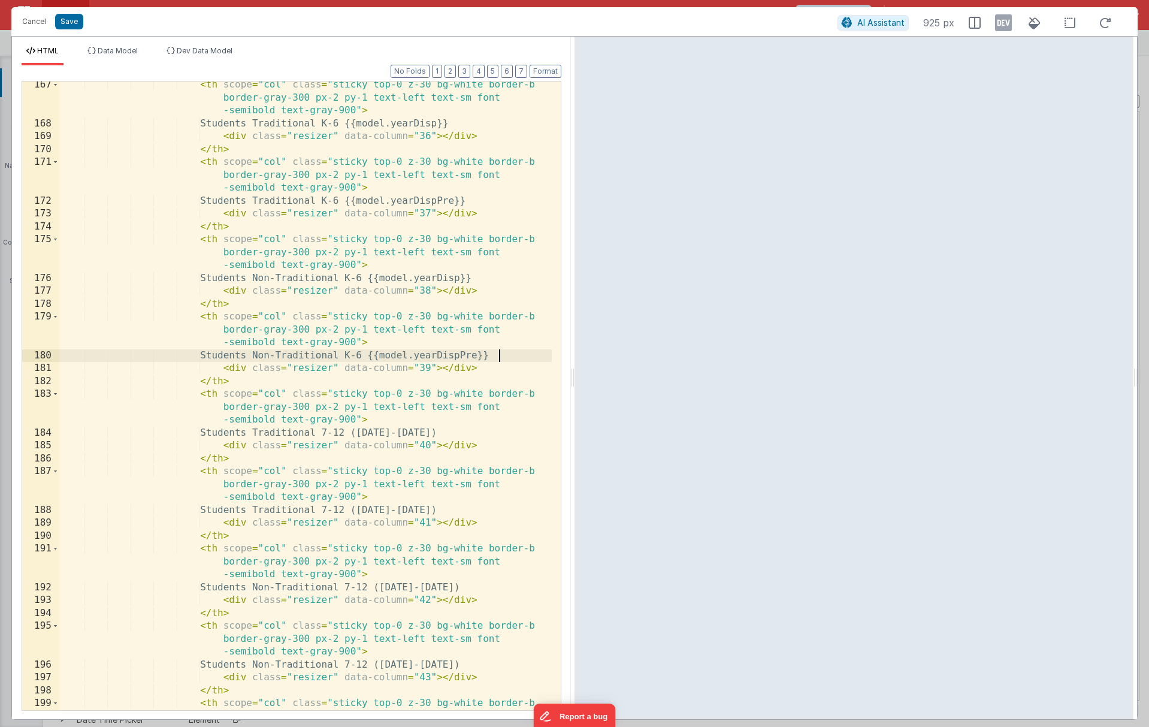
scroll to position [3233, 0]
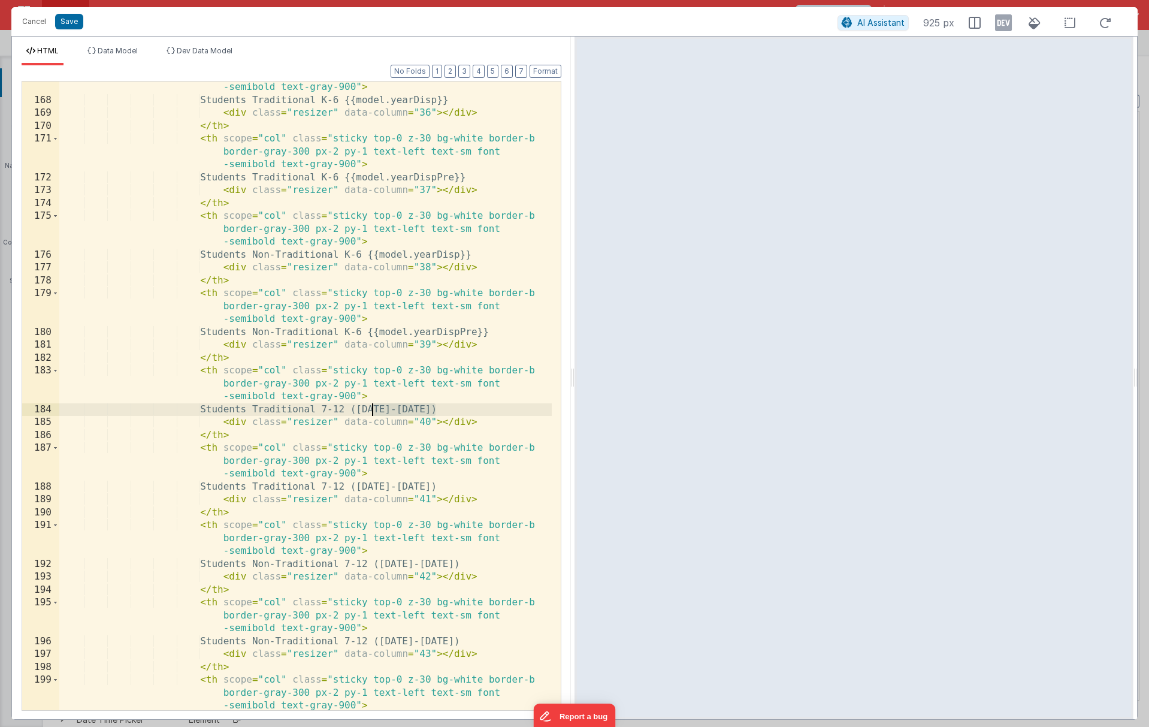
drag, startPoint x: 437, startPoint y: 407, endPoint x: 373, endPoint y: 410, distance: 64.2
click at [373, 410] on div "< th scope = "col" class = "sticky top-0 z-30 bg-white border-b border-gray-300…" at bounding box center [305, 395] width 492 height 680
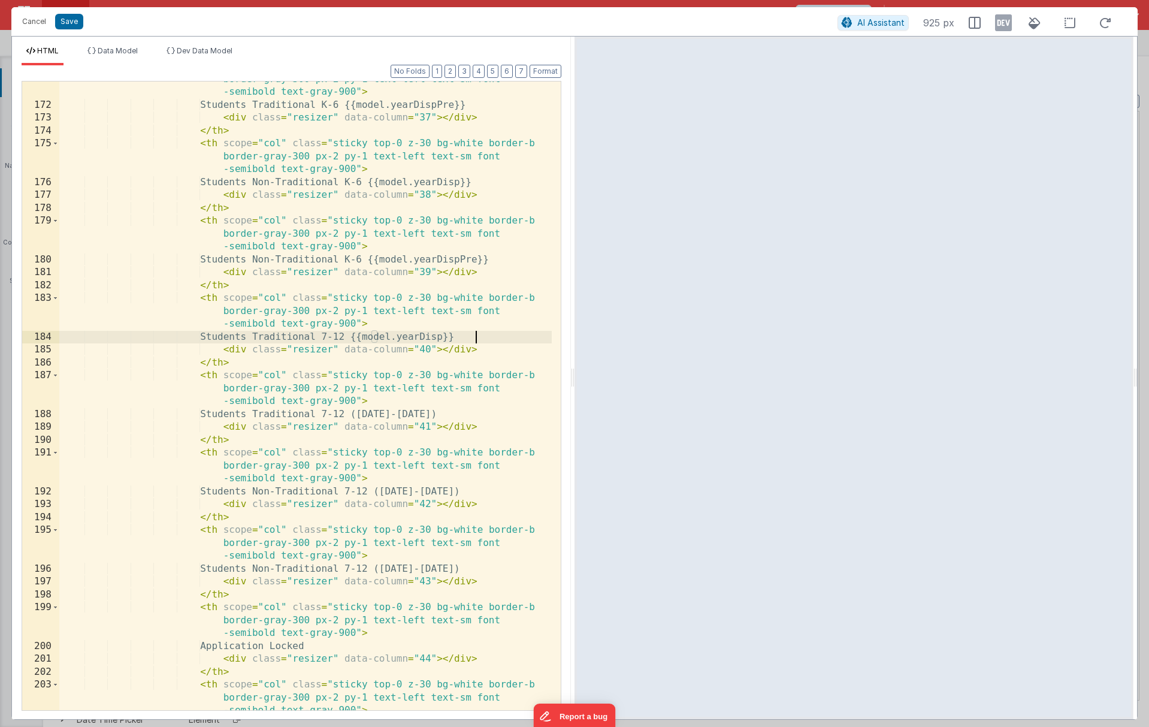
scroll to position [3318, 0]
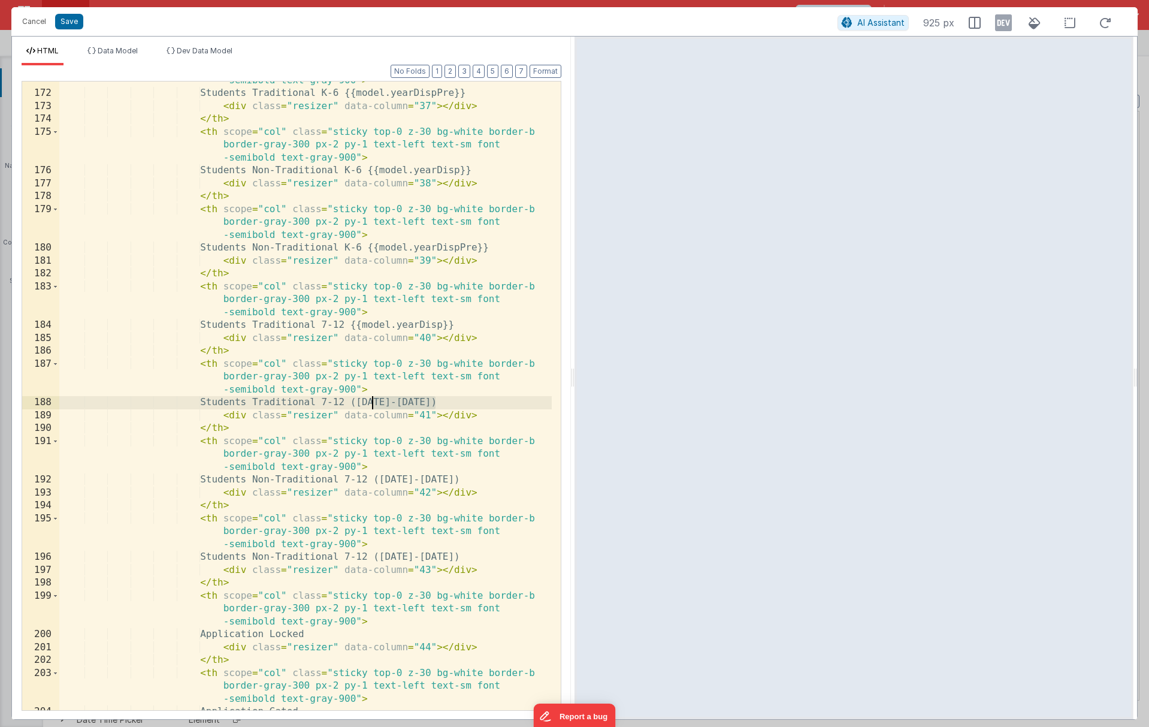
drag, startPoint x: 435, startPoint y: 402, endPoint x: 373, endPoint y: 403, distance: 61.7
click at [373, 403] on div "< th scope = "col" class = "sticky top-0 z-30 bg-white border-b border-gray-300…" at bounding box center [305, 389] width 492 height 680
paste textarea
click at [465, 403] on div "< th scope = "col" class = "sticky top-0 z-30 bg-white border-b border-gray-300…" at bounding box center [305, 389] width 492 height 680
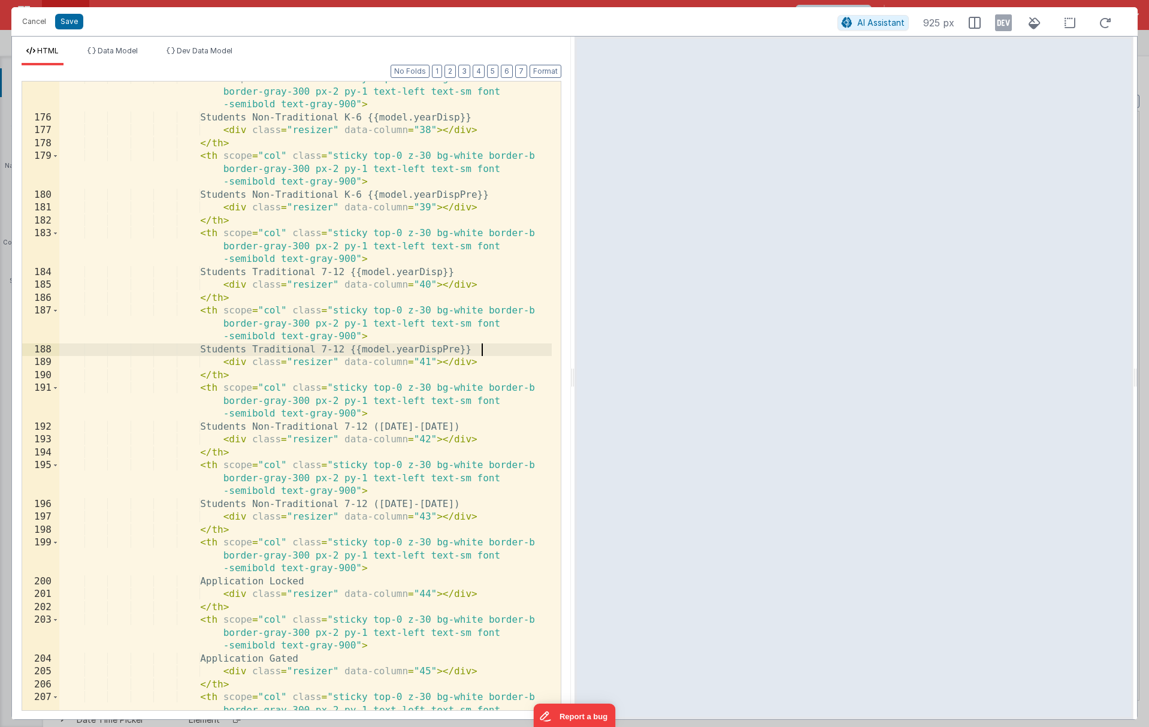
scroll to position [3370, 0]
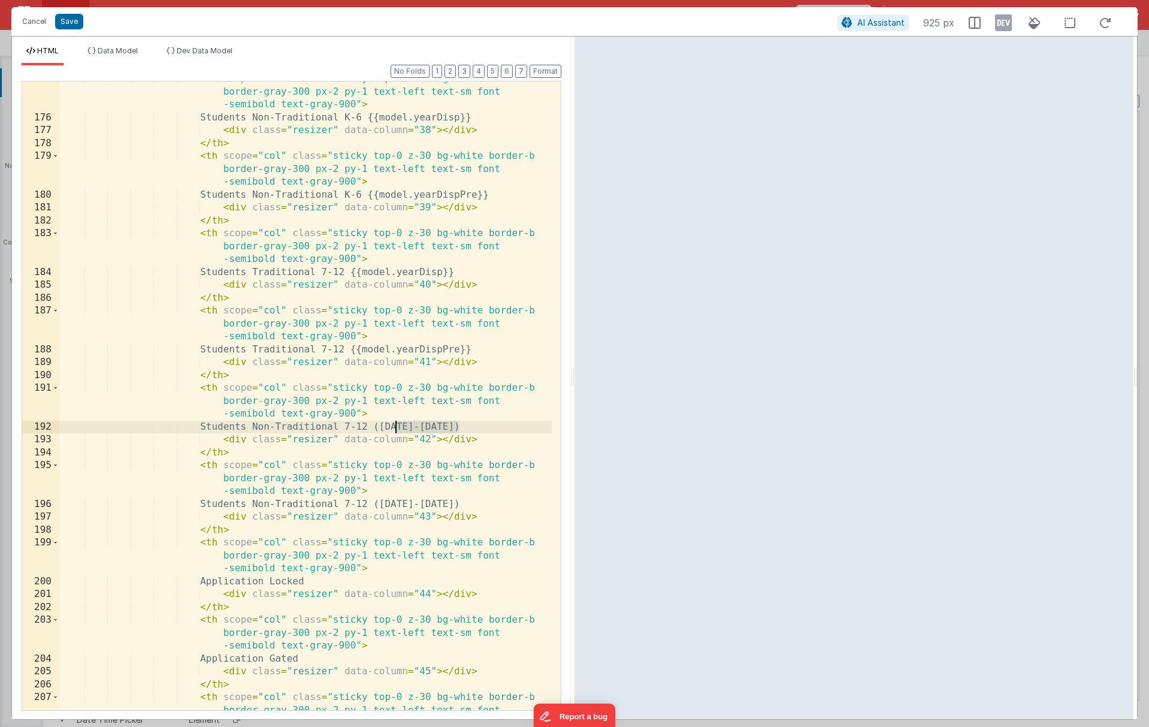
drag, startPoint x: 458, startPoint y: 428, endPoint x: 396, endPoint y: 428, distance: 62.3
click at [396, 428] on div "< th scope = "col" class = "sticky top-0 z-30 bg-white border-b border-gray-300…" at bounding box center [305, 425] width 492 height 706
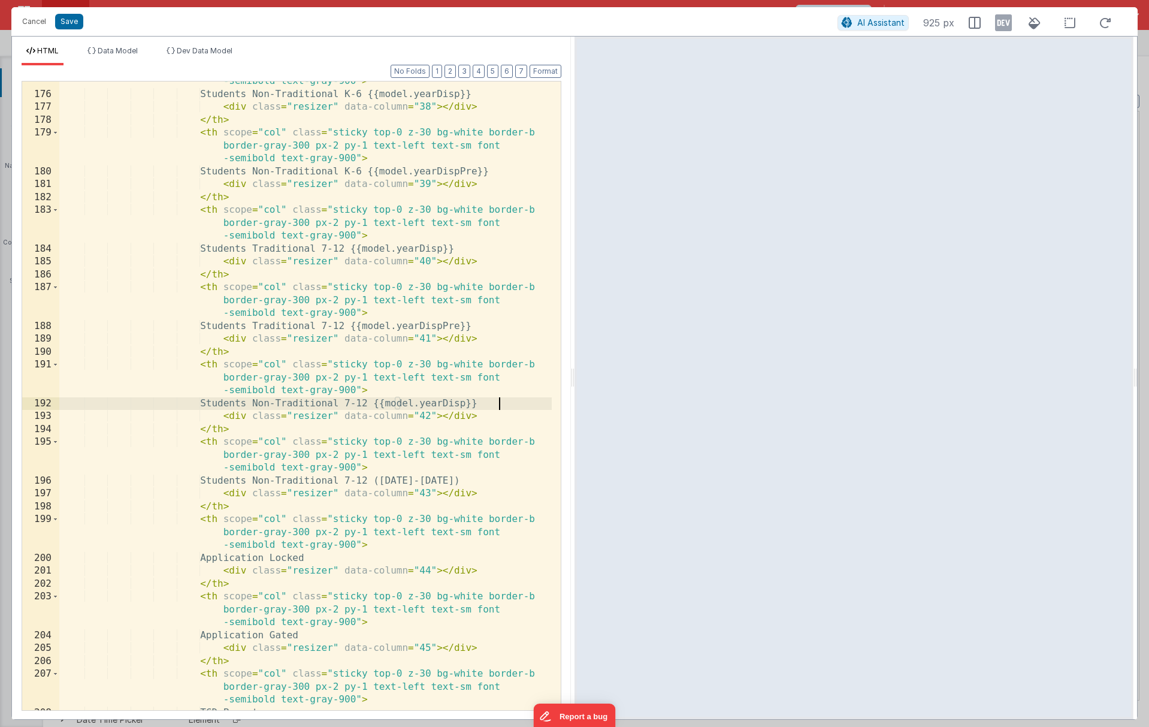
scroll to position [3417, 0]
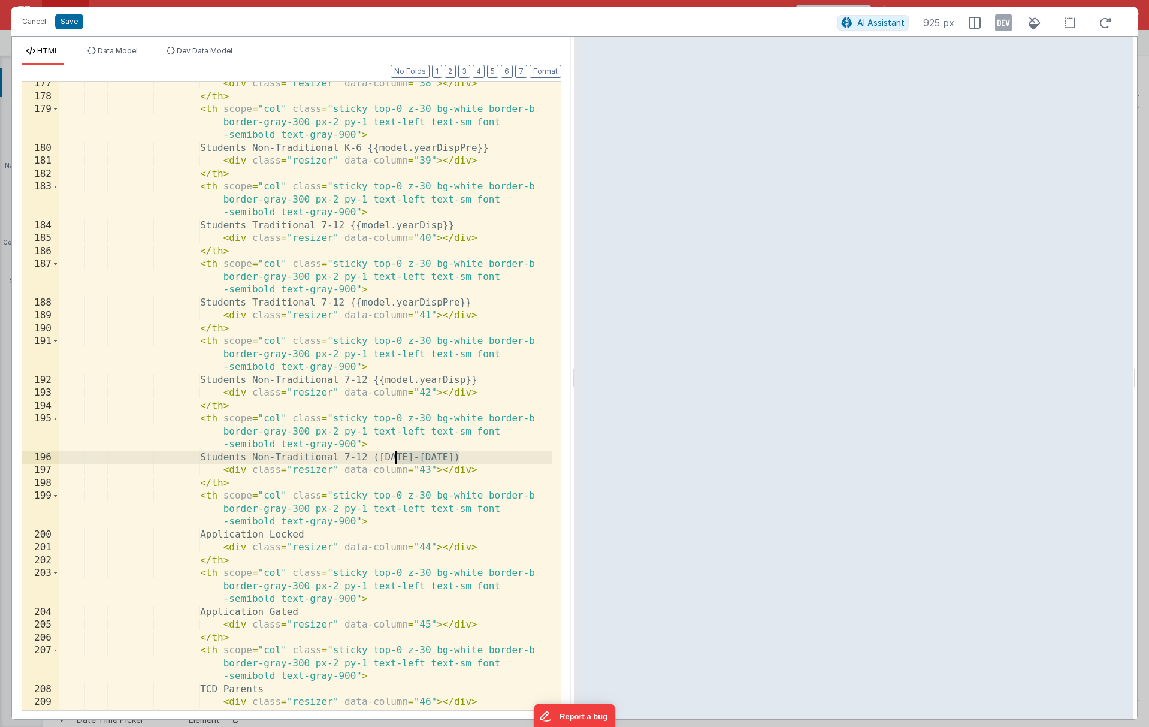
drag, startPoint x: 458, startPoint y: 457, endPoint x: 395, endPoint y: 457, distance: 62.3
click at [395, 457] on div "< div class = "resizer" data-column = "38" > </ div > </ th > < th scope = "col…" at bounding box center [305, 404] width 492 height 654
paste textarea
click at [486, 458] on div "< div class = "resizer" data-column = "38" > </ div > </ th > < th scope = "col…" at bounding box center [305, 404] width 492 height 654
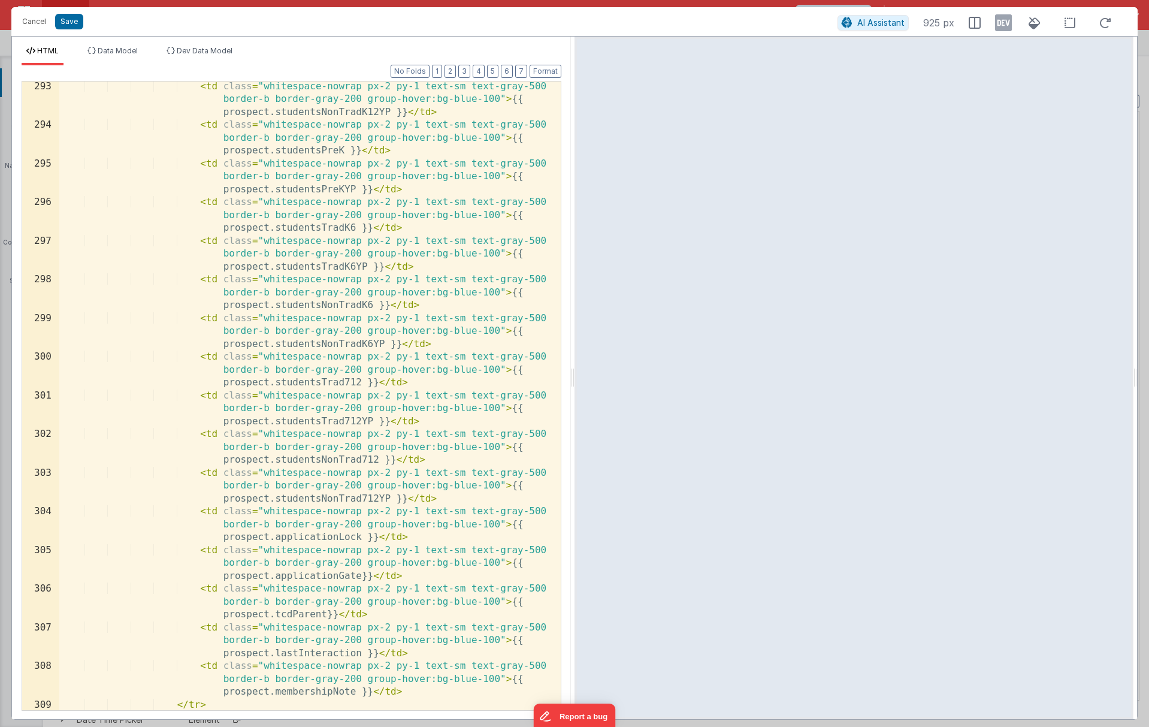
scroll to position [6185, 0]
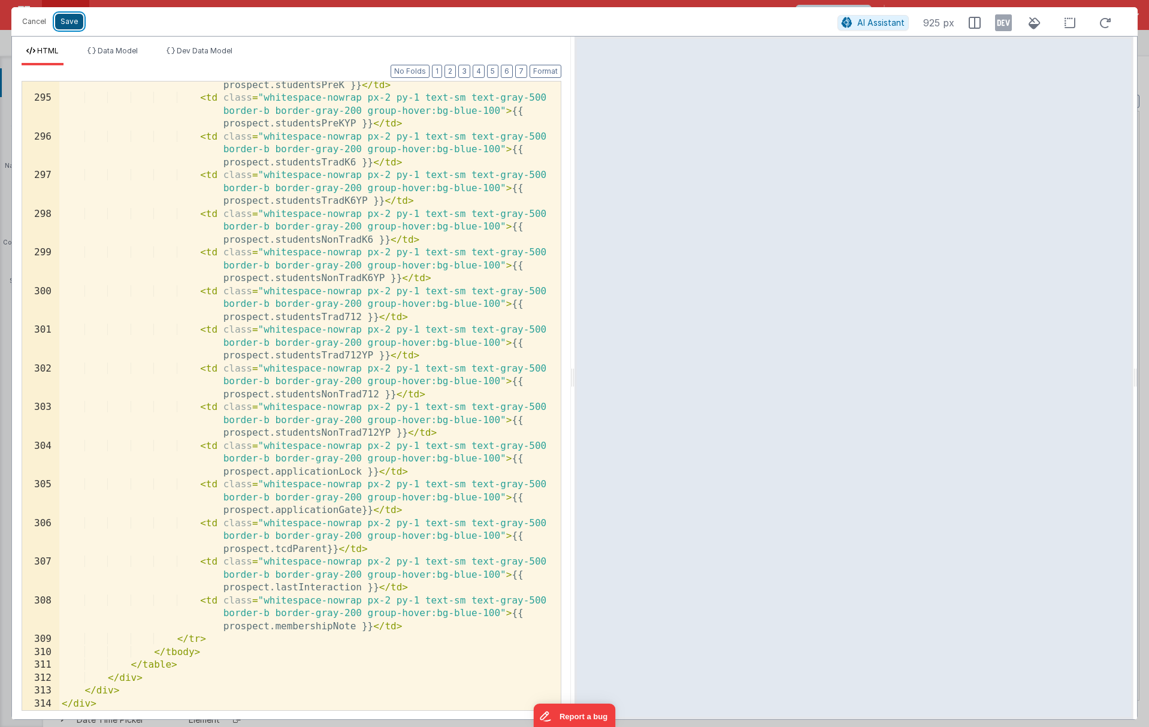
click at [67, 22] on button "Save" at bounding box center [69, 22] width 28 height 16
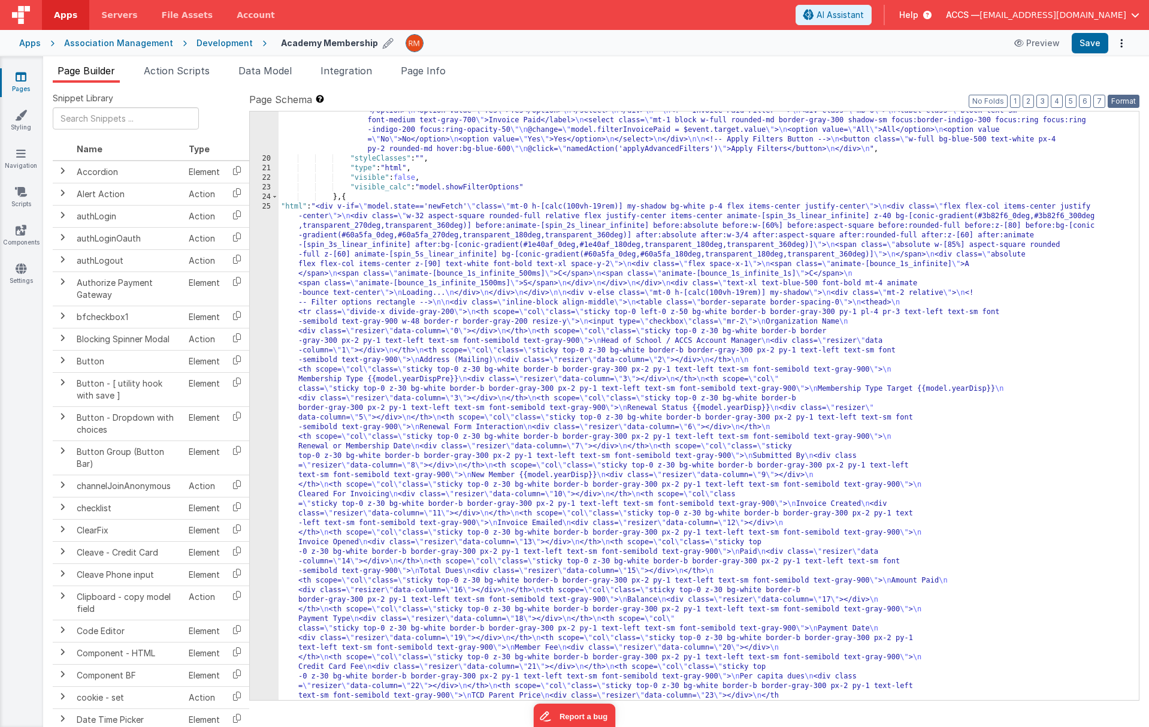
click at [954, 100] on button "Format" at bounding box center [1124, 101] width 32 height 13
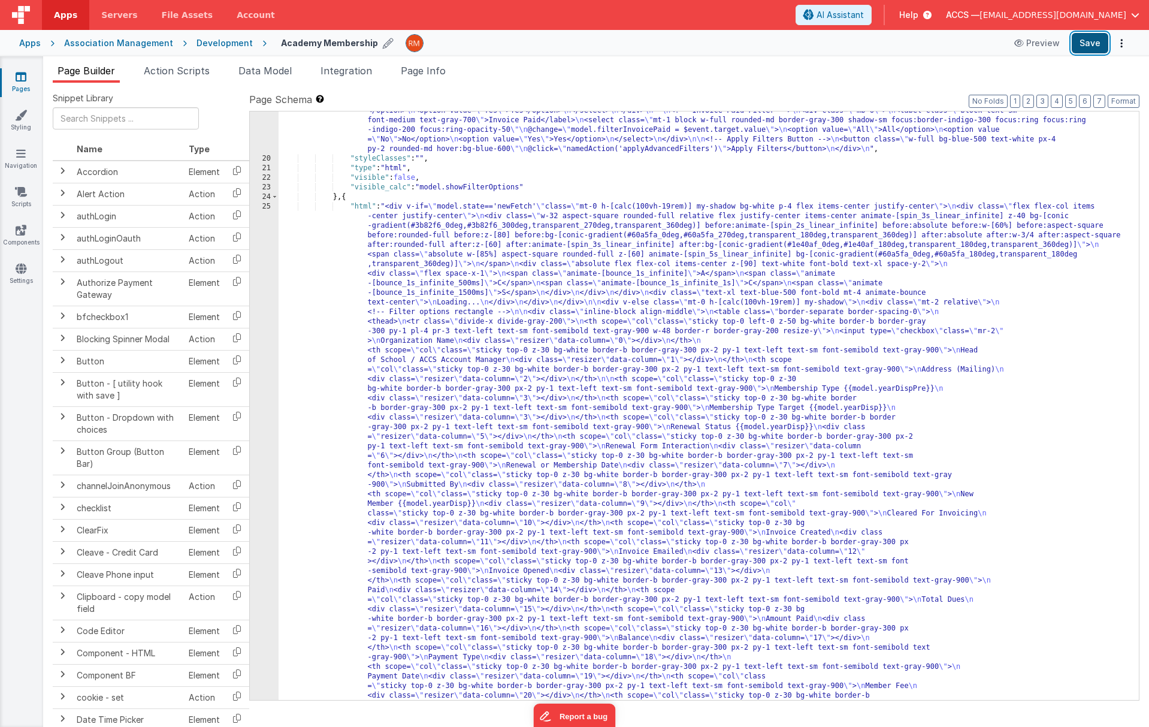
click at [954, 46] on button "Save" at bounding box center [1090, 43] width 37 height 20
click at [253, 69] on span "Data Model" at bounding box center [264, 71] width 53 height 12
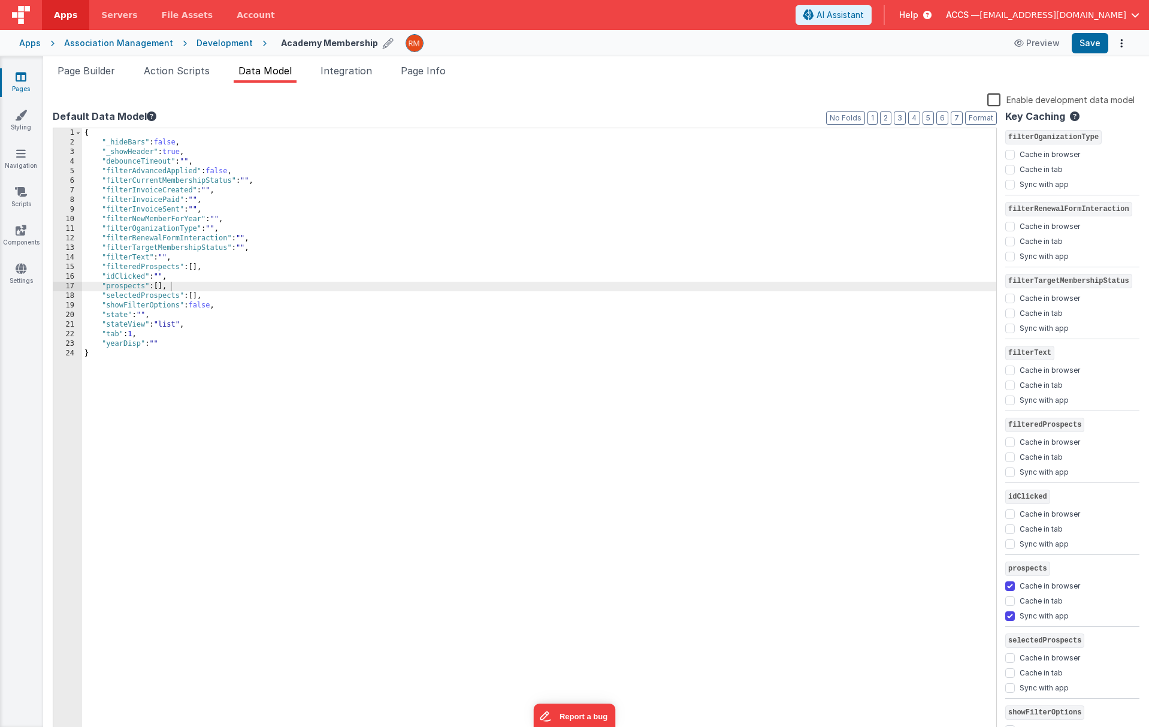
scroll to position [913, 0]
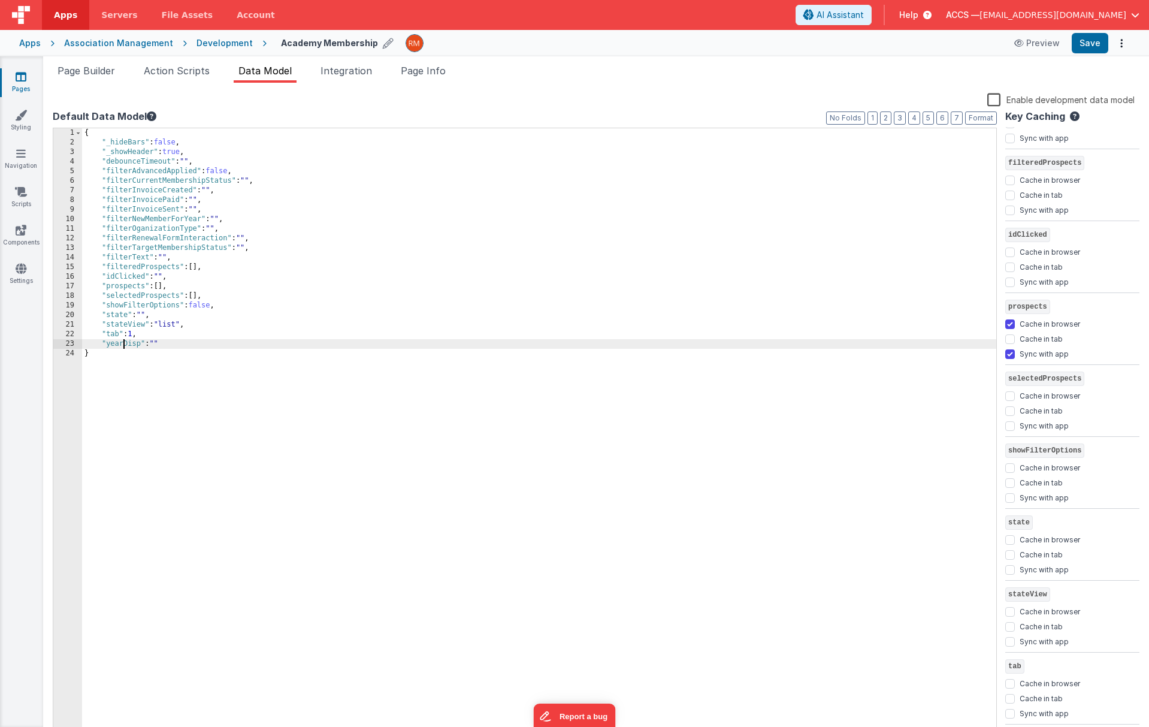
click at [122, 347] on div "{ "_hideBars" : false , "_showHeader" : true , "debounceTimeout" : "" , "filter…" at bounding box center [539, 442] width 914 height 628
drag, startPoint x: 166, startPoint y: 343, endPoint x: 103, endPoint y: 342, distance: 62.9
click at [103, 342] on div "{ "_hideBars" : false , "_showHeader" : true , "debounceTimeout" : "" , "filter…" at bounding box center [539, 442] width 914 height 628
click at [184, 345] on div "{ "_hideBars" : false , "_showHeader" : true , "debounceTimeout" : "" , "filter…" at bounding box center [539, 442] width 914 height 628
click at [141, 355] on div "{ "_hideBars" : false , "_showHeader" : true , "debounceTimeout" : "" , "filter…" at bounding box center [539, 442] width 914 height 628
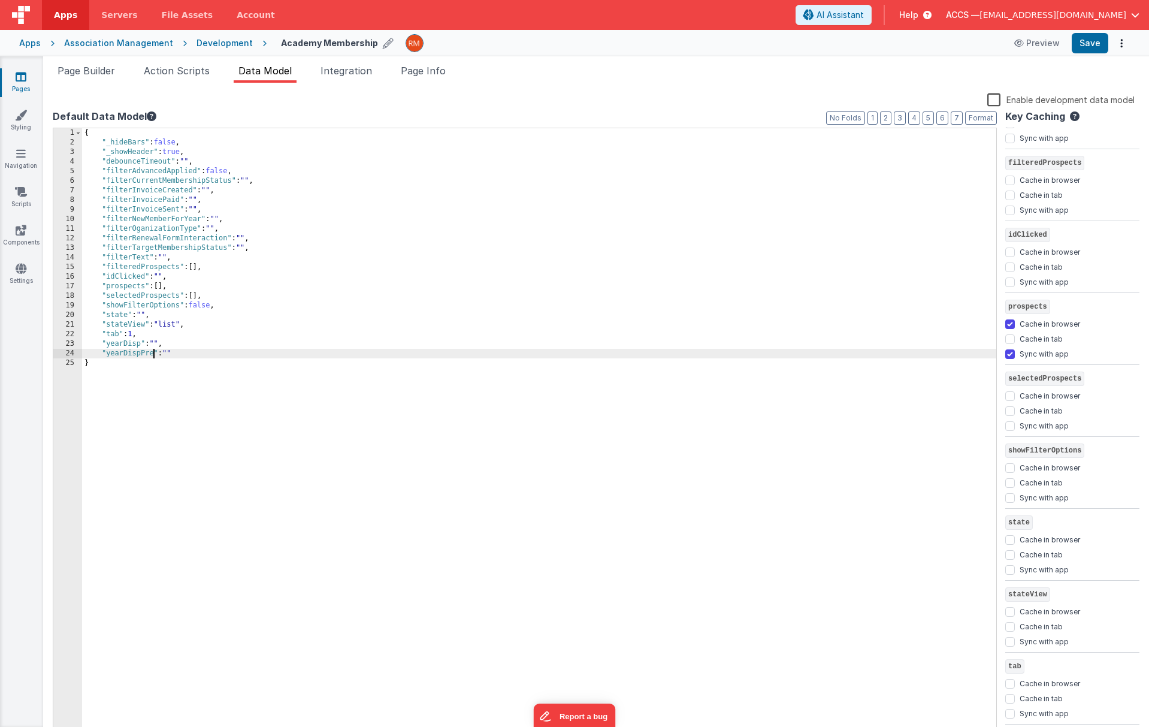
click at [221, 384] on div "{ "_hideBars" : false , "_showHeader" : true , "debounceTimeout" : "" , "filter…" at bounding box center [539, 442] width 914 height 628
click at [183, 340] on div "{ "_hideBars" : false , "_showHeader" : true , "debounceTimeout" : "" , "filter…" at bounding box center [539, 442] width 914 height 628
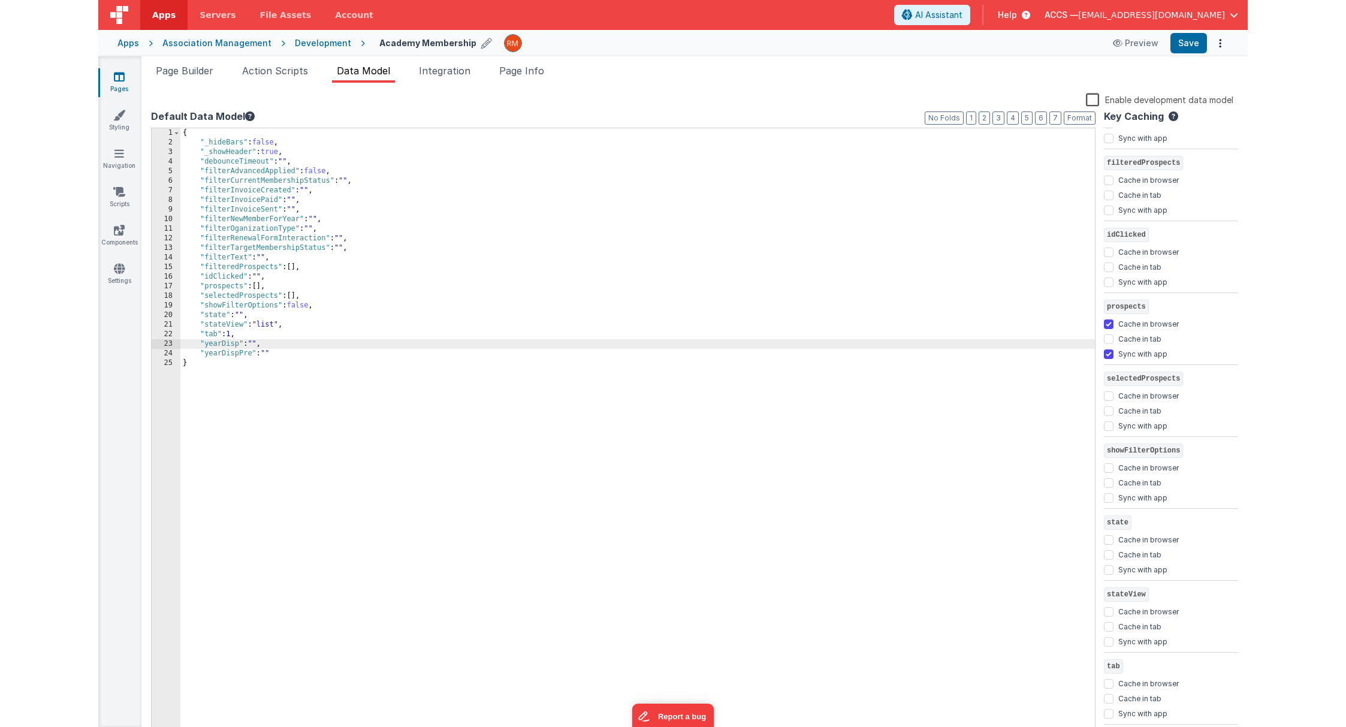
scroll to position [1044, 0]
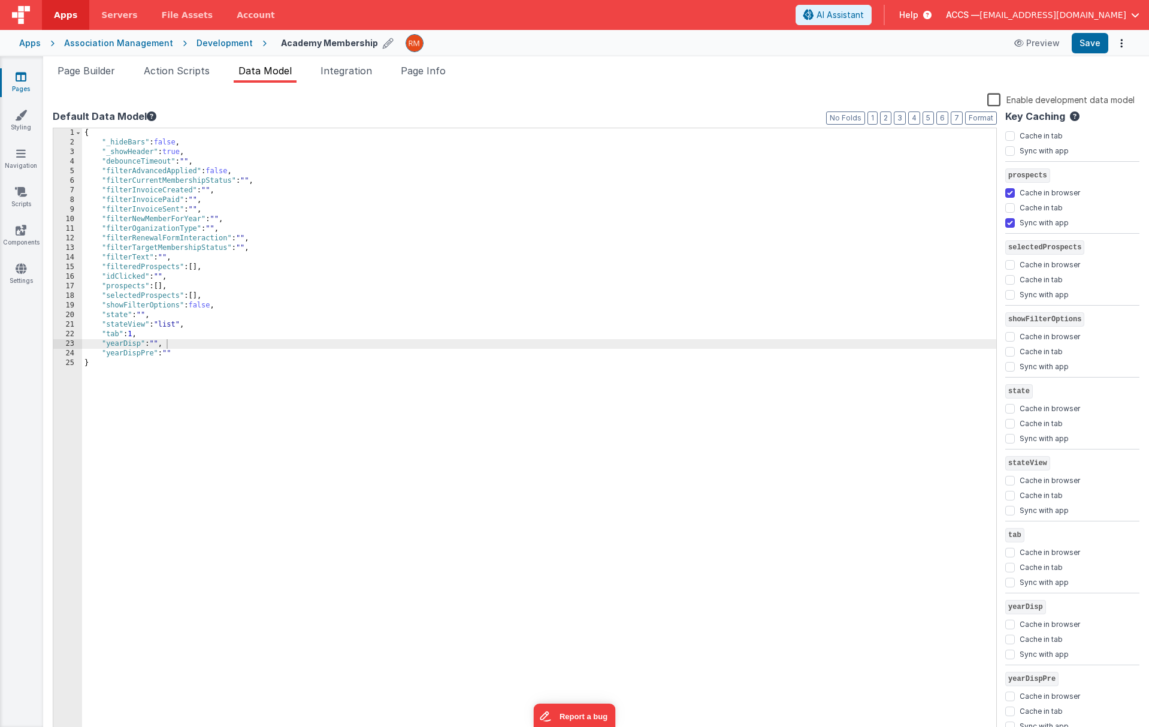
click at [954, 622] on div "Cache in browser" at bounding box center [1072, 624] width 134 height 15
click at [954, 624] on input "Cache in browser" at bounding box center [1010, 624] width 10 height 10
checkbox input "true"
click at [954, 694] on input "Cache in browser" at bounding box center [1010, 696] width 10 height 10
checkbox input "true"
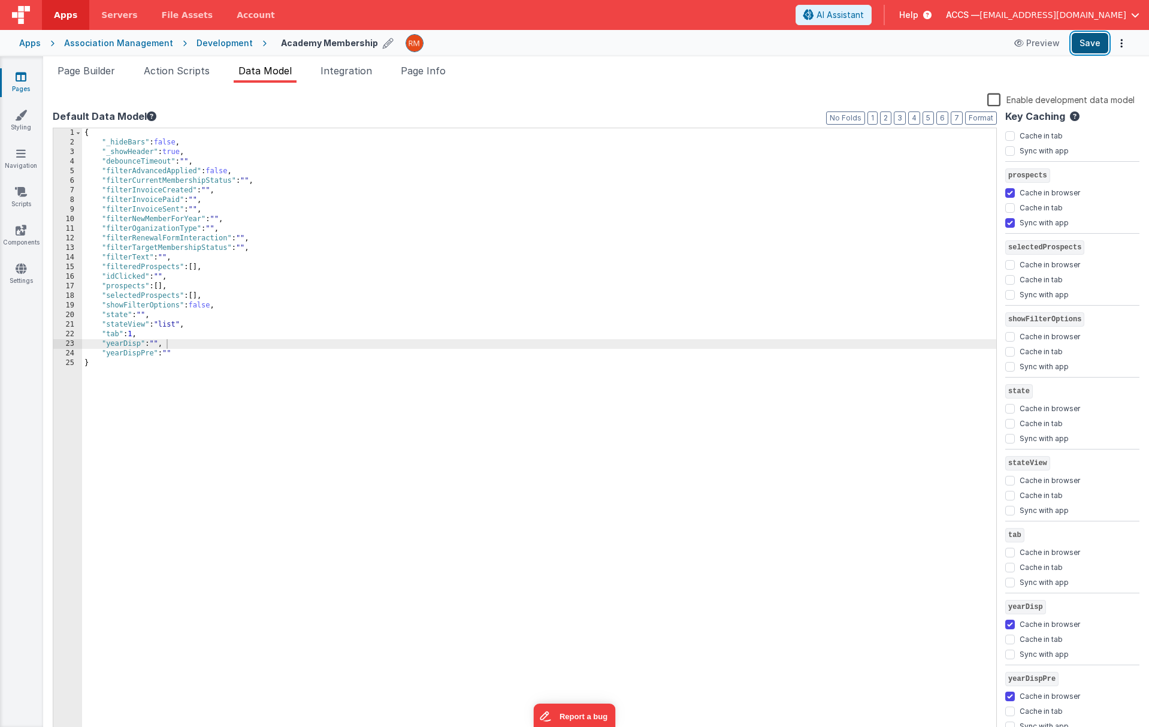
click at [954, 49] on button "Save" at bounding box center [1090, 43] width 37 height 20
